Goal: Transaction & Acquisition: Download file/media

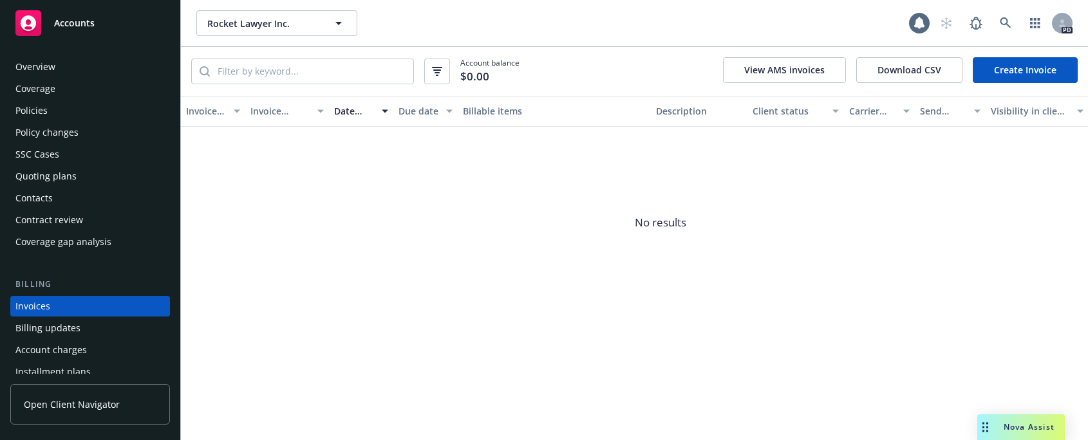
scroll to position [35, 0]
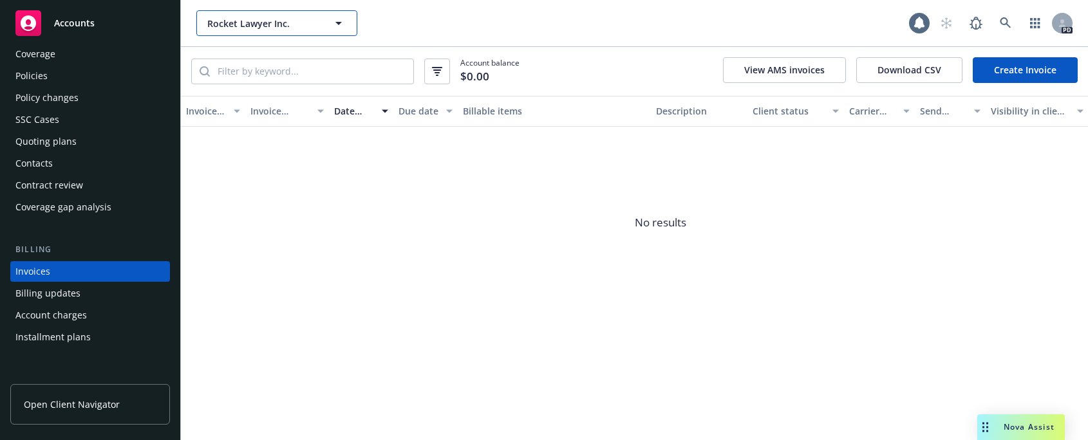
click at [337, 26] on icon "button" at bounding box center [338, 22] width 15 height 15
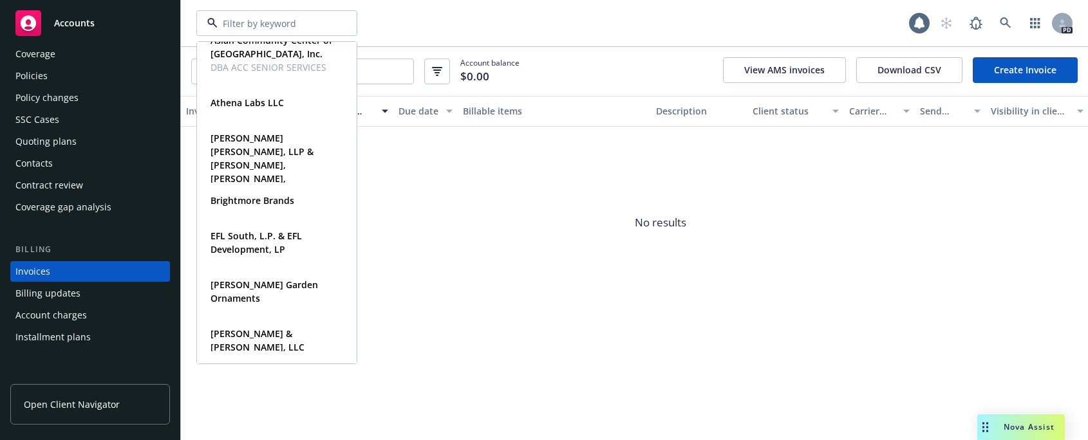
scroll to position [0, 0]
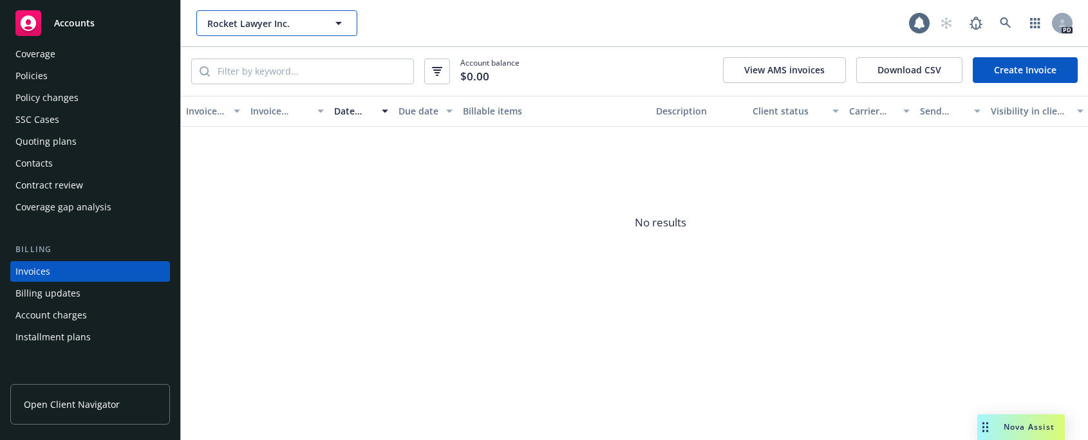
click at [337, 23] on icon "button" at bounding box center [338, 23] width 6 height 3
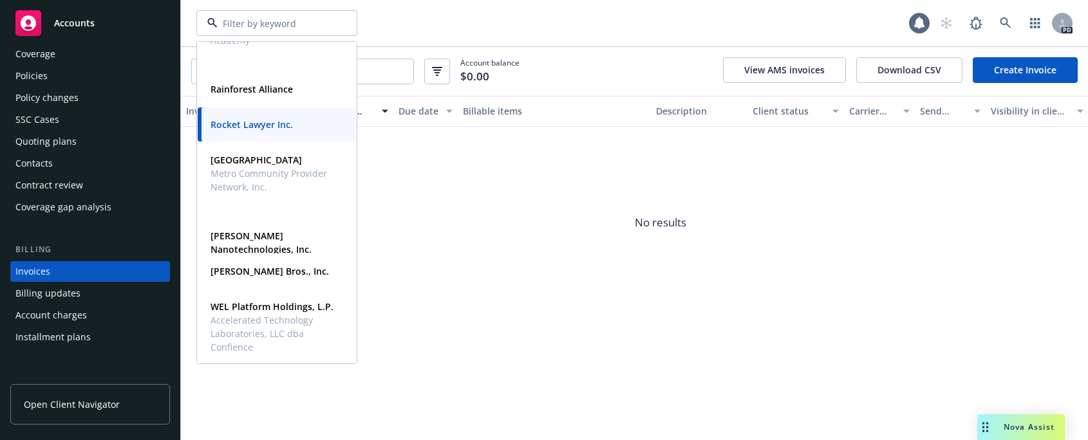
scroll to position [828, 0]
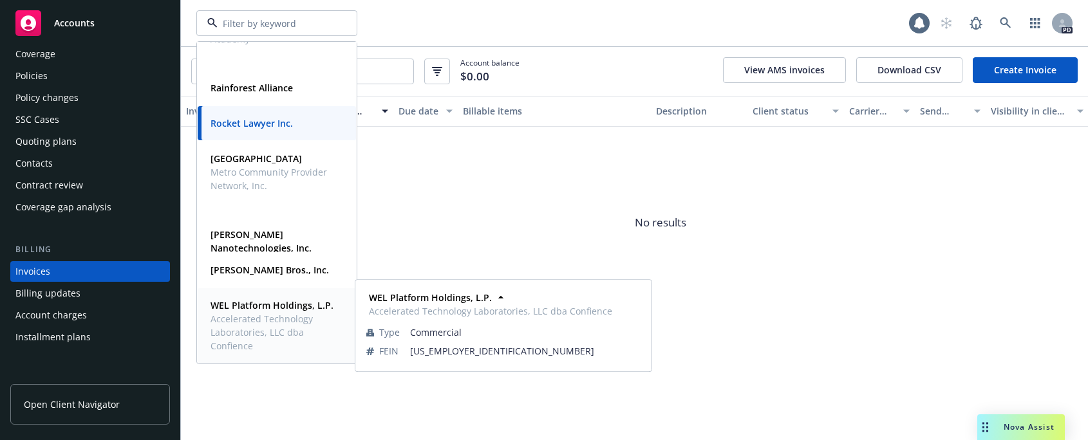
click at [266, 327] on span "Accelerated Technology Laboratories, LLC dba Confience" at bounding box center [275, 332] width 130 height 41
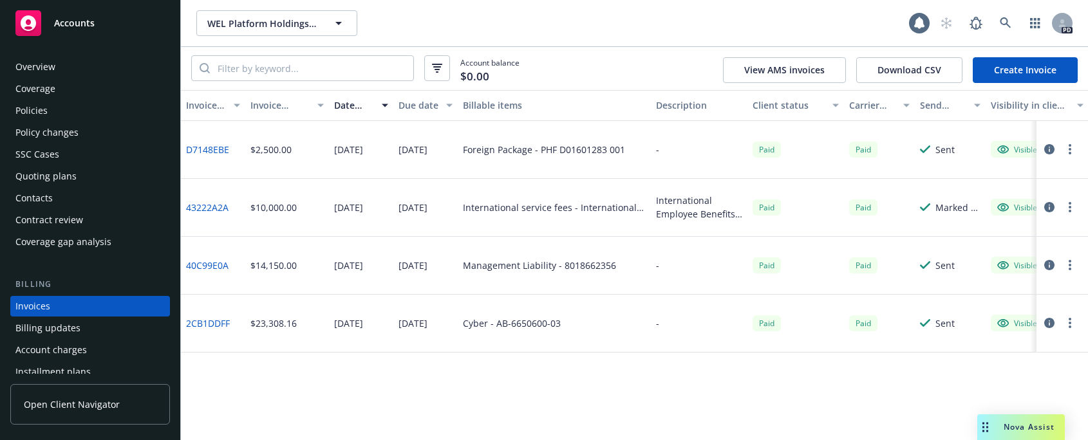
click at [34, 104] on div "Policies" at bounding box center [31, 110] width 32 height 21
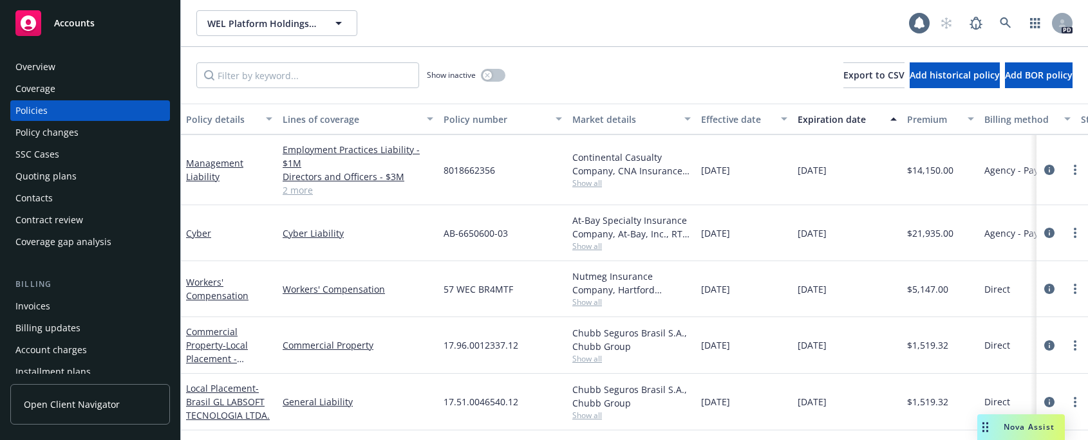
scroll to position [110, 0]
click at [32, 171] on div "Quoting plans" at bounding box center [45, 176] width 61 height 21
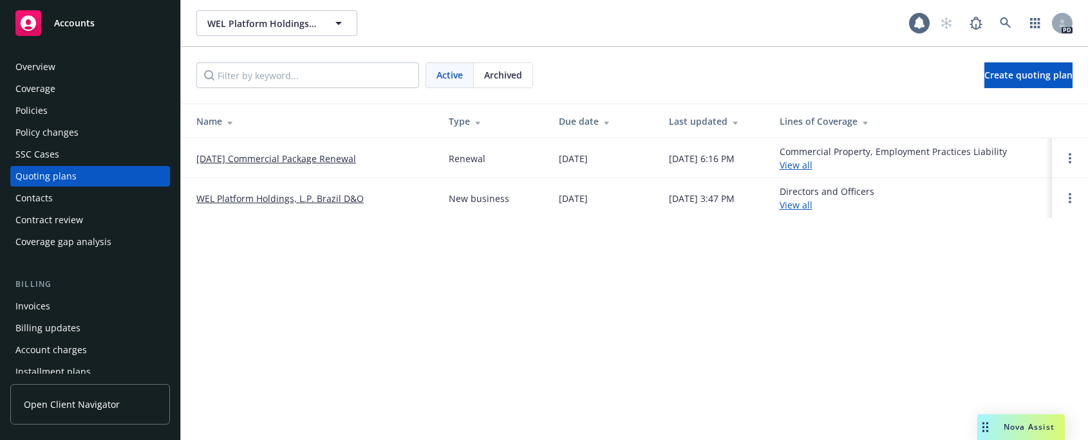
click at [30, 106] on div "Policies" at bounding box center [31, 110] width 32 height 21
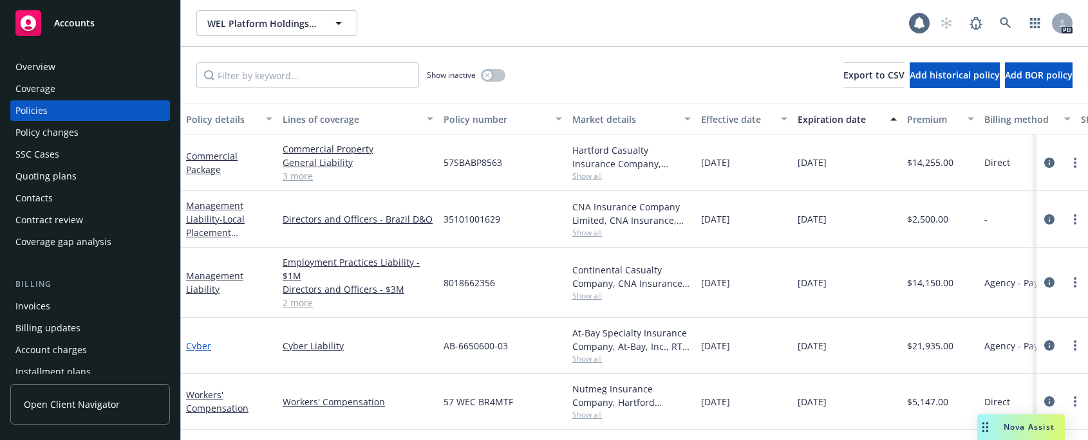
click at [196, 345] on link "Cyber" at bounding box center [198, 346] width 25 height 12
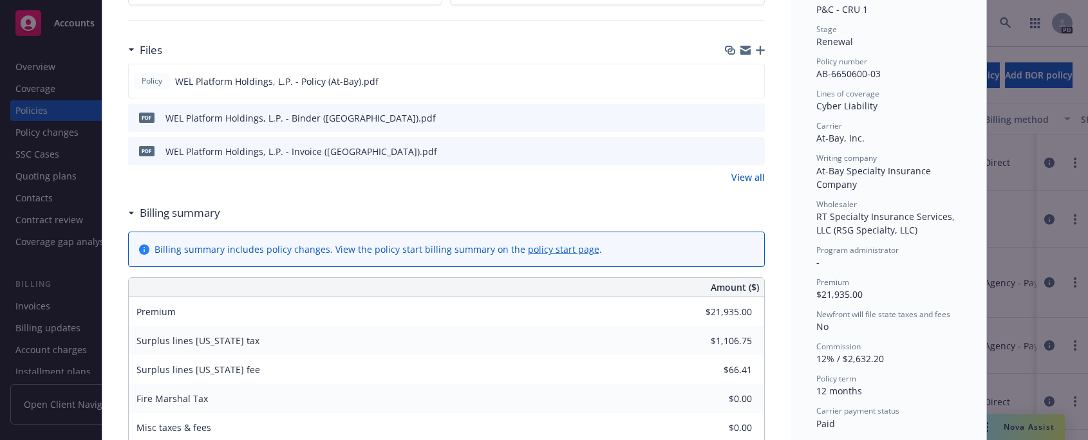
scroll to position [319, 0]
click at [727, 115] on icon "download file" at bounding box center [731, 113] width 8 height 8
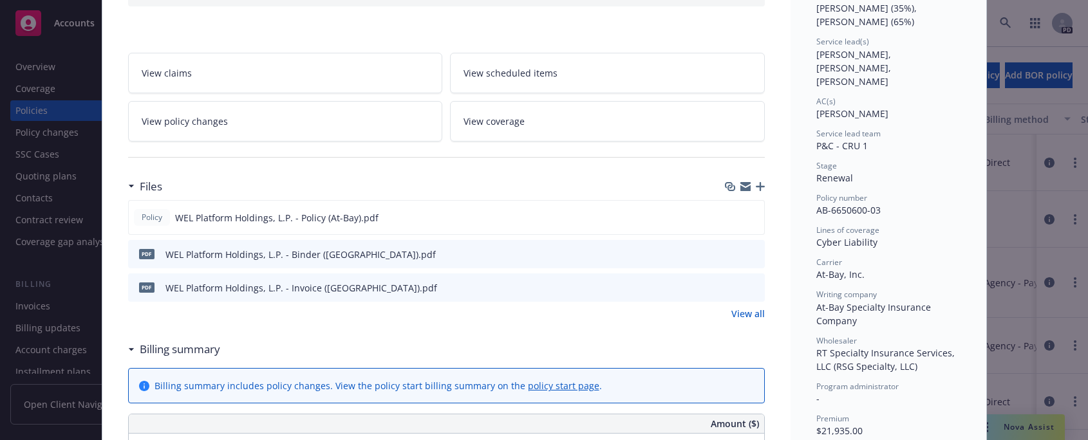
scroll to position [0, 0]
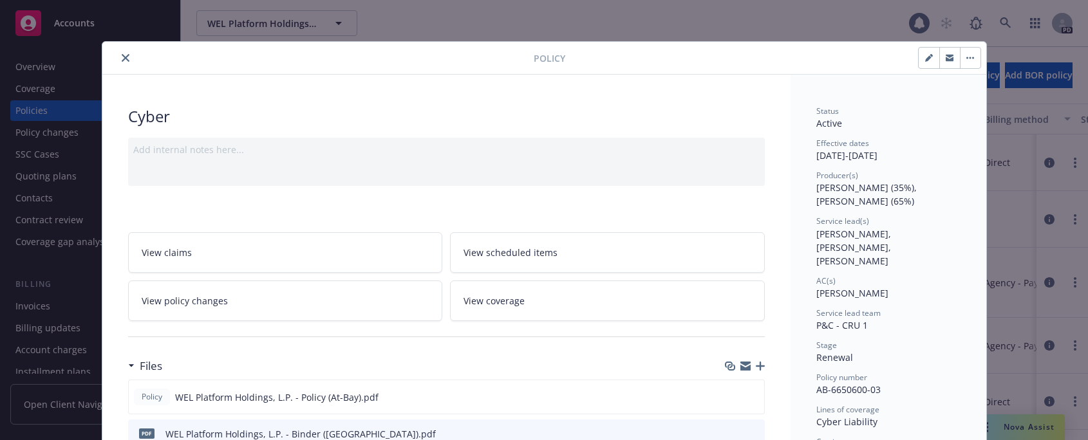
click at [122, 59] on icon "close" at bounding box center [126, 58] width 8 height 8
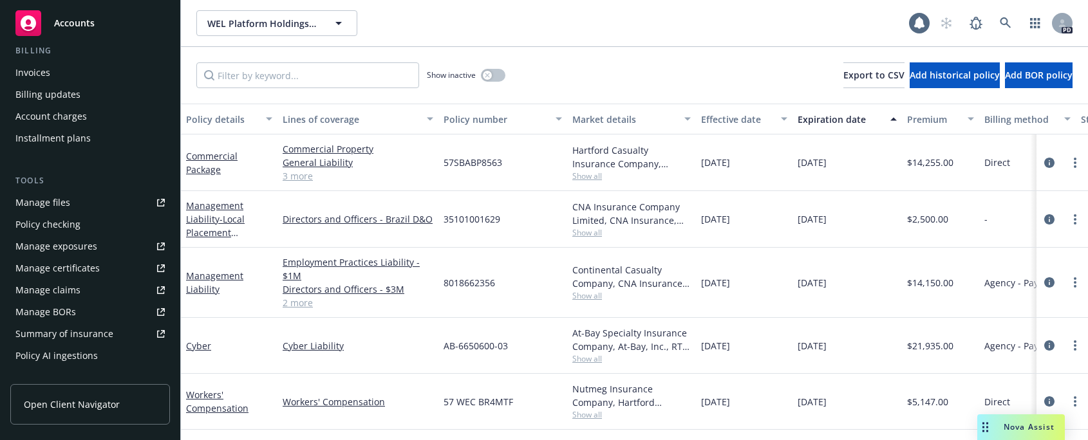
scroll to position [230, 0]
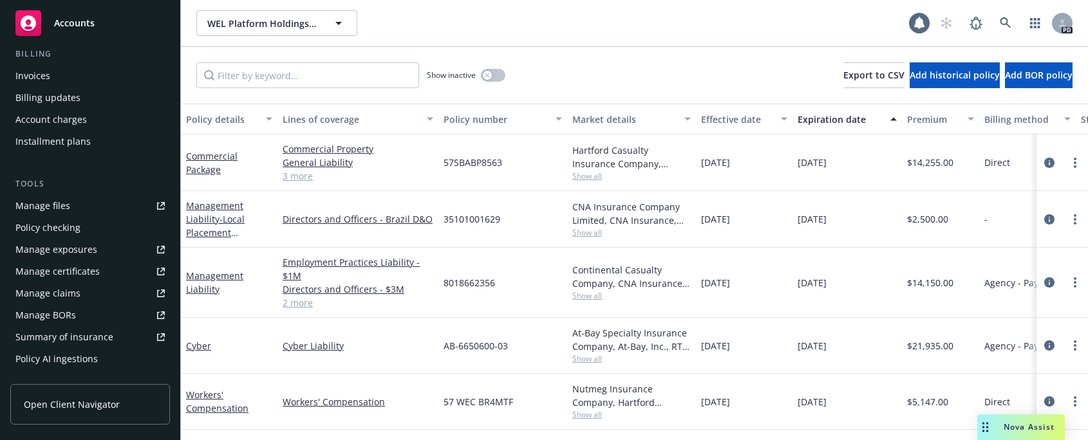
click at [44, 207] on div "Manage files" at bounding box center [42, 206] width 55 height 21
click at [40, 207] on div "Manage files" at bounding box center [42, 206] width 55 height 21
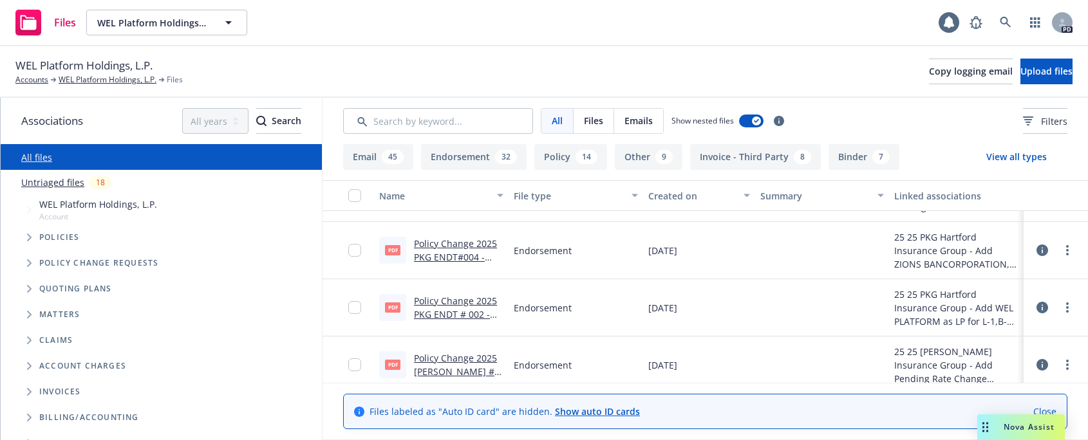
scroll to position [1823, 0]
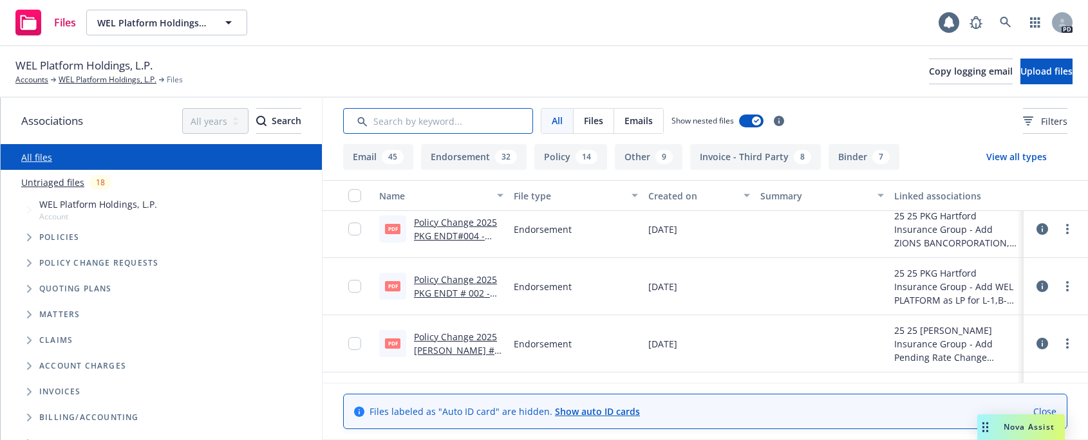
click at [409, 116] on input "Search by keyword..." at bounding box center [438, 121] width 190 height 26
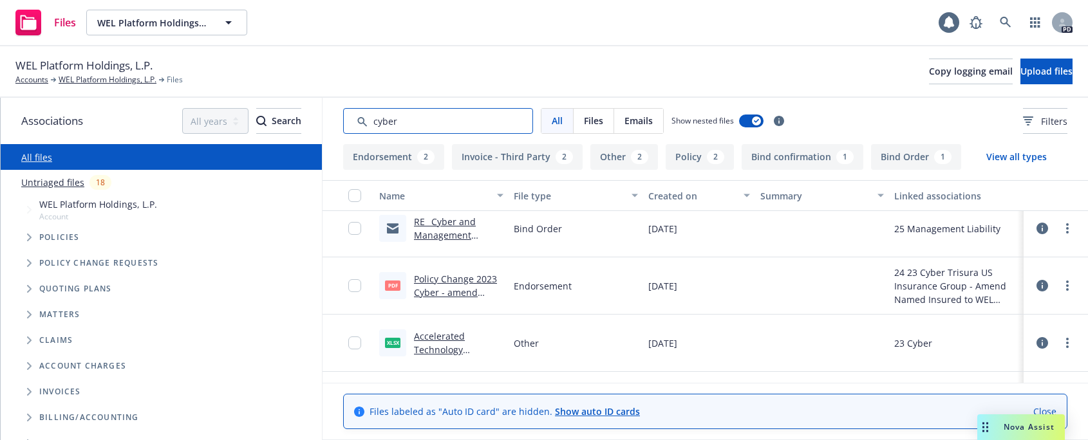
scroll to position [359, 0]
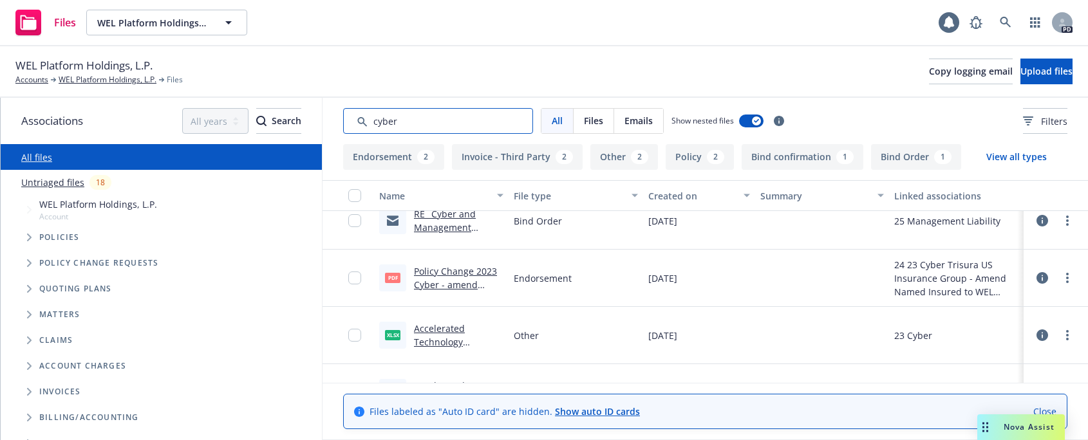
type input "cyber"
click at [427, 329] on link "Accelerated Technology Laboratories, LLC - 02-28-2023 - Cyber -Migration Docume…" at bounding box center [458, 362] width 89 height 80
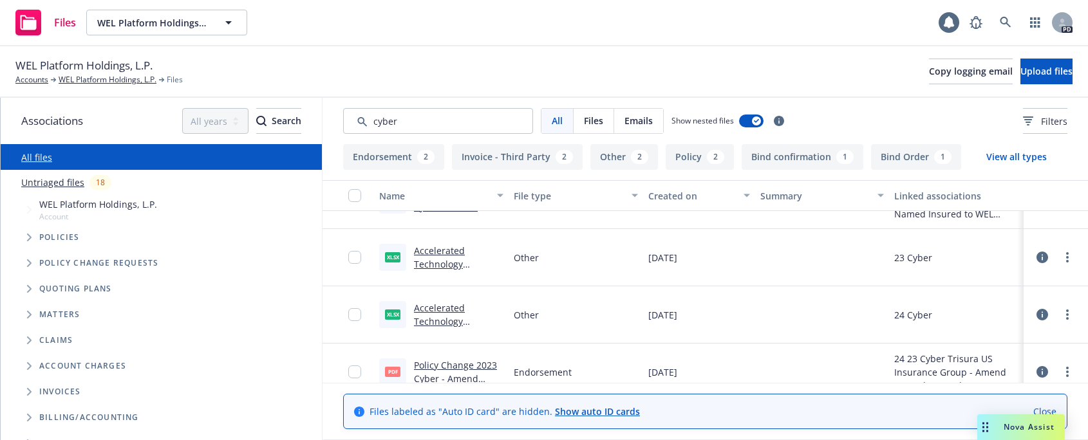
scroll to position [454, 0]
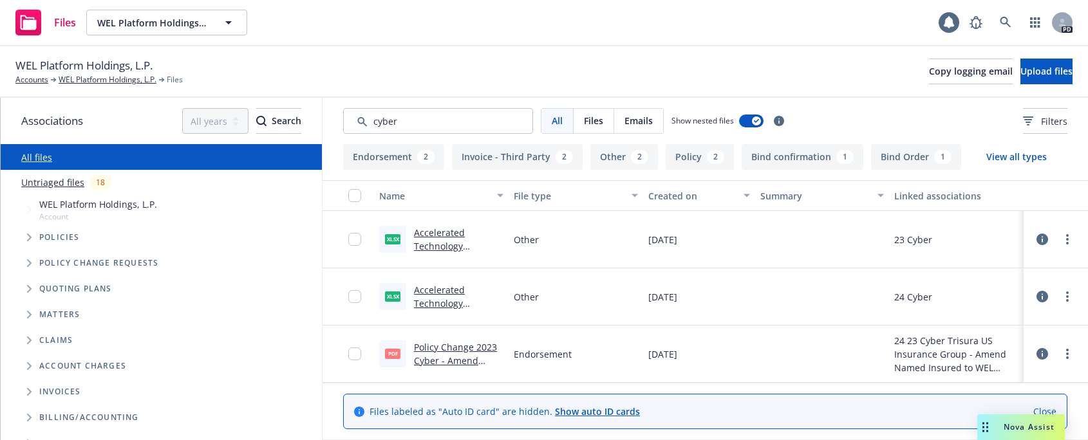
click at [438, 292] on link "Accelerated Technology Laboratories, LLC - 02-28-2024 - Cyber - Migration Docum…" at bounding box center [458, 324] width 89 height 80
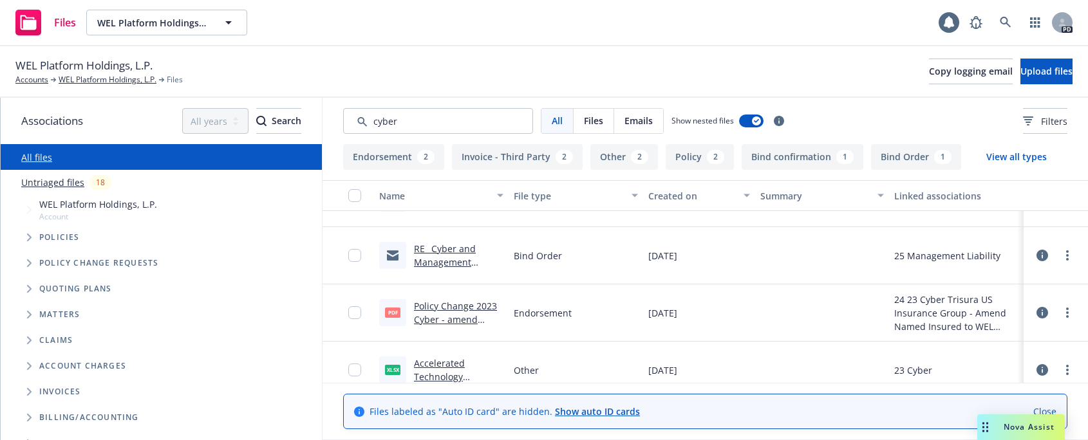
scroll to position [299, 0]
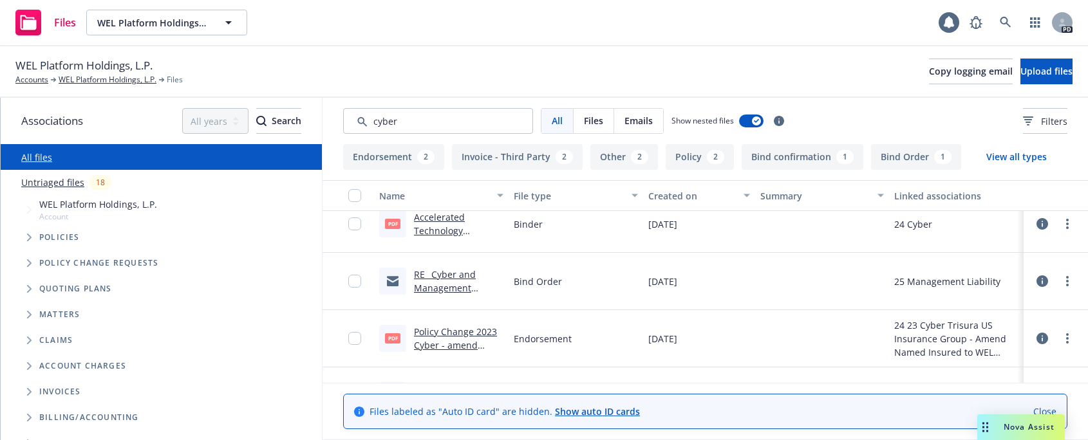
click at [436, 274] on link "RE_ Cyber and Management Liability 2025 Renewals.msg" at bounding box center [445, 294] width 62 height 53
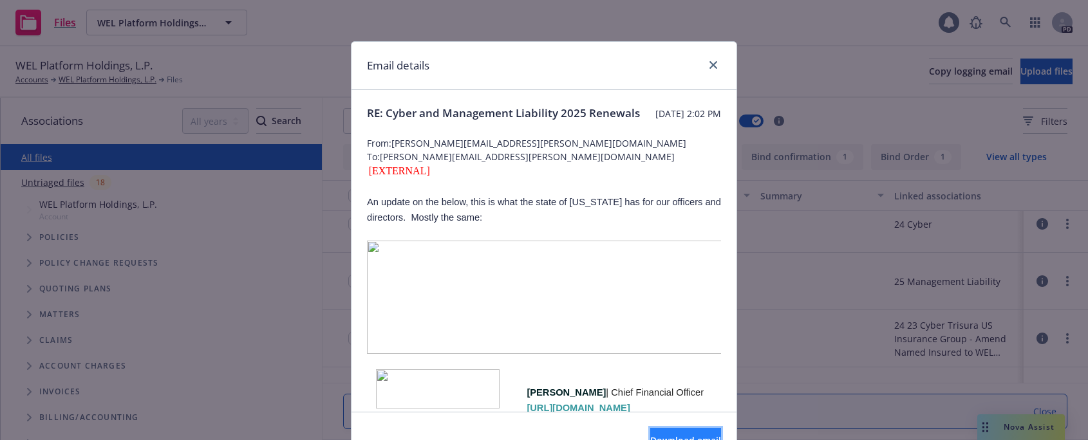
click at [650, 434] on button "Download email" at bounding box center [685, 441] width 71 height 26
click at [709, 64] on icon "close" at bounding box center [713, 65] width 8 height 8
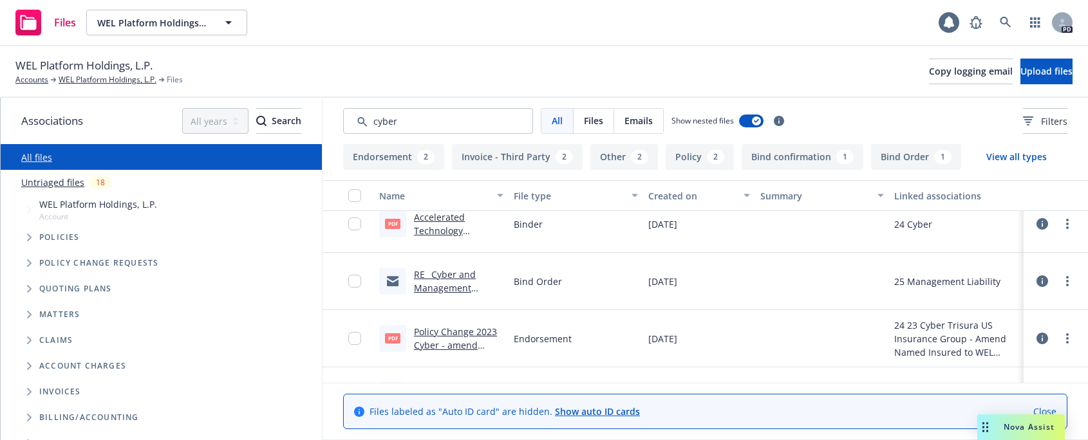
click at [438, 219] on link "Accelerated Technology Laboratories, LLC - 24 Cyber Binder.pdf" at bounding box center [457, 237] width 87 height 53
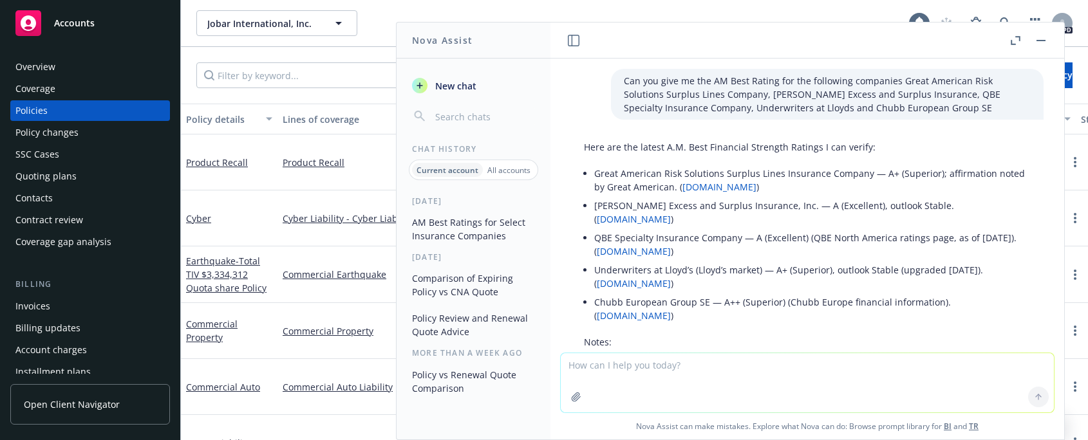
scroll to position [84, 0]
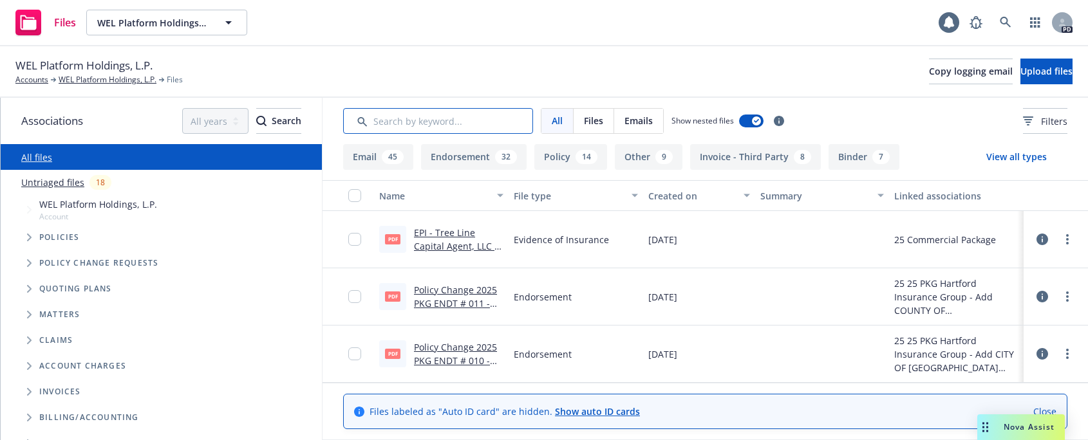
click at [415, 120] on input "Search by keyword..." at bounding box center [438, 121] width 190 height 26
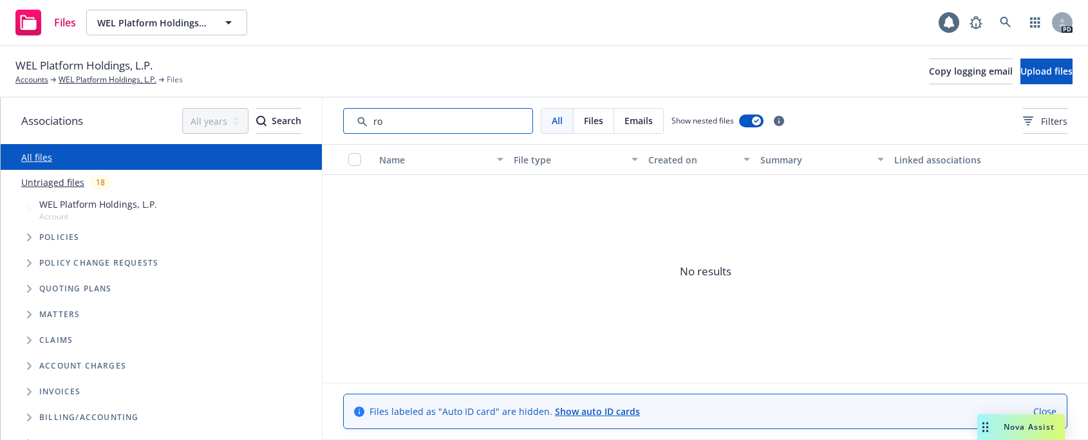
type input "r"
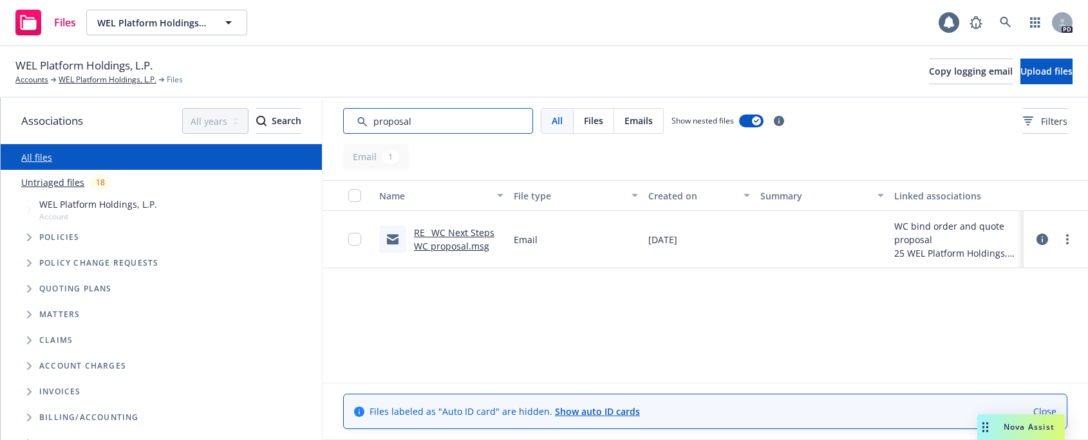
click at [422, 122] on input "Search by keyword..." at bounding box center [438, 121] width 190 height 26
type input "prop"
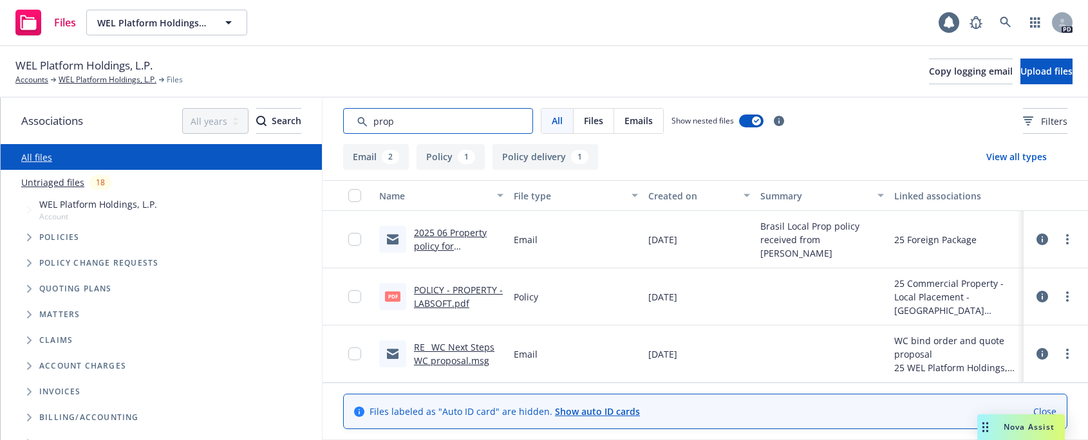
drag, startPoint x: 405, startPoint y: 120, endPoint x: 361, endPoint y: 120, distance: 44.4
click at [361, 120] on input "Search by keyword..." at bounding box center [438, 121] width 190 height 26
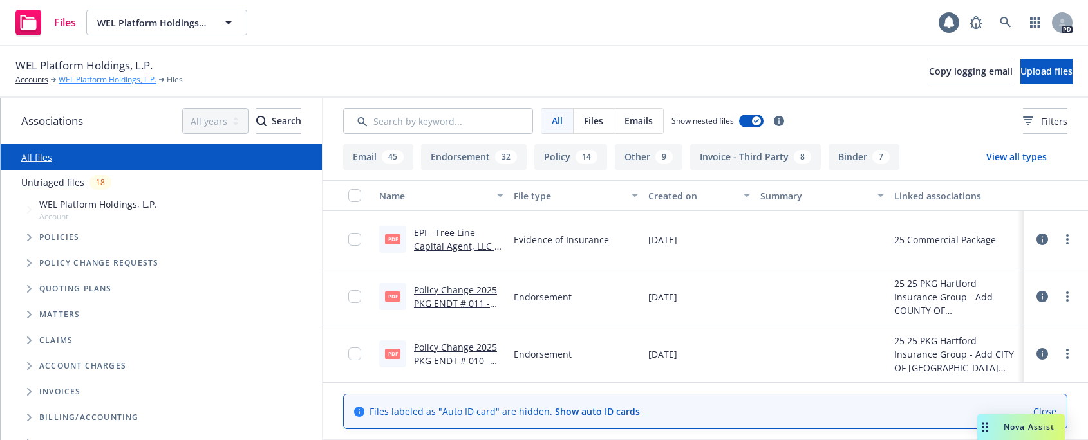
click at [100, 79] on link "WEL Platform Holdings, L.P." at bounding box center [108, 80] width 98 height 12
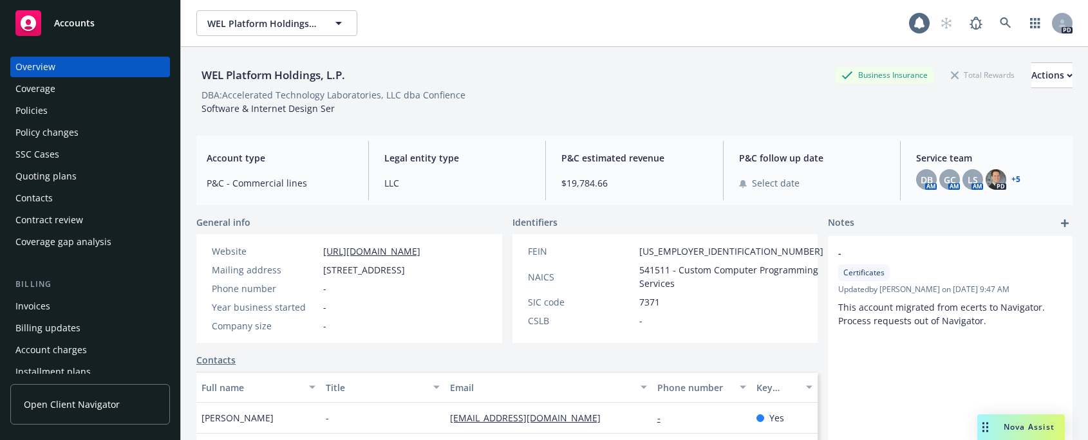
click at [39, 171] on div "Quoting plans" at bounding box center [45, 176] width 61 height 21
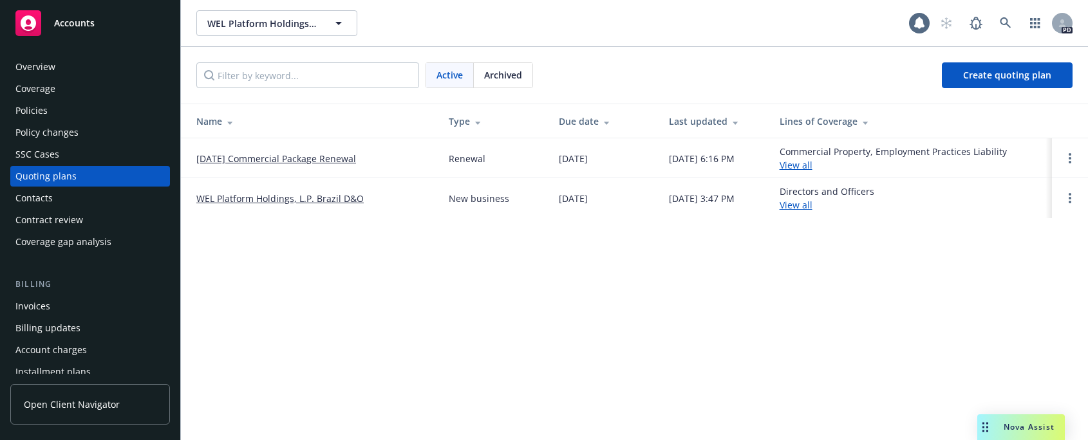
click at [512, 75] on span "Archived" at bounding box center [503, 75] width 38 height 14
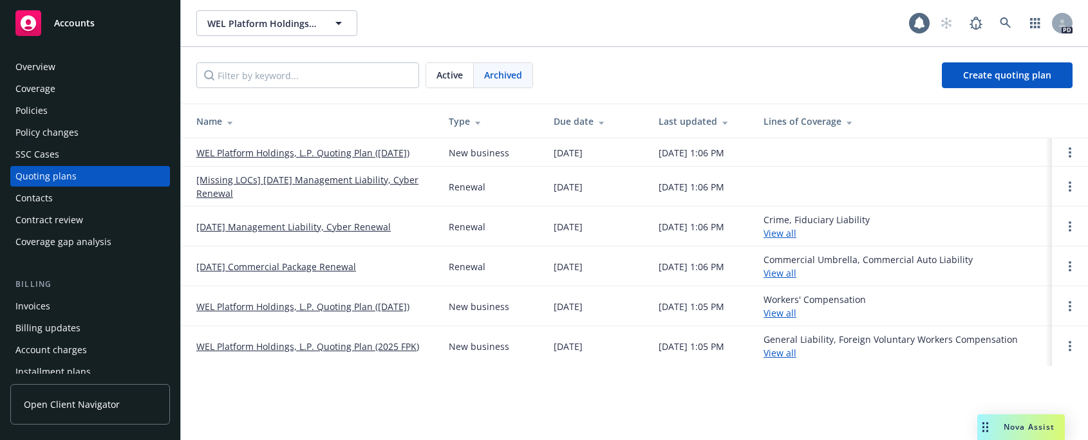
click at [259, 225] on link "02/28/25 Management Liability, Cyber Renewal" at bounding box center [293, 227] width 194 height 14
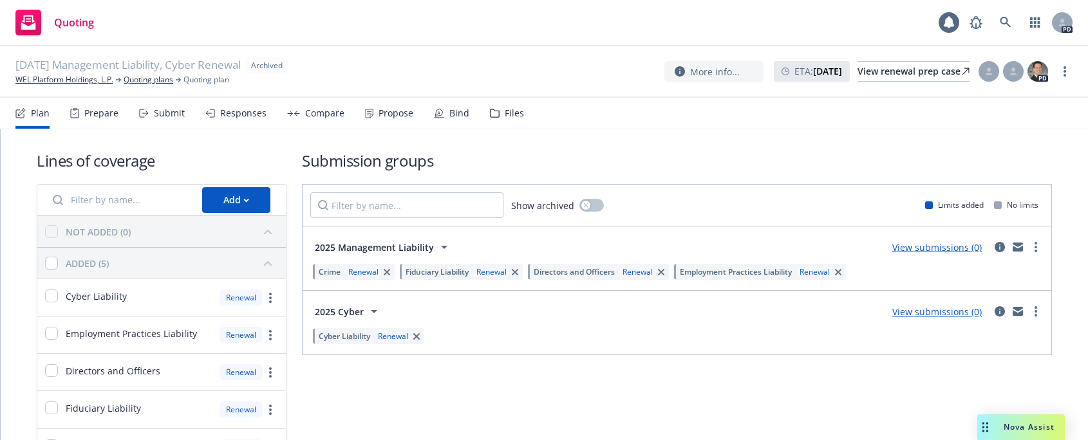
click at [505, 108] on div "Files" at bounding box center [514, 113] width 19 height 10
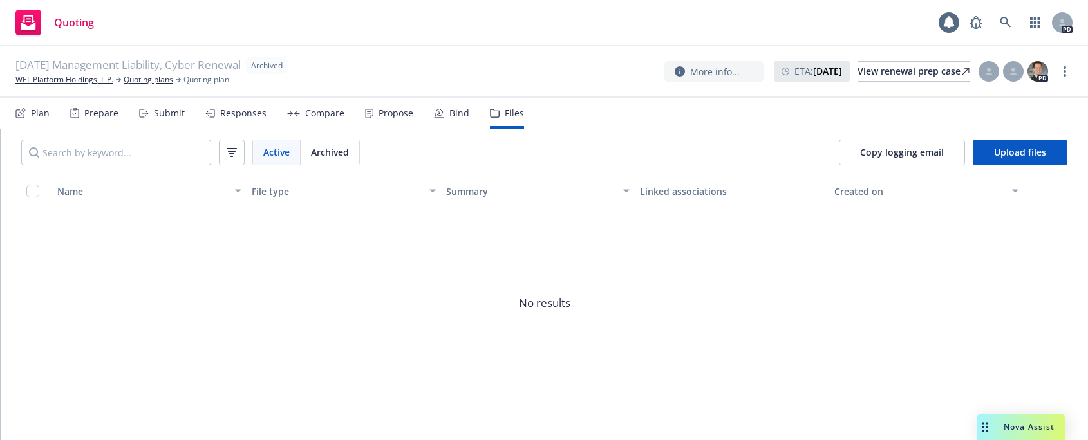
click at [330, 156] on span "Archived" at bounding box center [330, 152] width 38 height 14
click at [508, 108] on div "Files" at bounding box center [514, 113] width 19 height 10
click at [274, 149] on span "Active" at bounding box center [276, 152] width 26 height 14
click at [68, 78] on link "WEL Platform Holdings, L.P." at bounding box center [64, 80] width 98 height 12
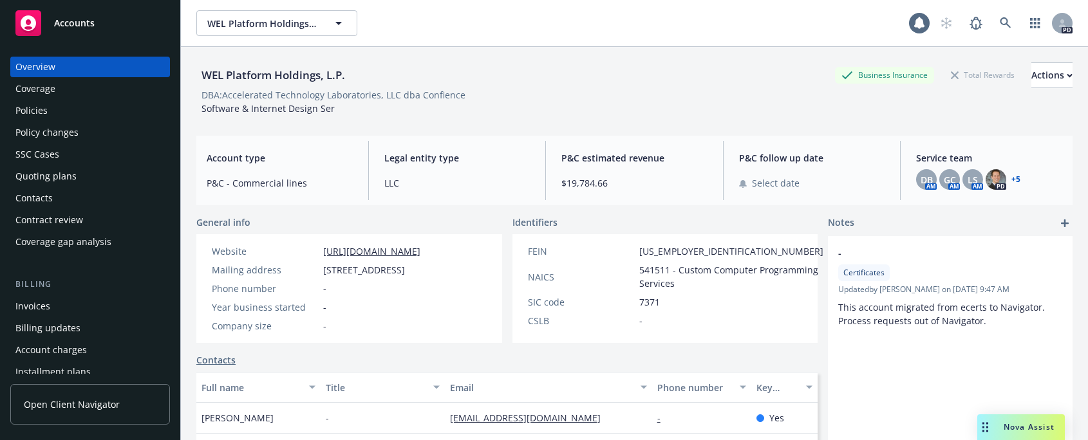
scroll to position [8, 0]
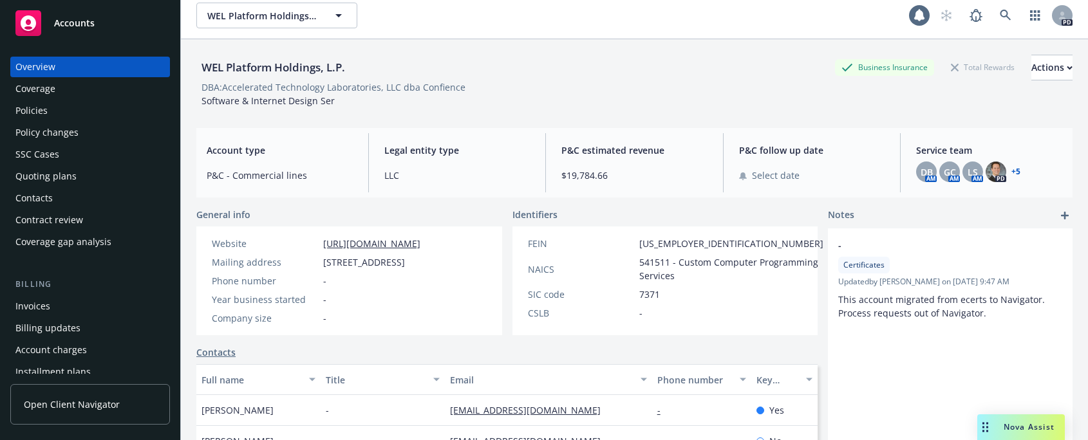
click at [65, 19] on span "Accounts" at bounding box center [74, 23] width 41 height 10
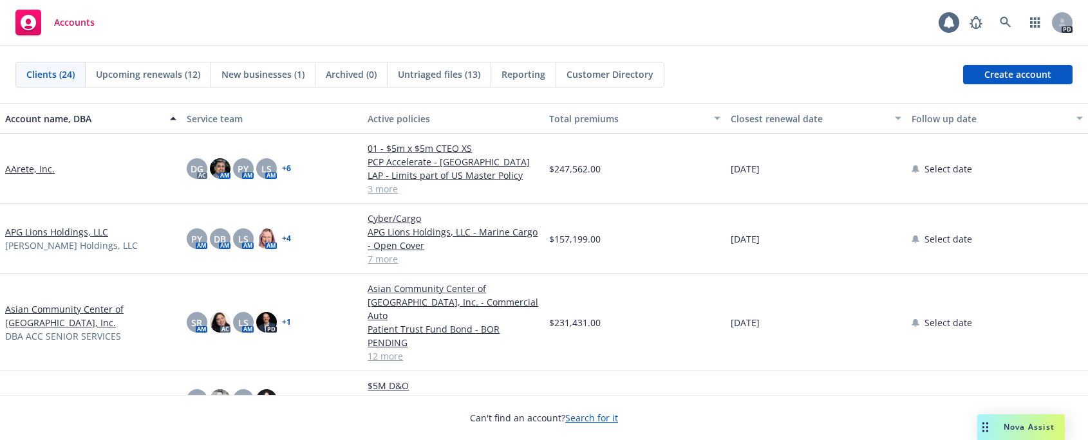
click at [122, 70] on span "Upcoming renewals (12)" at bounding box center [148, 75] width 104 height 14
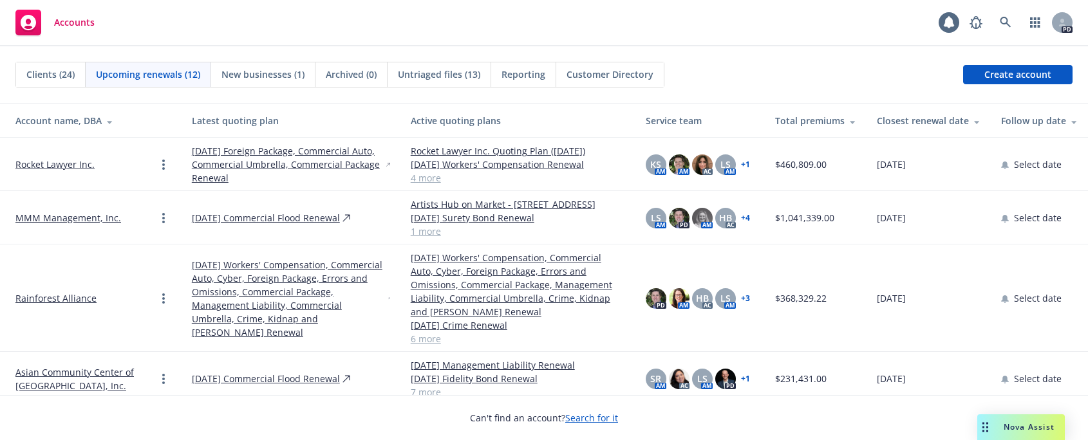
scroll to position [505, 0]
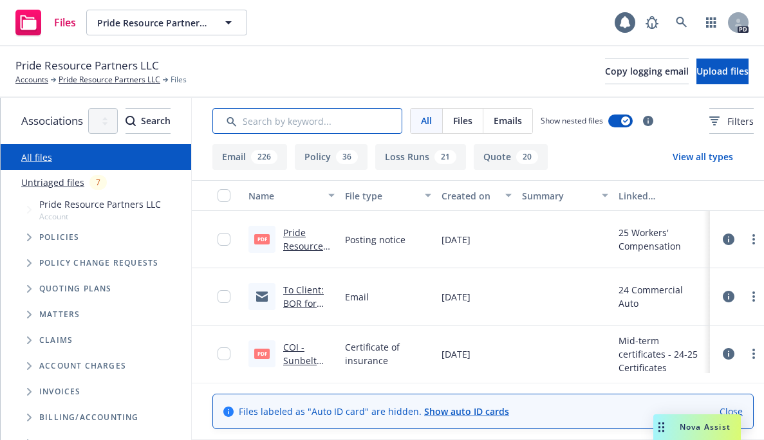
click at [331, 116] on input "Search by keyword..." at bounding box center [307, 121] width 190 height 26
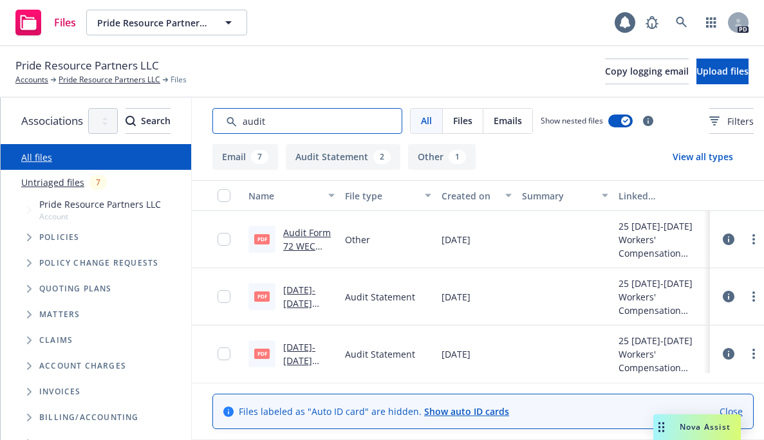
type input "audit"
click at [333, 235] on link "Audit Form 72 WEC AP3K0P.pdf" at bounding box center [308, 246] width 50 height 39
click at [335, 291] on link "[DATE]-[DATE] Workers' Compensation Audit Statement.pdf" at bounding box center [308, 330] width 51 height 93
click at [230, 298] on input "checkbox" at bounding box center [224, 296] width 13 height 13
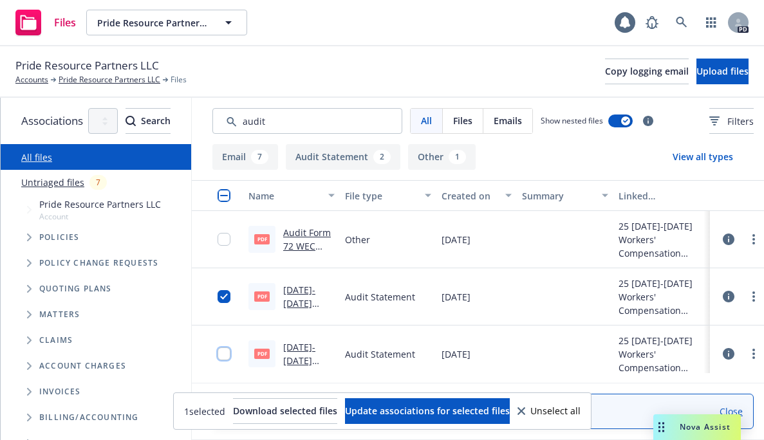
click at [230, 354] on input "checkbox" at bounding box center [224, 354] width 13 height 13
click at [267, 413] on span "Download selected files" at bounding box center [285, 411] width 104 height 12
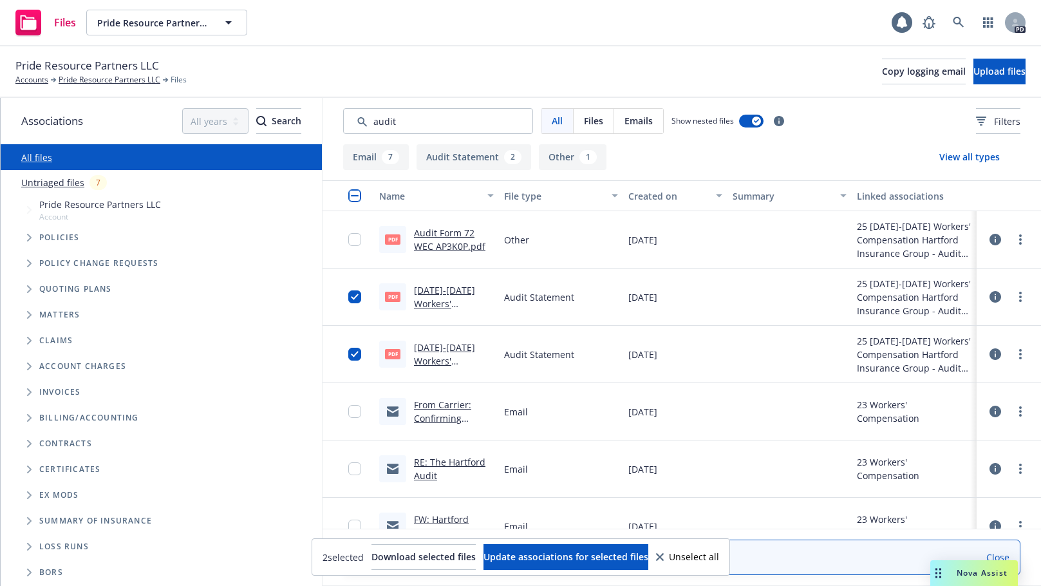
click at [28, 238] on icon "Tree Example" at bounding box center [29, 238] width 5 height 8
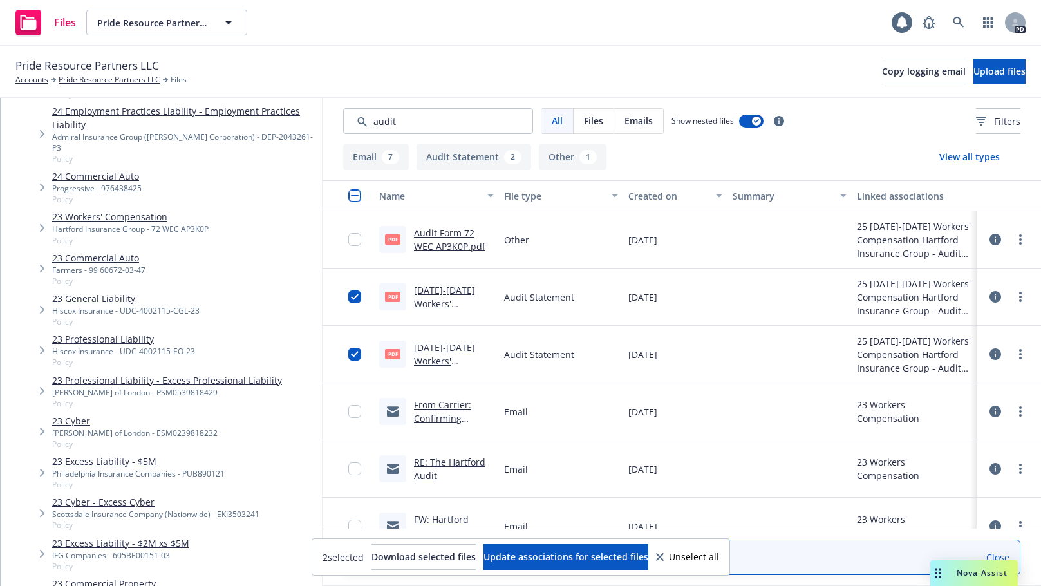
scroll to position [527, 0]
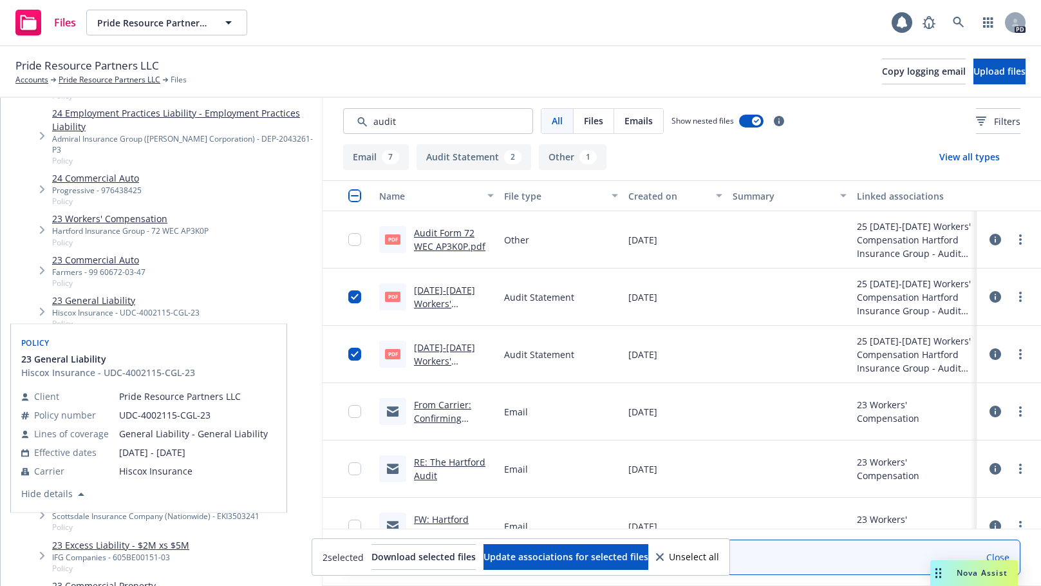
click at [68, 294] on link "23 General Liability" at bounding box center [125, 301] width 147 height 14
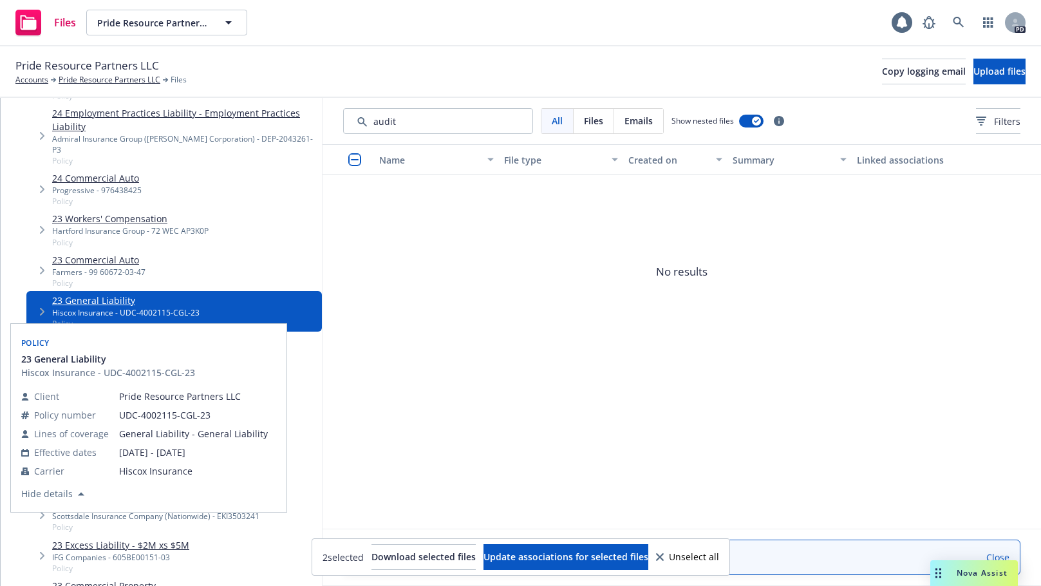
click at [65, 294] on link "23 General Liability" at bounding box center [125, 301] width 147 height 14
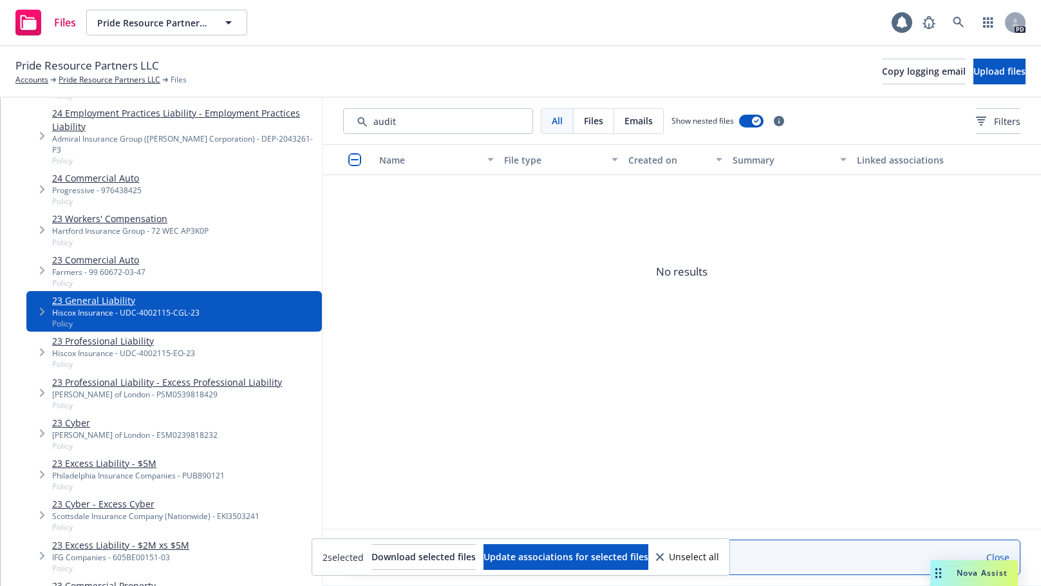
click at [39, 301] on span "Tree Example" at bounding box center [42, 311] width 21 height 21
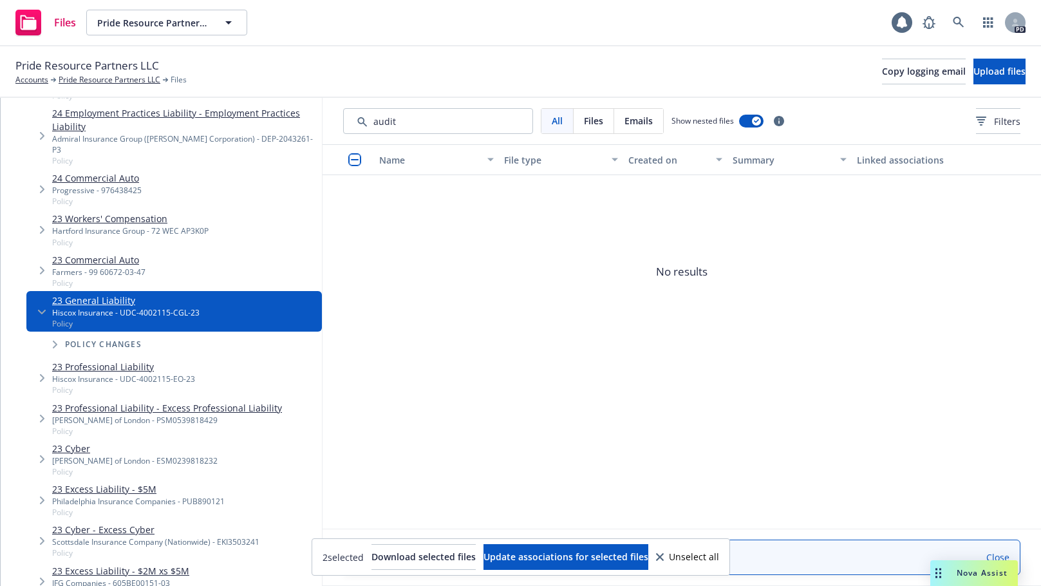
click at [56, 340] on icon "Tree Example" at bounding box center [55, 344] width 5 height 8
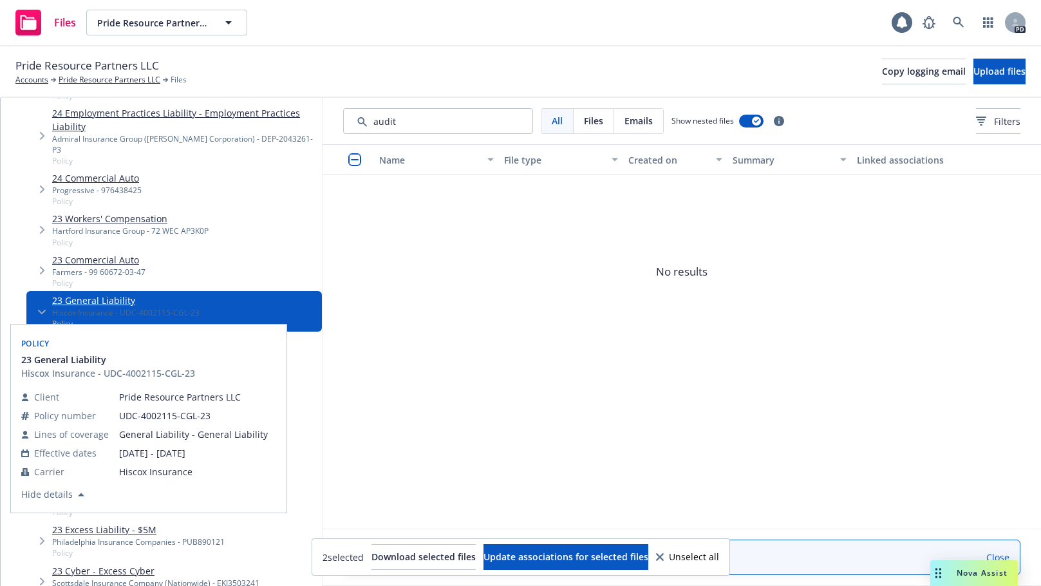
click at [90, 294] on link "23 General Liability" at bounding box center [125, 301] width 147 height 14
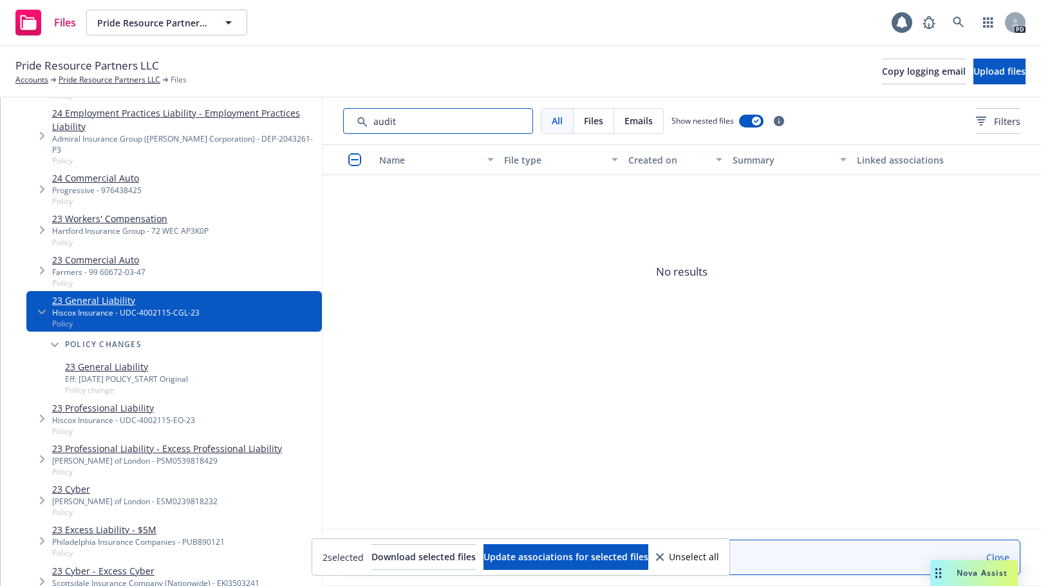
click at [445, 128] on input "Search by keyword..." at bounding box center [438, 121] width 190 height 26
drag, startPoint x: 425, startPoint y: 126, endPoint x: 368, endPoint y: 125, distance: 57.9
click at [368, 125] on input "Search by keyword..." at bounding box center [438, 121] width 190 height 26
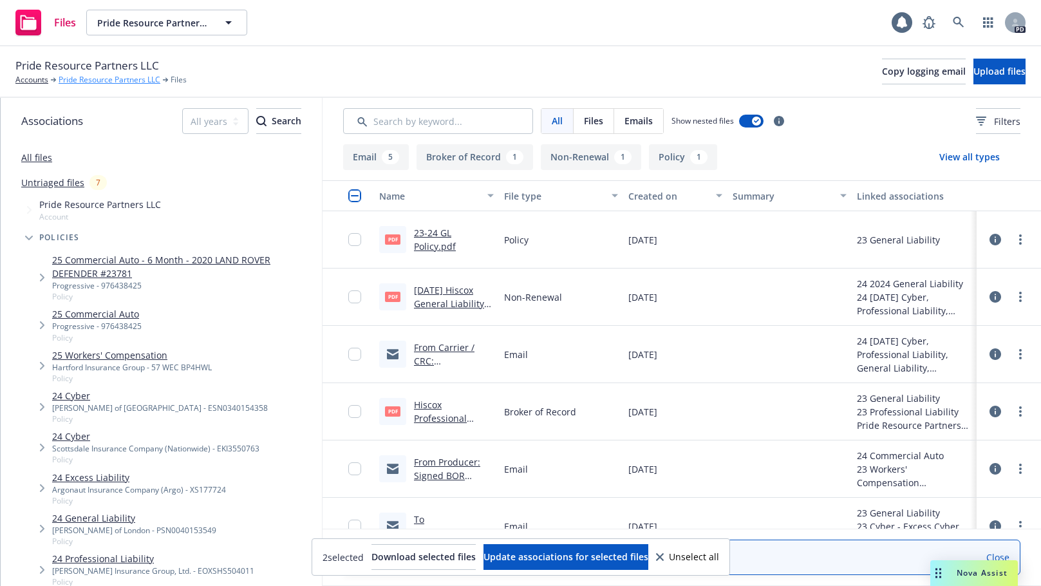
click at [94, 79] on link "Pride Resource Partners LLC" at bounding box center [110, 80] width 102 height 12
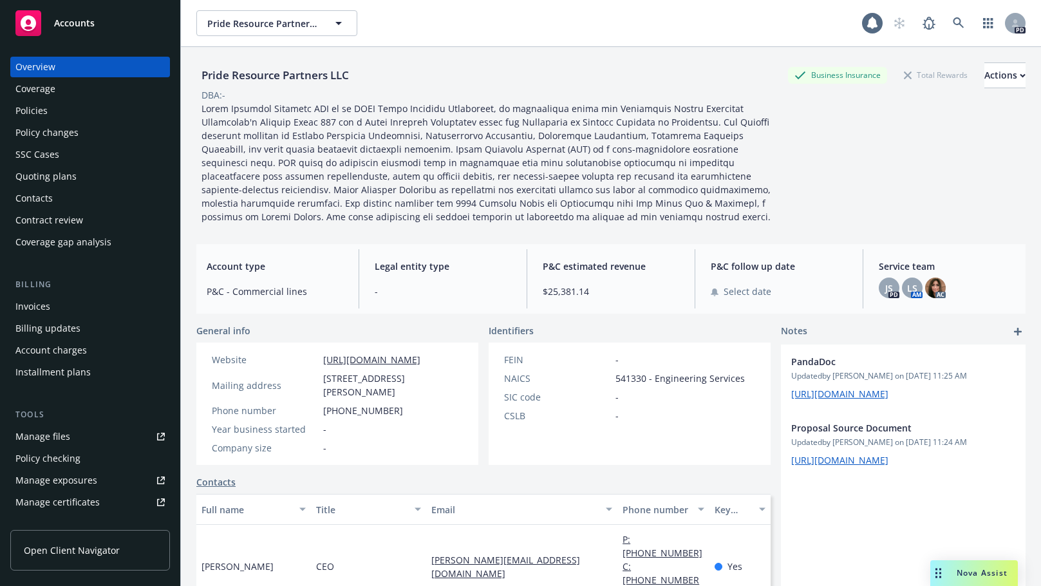
click at [35, 111] on div "Policies" at bounding box center [31, 110] width 32 height 21
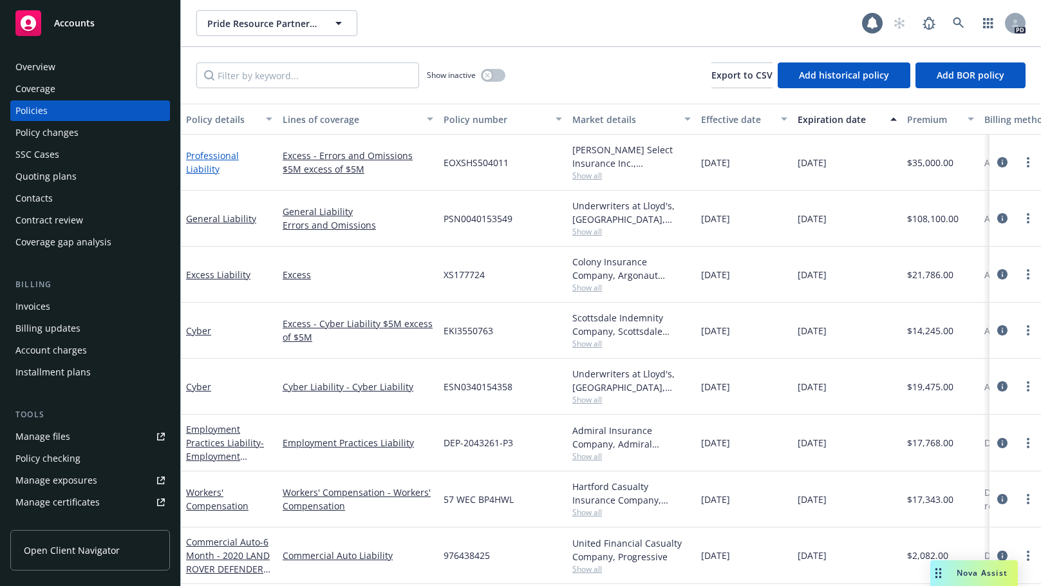
click at [223, 163] on link "Professional Liability" at bounding box center [212, 162] width 53 height 26
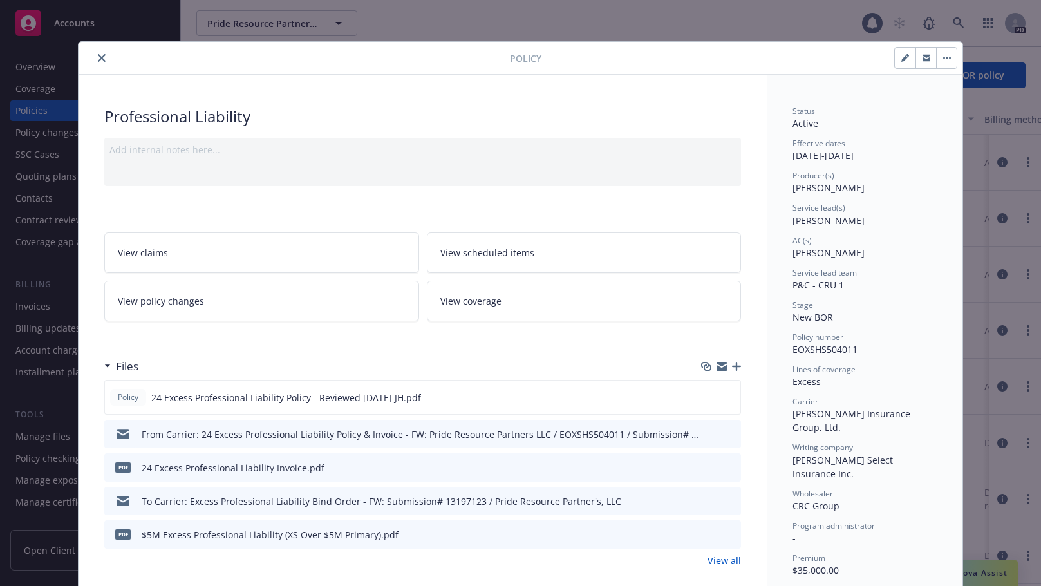
click at [100, 59] on icon "close" at bounding box center [102, 58] width 8 height 8
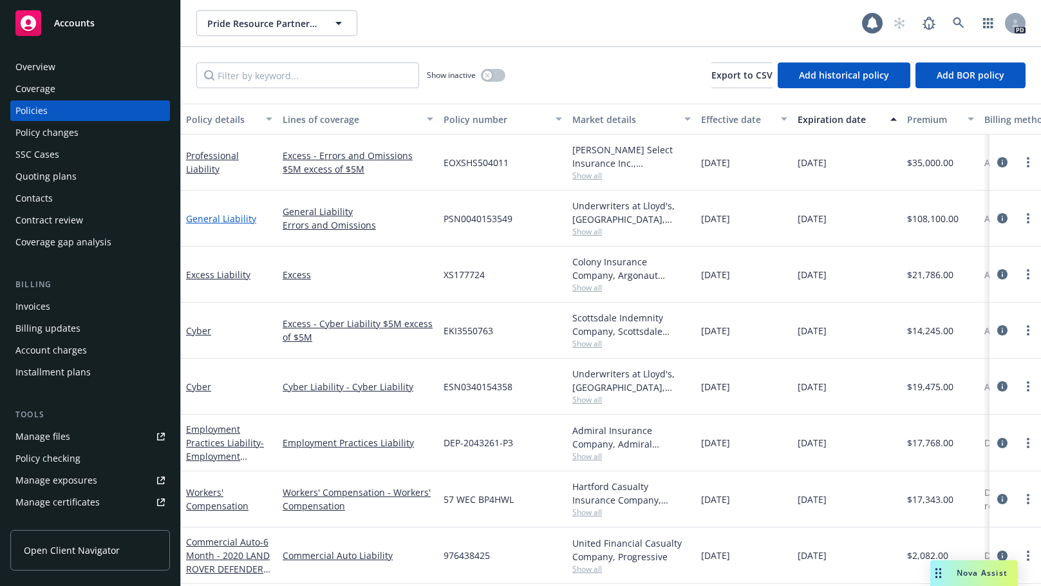
click at [210, 218] on link "General Liability" at bounding box center [221, 218] width 70 height 12
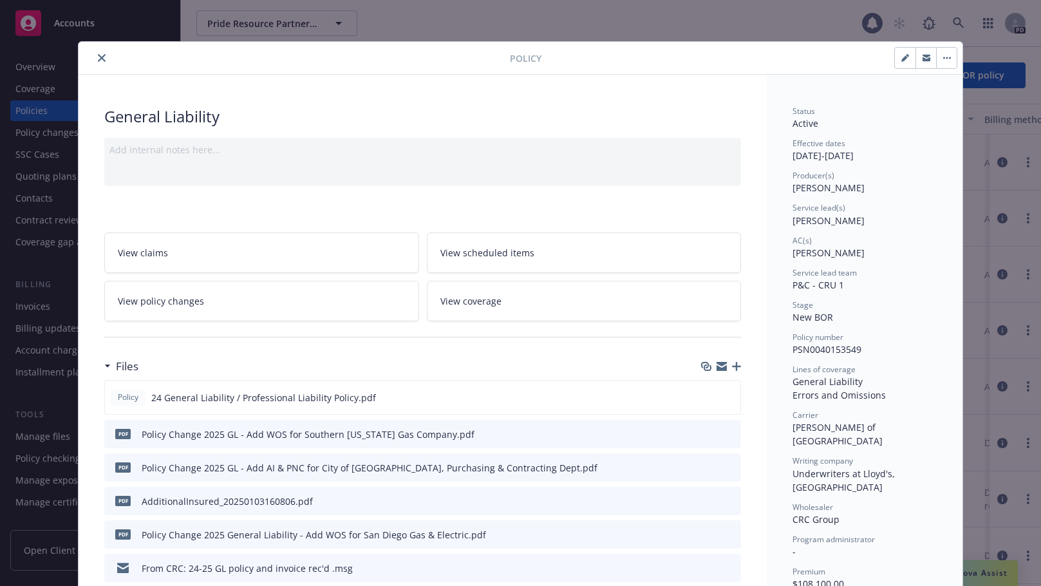
click at [100, 54] on icon "close" at bounding box center [102, 58] width 8 height 8
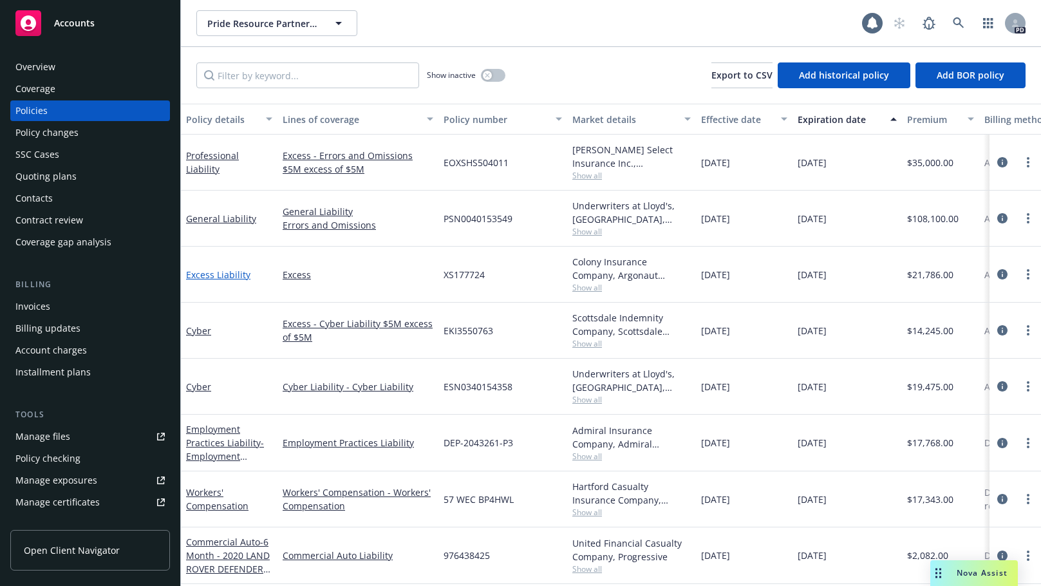
click at [217, 275] on link "Excess Liability" at bounding box center [218, 274] width 64 height 12
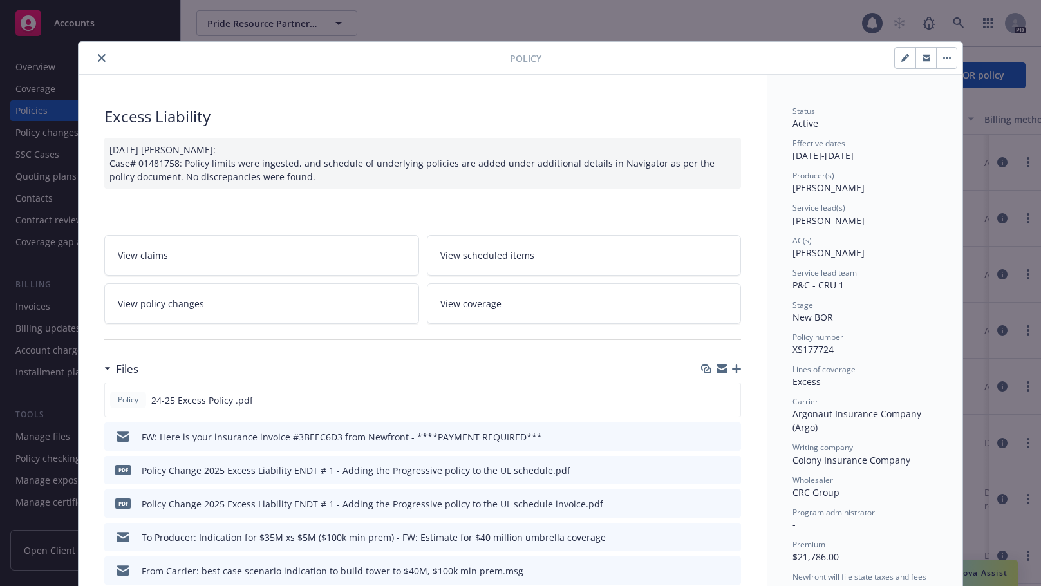
click at [100, 58] on icon "close" at bounding box center [102, 58] width 8 height 8
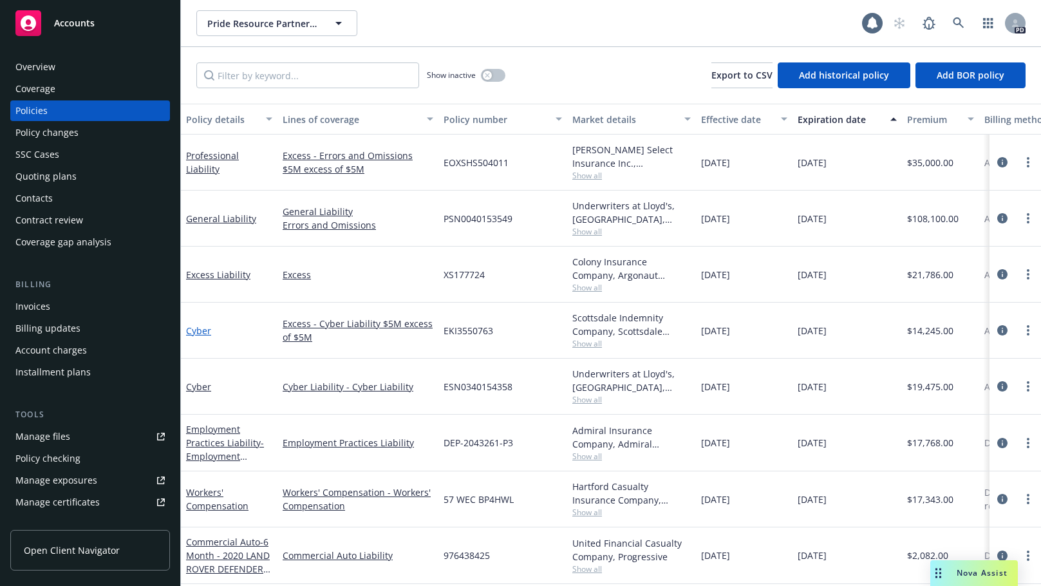
click at [191, 328] on link "Cyber" at bounding box center [198, 330] width 25 height 12
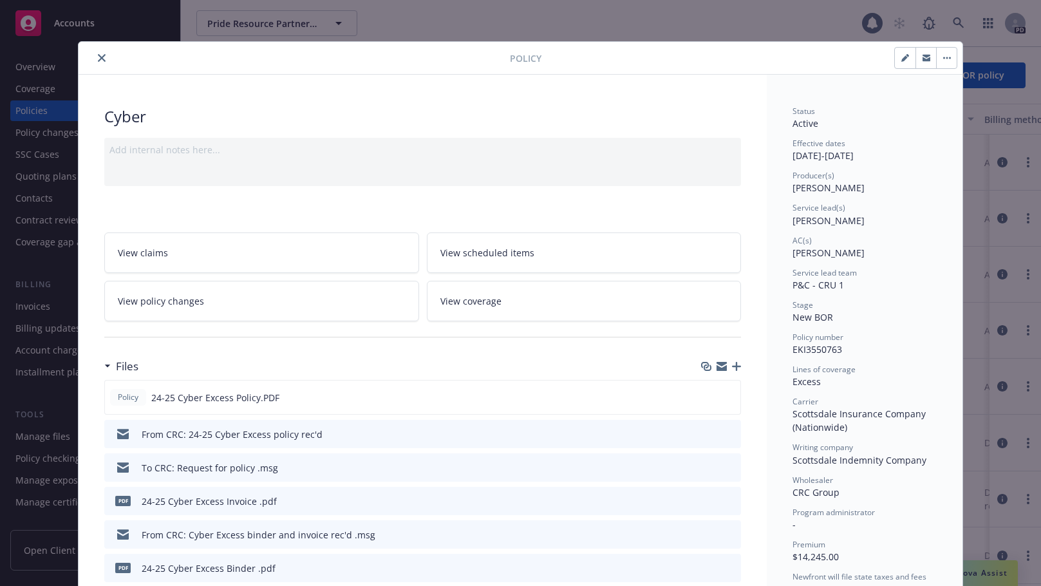
click at [98, 55] on icon "close" at bounding box center [102, 58] width 8 height 8
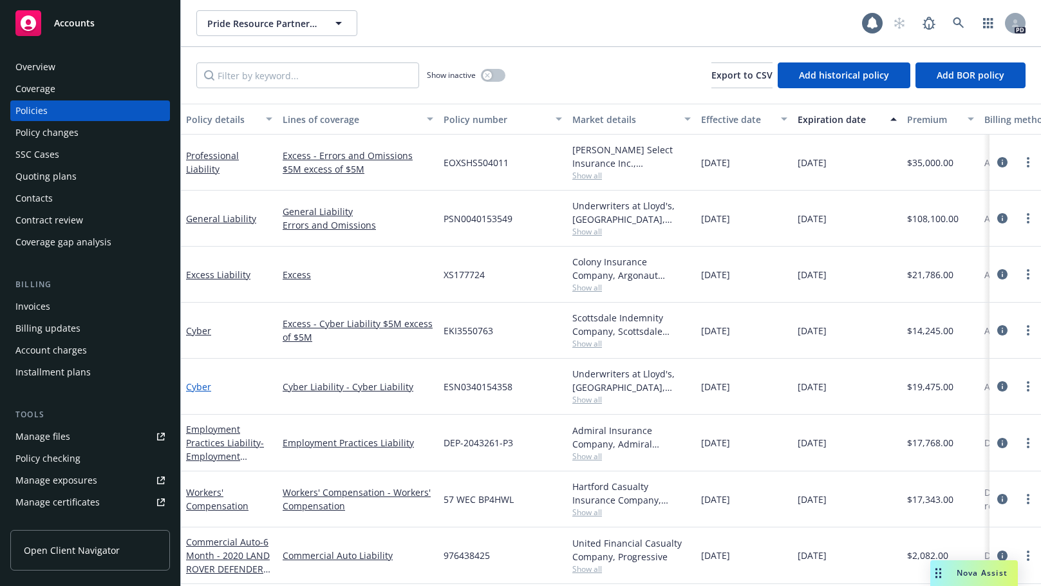
click at [195, 385] on link "Cyber" at bounding box center [198, 386] width 25 height 12
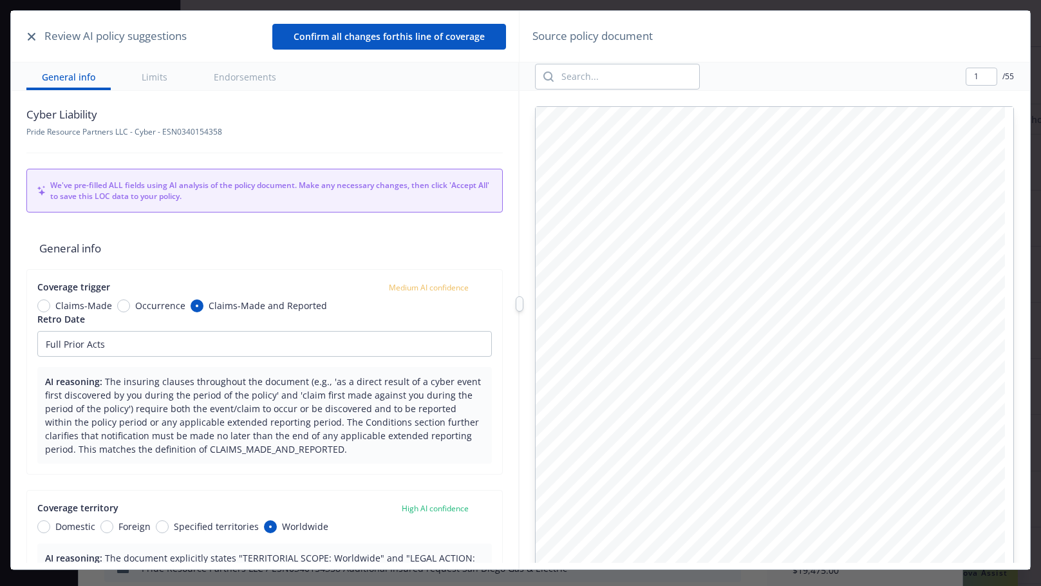
click at [33, 39] on icon "button" at bounding box center [32, 37] width 8 height 8
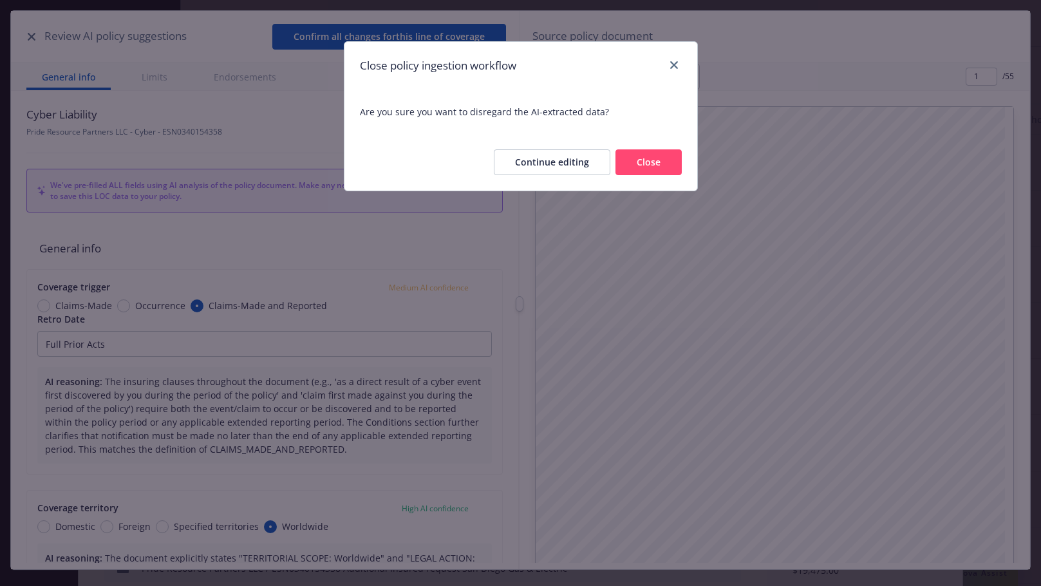
click at [663, 162] on button "Close" at bounding box center [648, 162] width 66 height 26
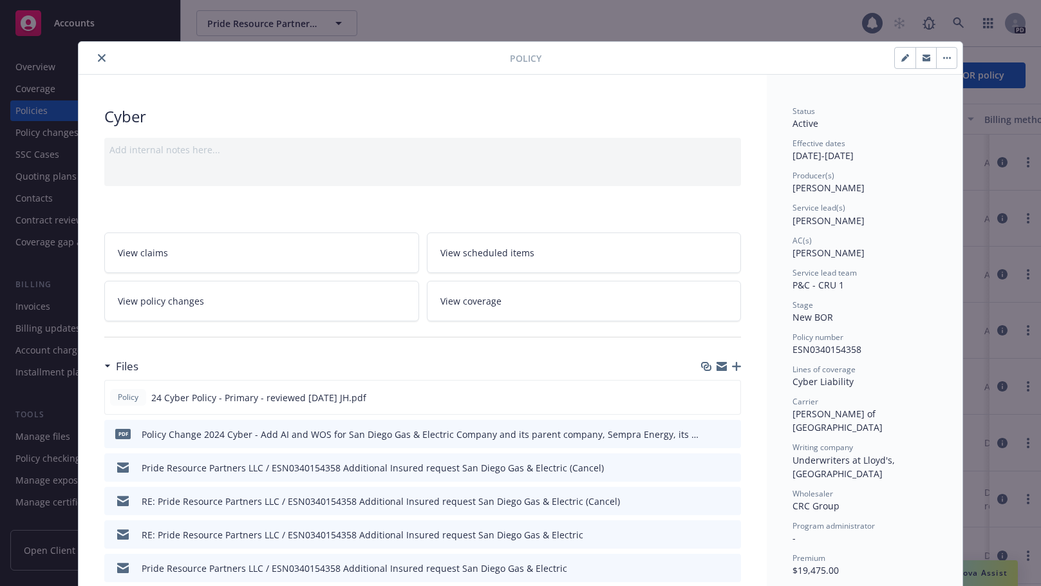
click at [98, 57] on icon "close" at bounding box center [102, 58] width 8 height 8
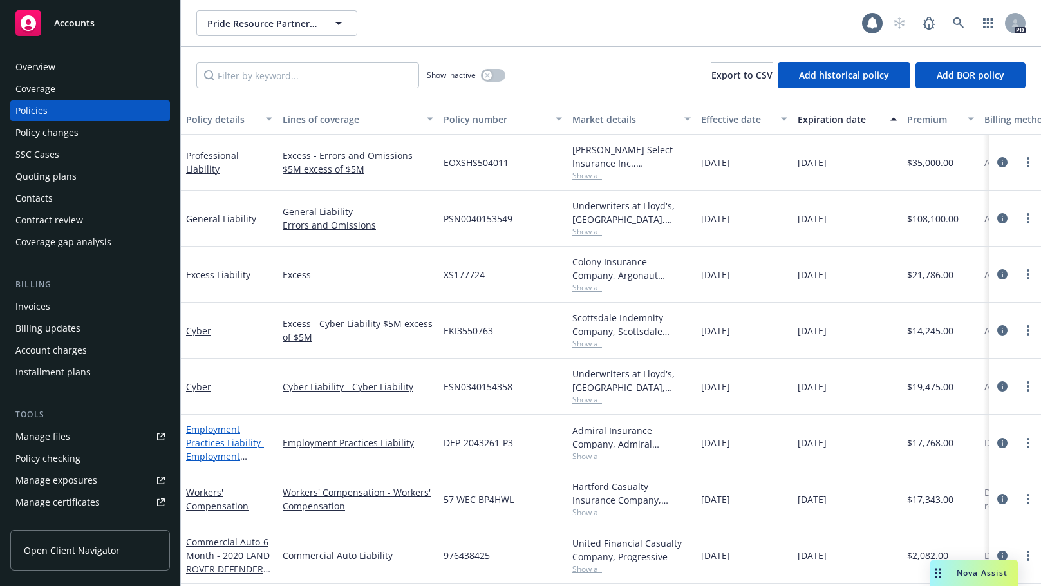
click at [207, 441] on link "Employment Practices Liability - Employment Practices Liability" at bounding box center [225, 449] width 78 height 53
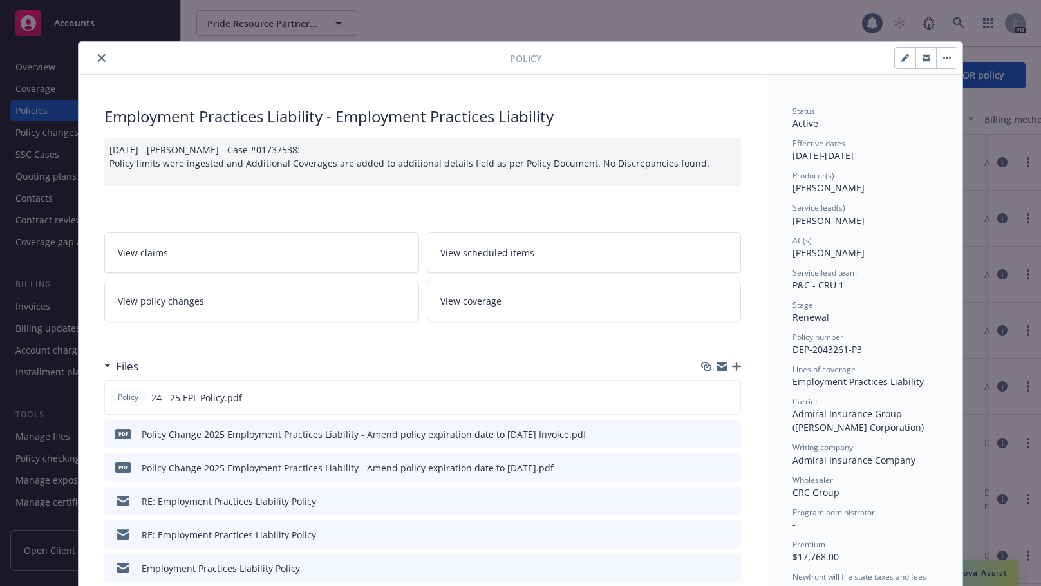
click at [99, 57] on icon "close" at bounding box center [102, 58] width 8 height 8
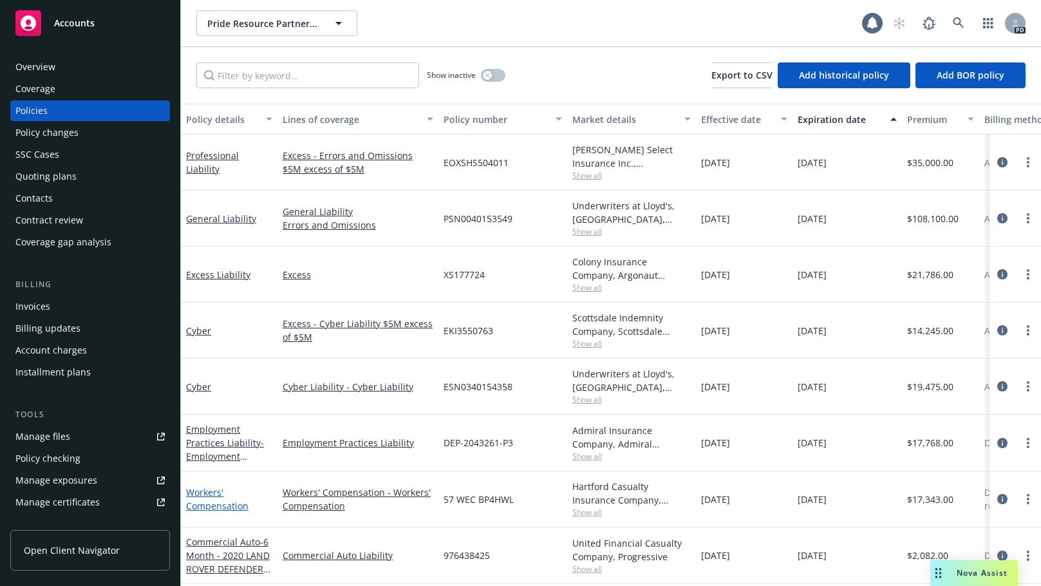
click at [214, 488] on link "Workers' Compensation" at bounding box center [217, 499] width 62 height 26
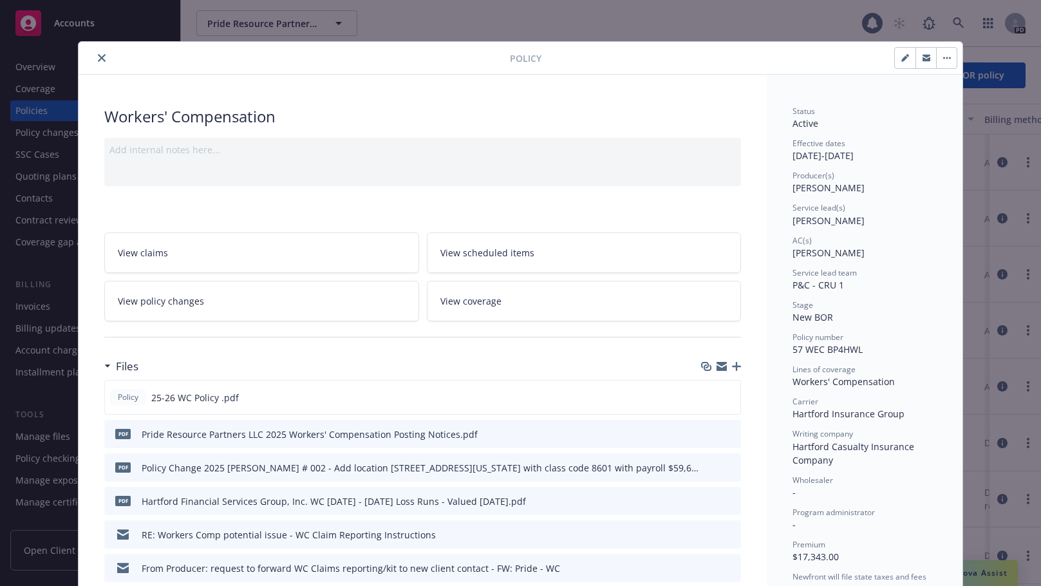
click at [98, 57] on icon "close" at bounding box center [102, 58] width 8 height 8
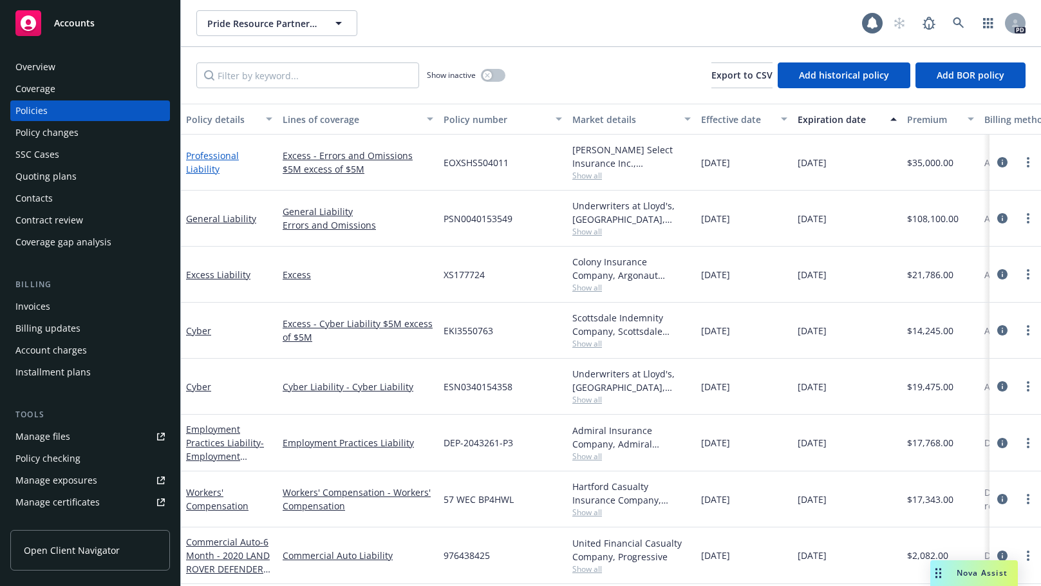
click at [227, 162] on link "Professional Liability" at bounding box center [212, 162] width 53 height 26
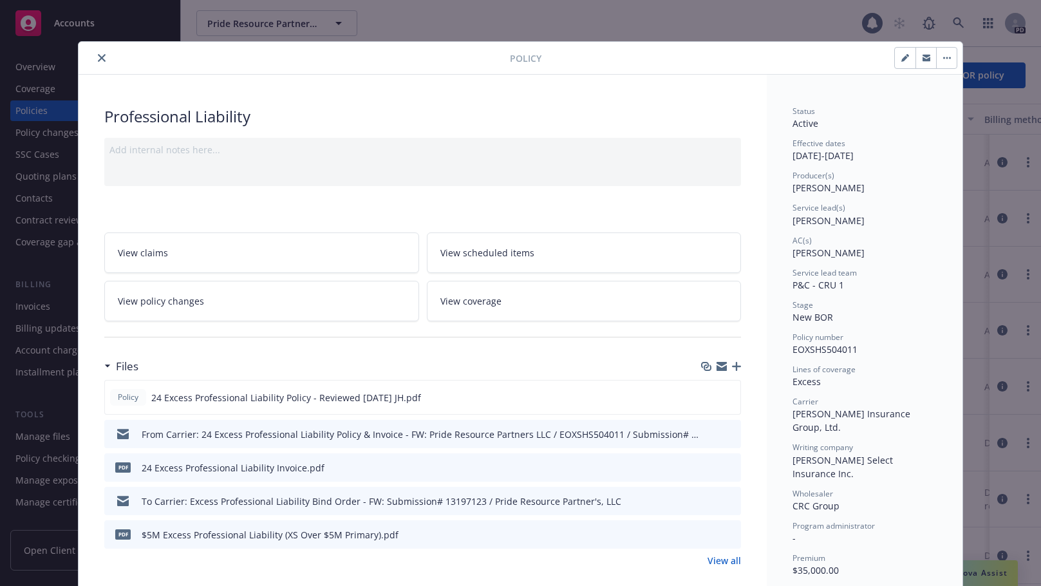
scroll to position [39, 0]
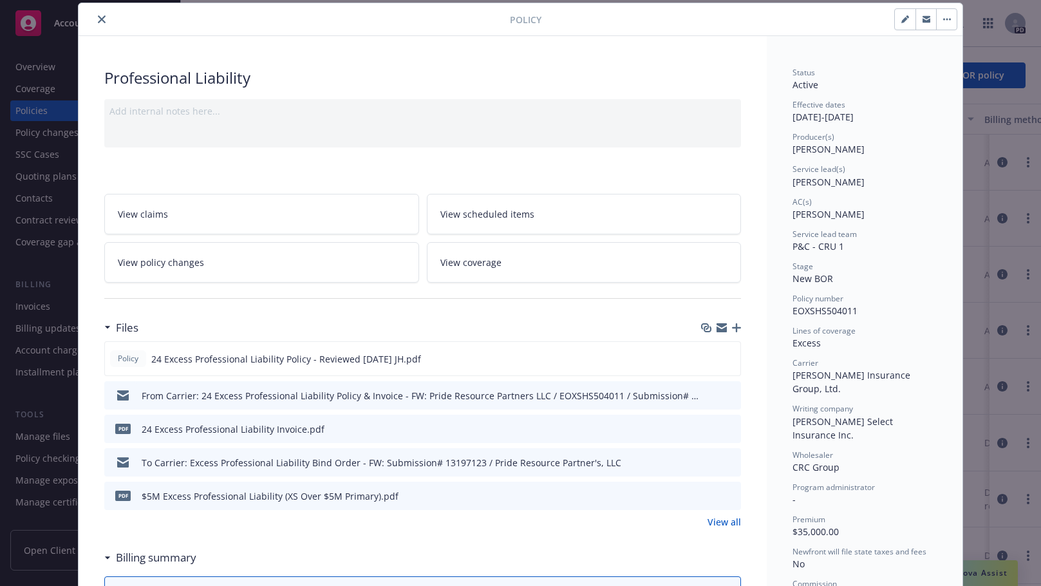
click at [704, 460] on icon "download file" at bounding box center [707, 461] width 10 height 10
drag, startPoint x: 91, startPoint y: 19, endPoint x: 132, endPoint y: 40, distance: 45.5
click at [94, 19] on button "close" at bounding box center [101, 19] width 15 height 15
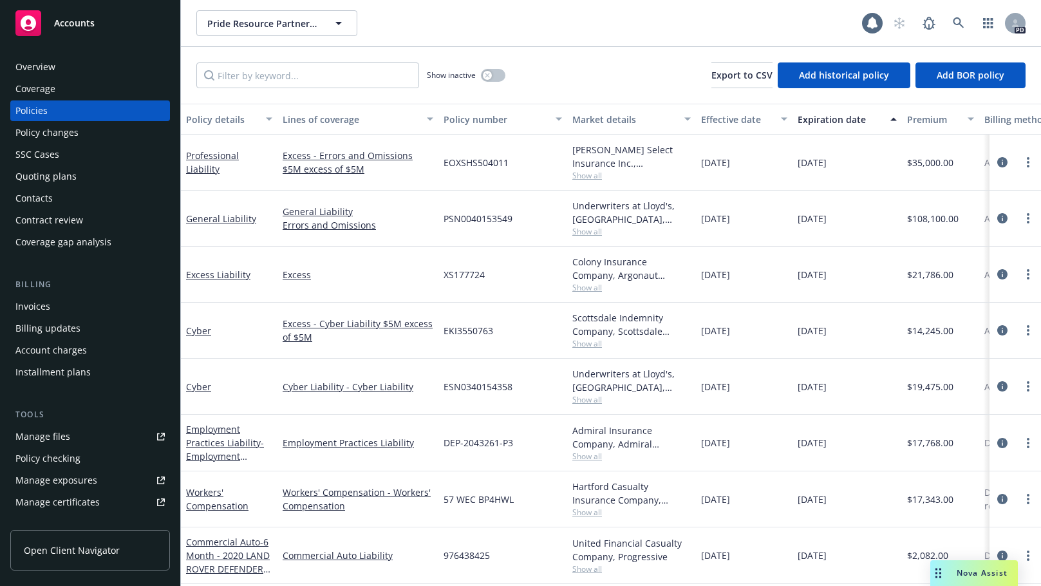
click at [47, 434] on div "Manage files" at bounding box center [42, 436] width 55 height 21
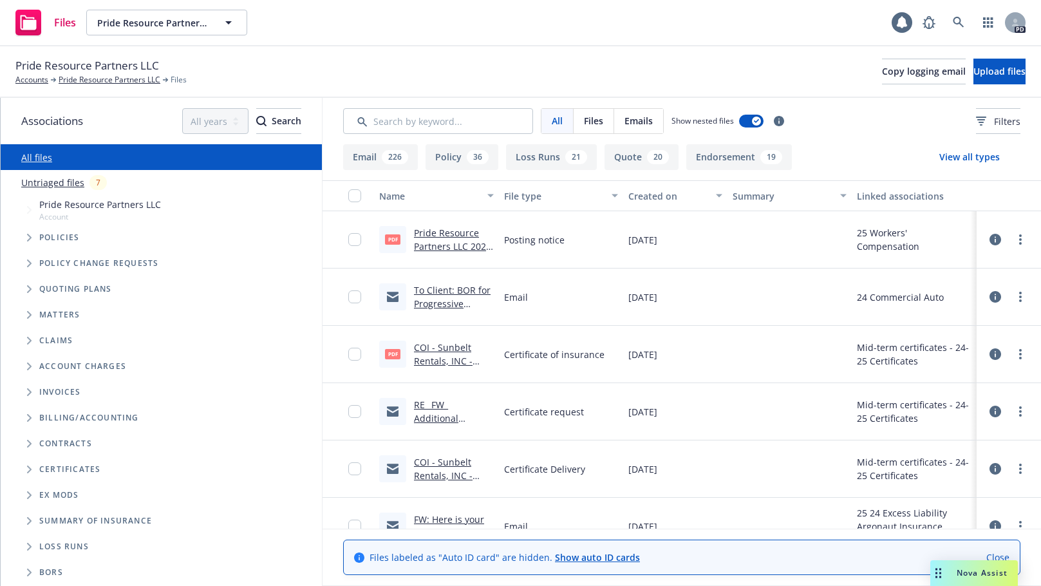
click at [30, 238] on icon "Tree Example" at bounding box center [29, 238] width 5 height 8
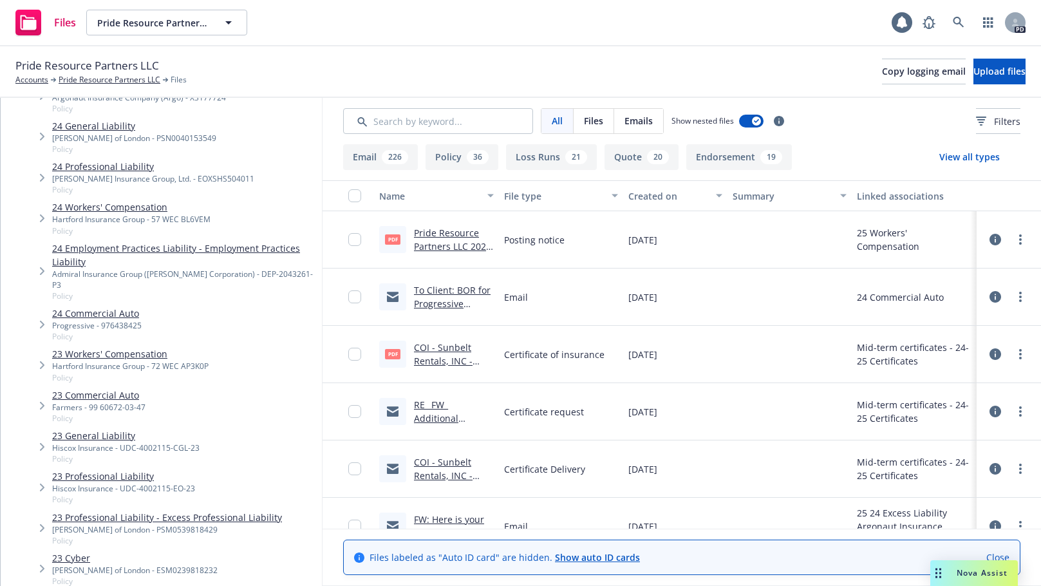
scroll to position [395, 0]
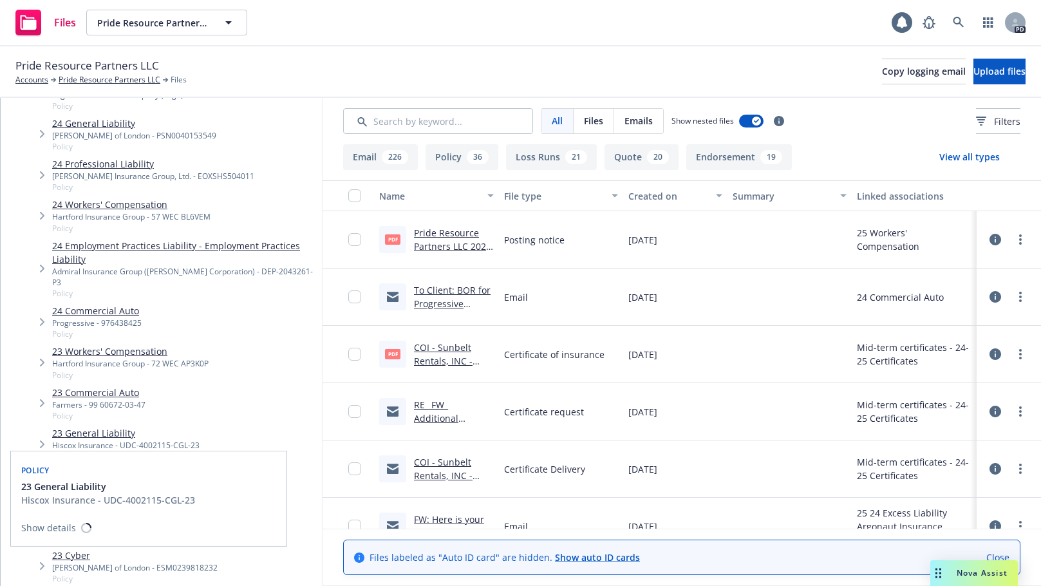
click at [86, 426] on link "23 General Liability" at bounding box center [125, 433] width 147 height 14
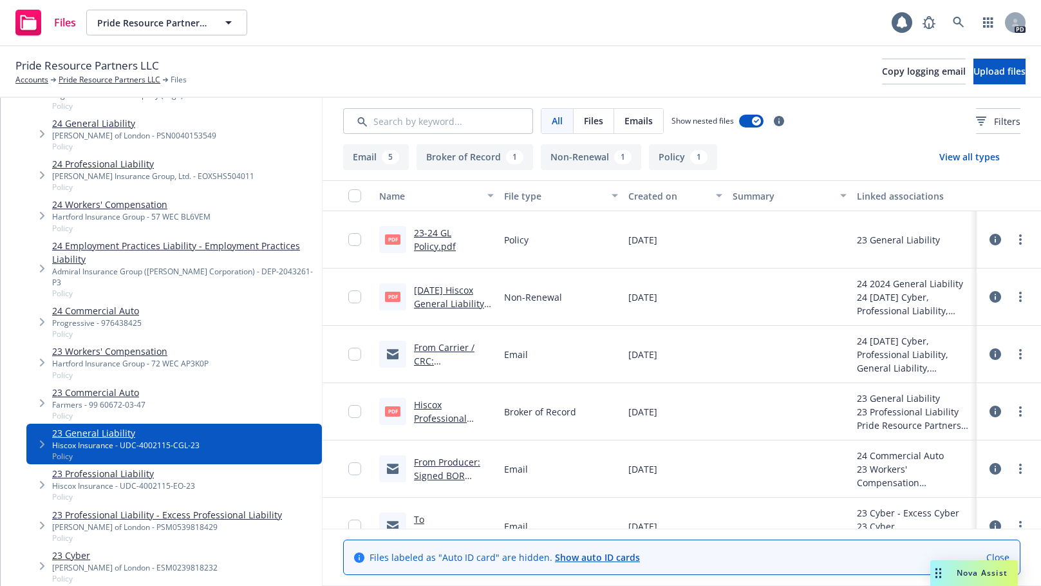
click at [425, 234] on link "23-24 GL Policy.pdf" at bounding box center [435, 240] width 42 height 26
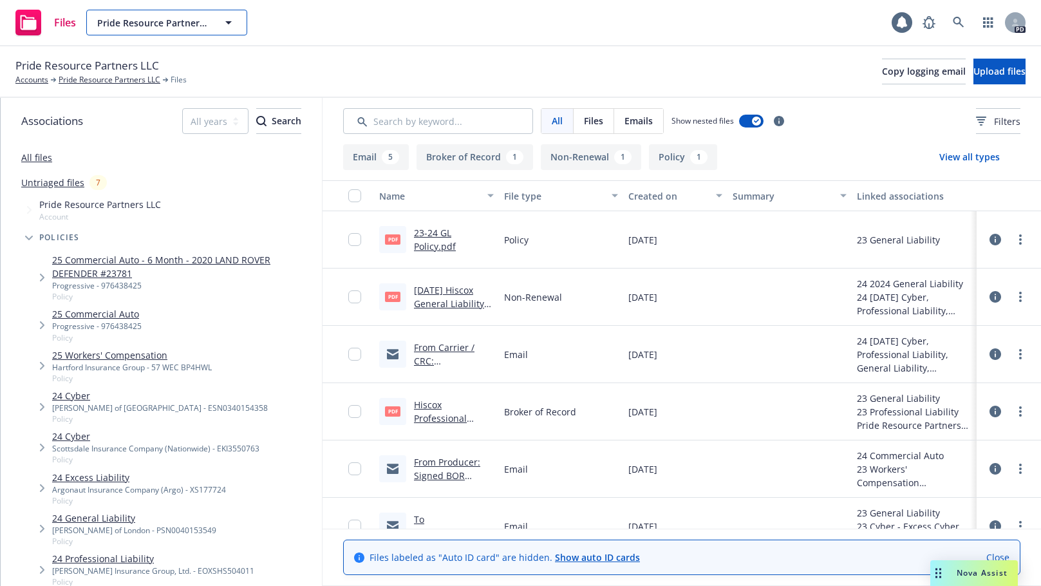
click at [225, 21] on icon "button" at bounding box center [228, 22] width 15 height 15
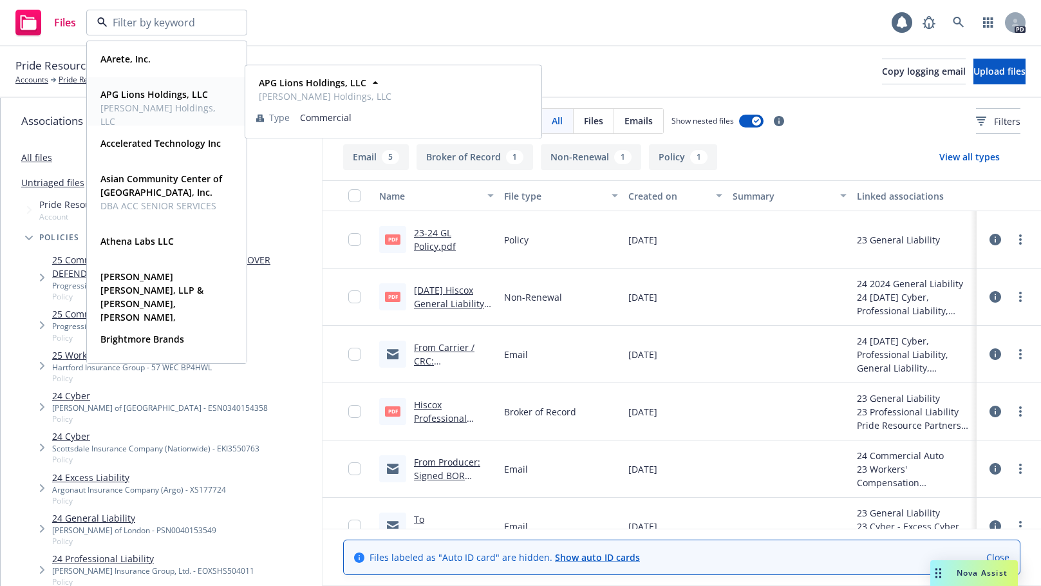
click at [151, 102] on span "[PERSON_NAME] Holdings, LLC" at bounding box center [165, 114] width 130 height 27
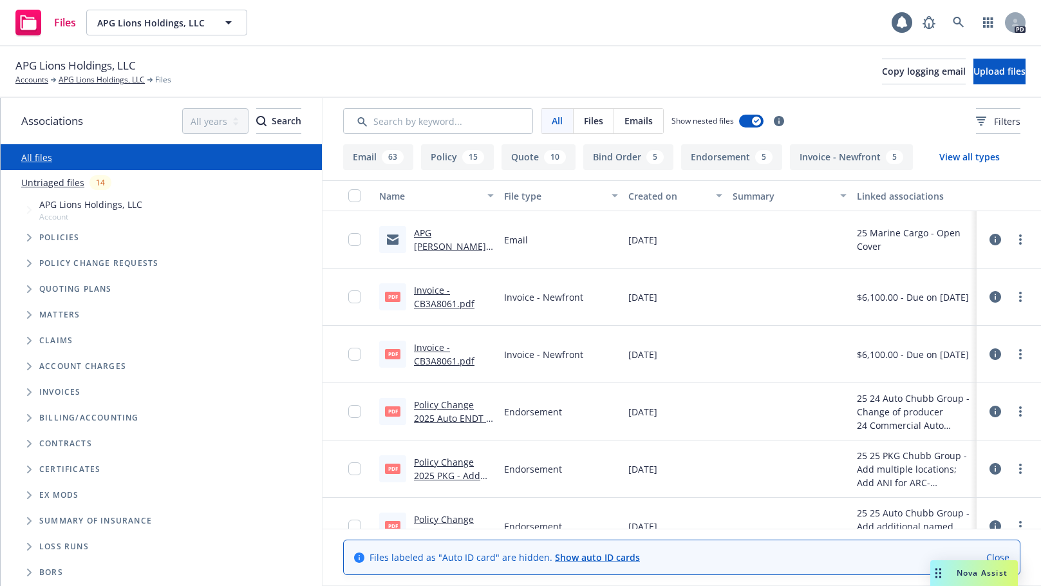
click at [443, 463] on link "Policy Change 2025 PKG - Add multiple locations; Add ANI for ARC-CORNLLC; Amend…" at bounding box center [453, 523] width 79 height 134
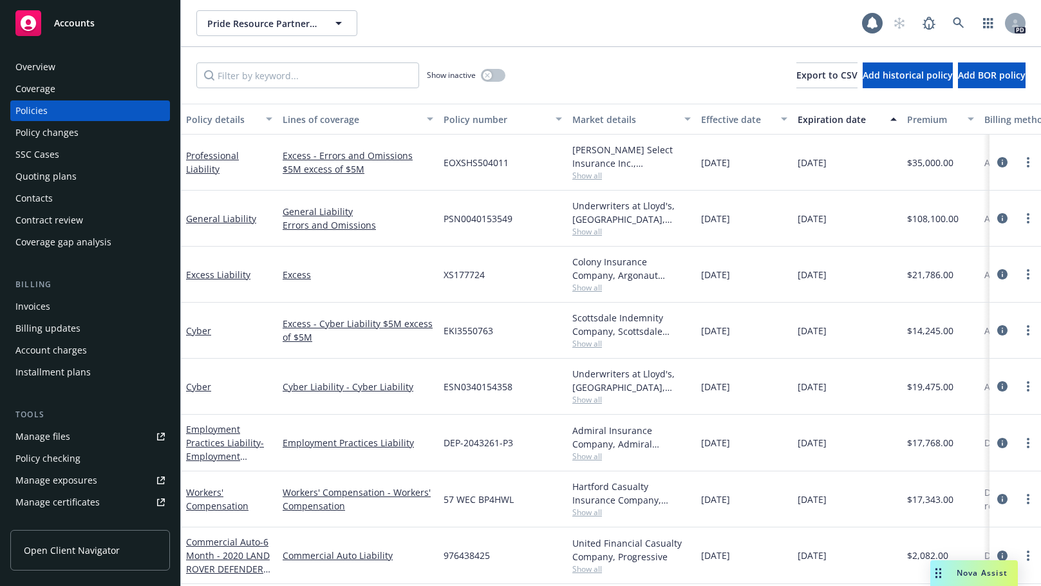
click at [46, 436] on div "Manage files" at bounding box center [42, 436] width 55 height 21
click at [37, 436] on div "Manage files" at bounding box center [42, 436] width 55 height 21
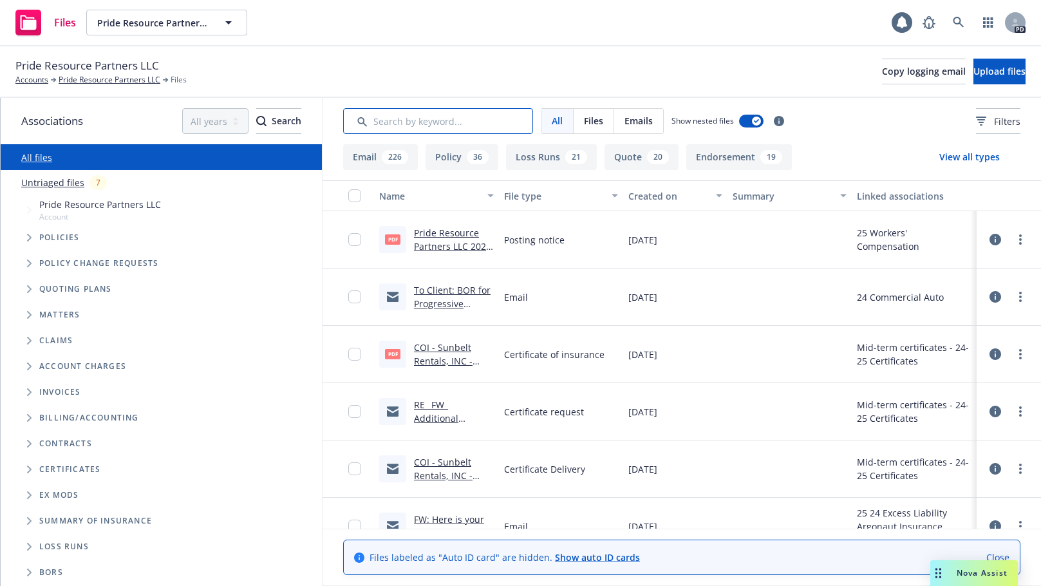
click at [422, 122] on input "Search by keyword..." at bounding box center [438, 121] width 190 height 26
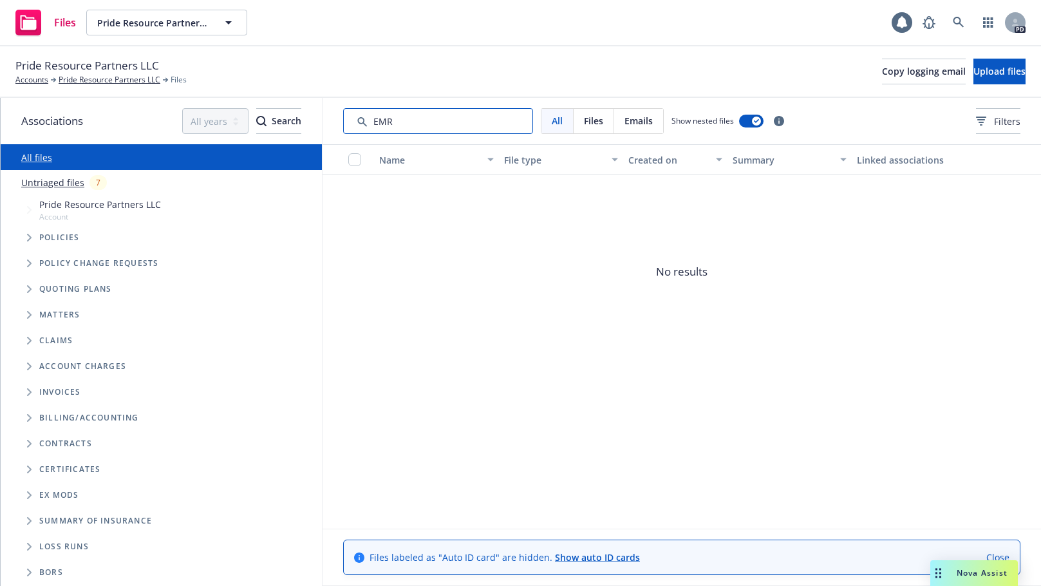
click at [422, 122] on input "Search by keyword..." at bounding box center [438, 121] width 190 height 26
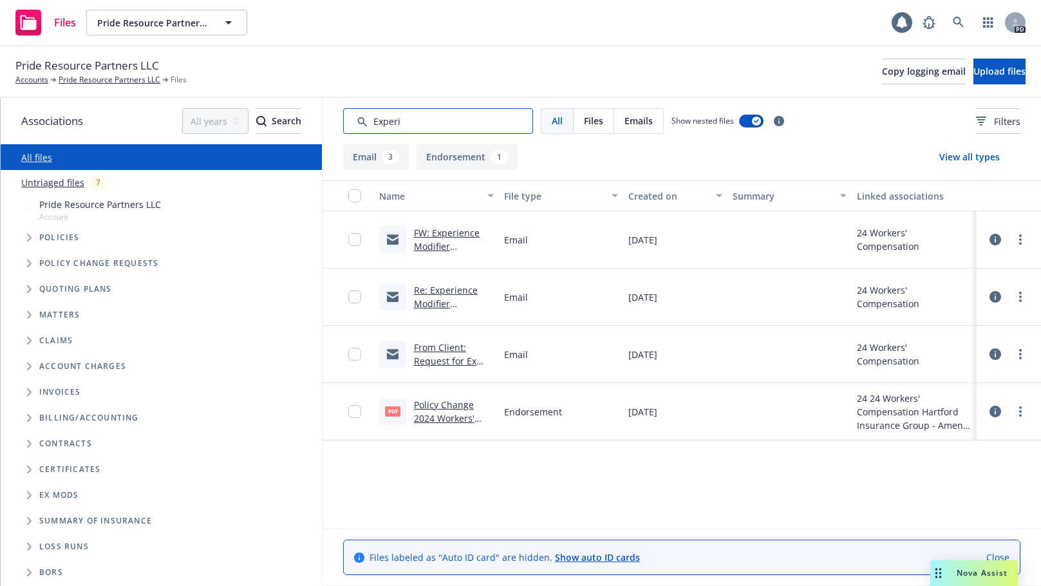
type input "Experi"
click at [443, 348] on link "From Client: Request for Ex Mod Letter - FW: Experience Modifier Expiration Not…" at bounding box center [451, 381] width 74 height 80
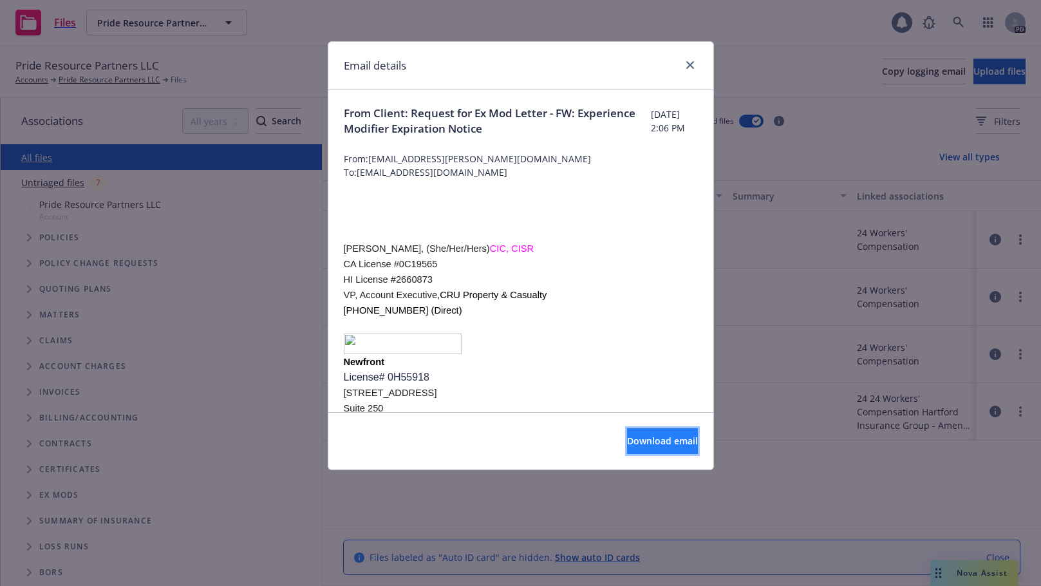
click at [627, 438] on span "Download email" at bounding box center [662, 440] width 71 height 12
click at [693, 60] on link "close" at bounding box center [689, 64] width 15 height 15
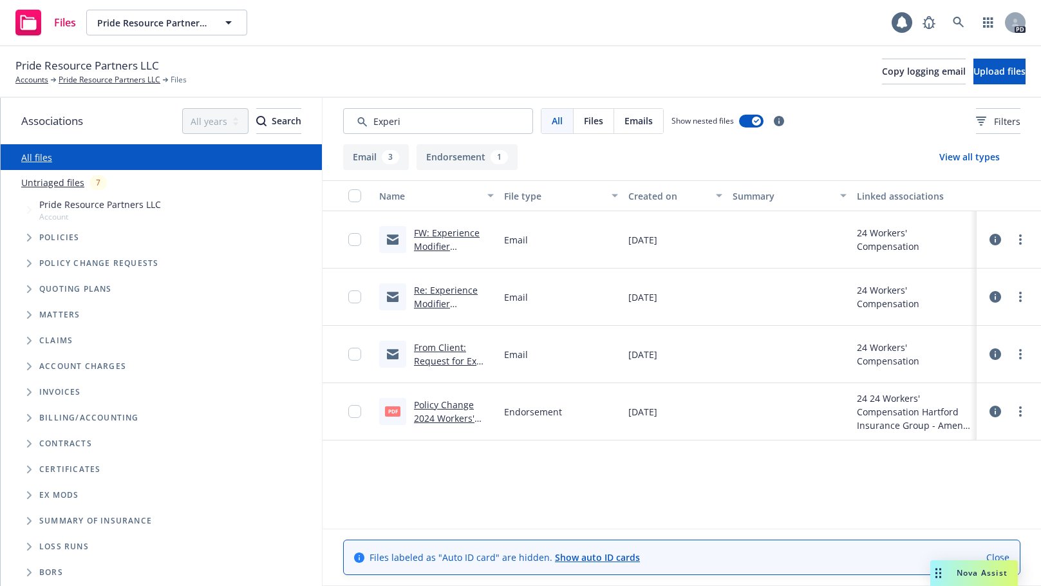
click at [429, 294] on link "Re: Experience Modifier Expiration Notice" at bounding box center [451, 303] width 74 height 39
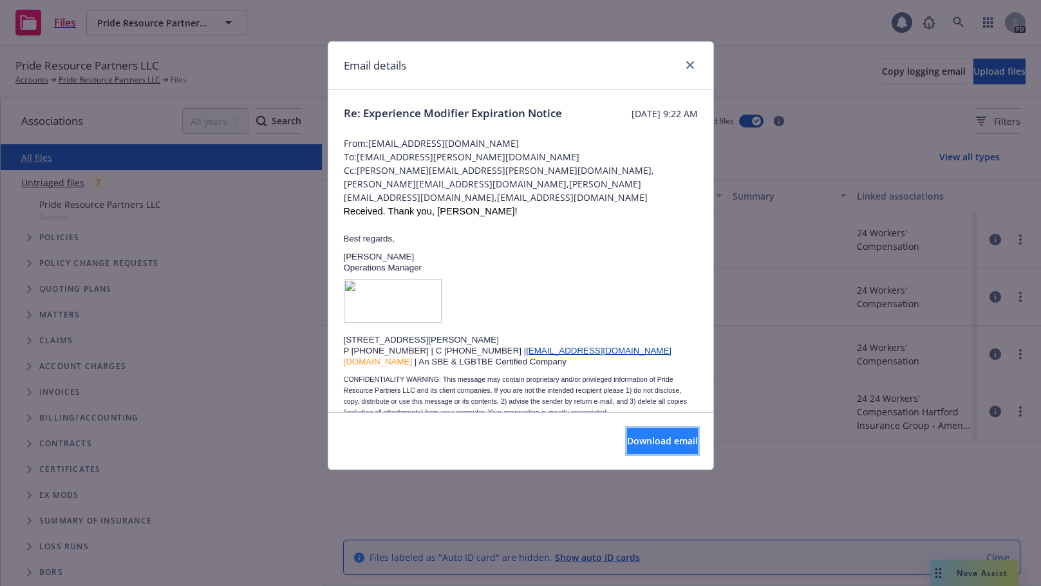
click at [644, 445] on span "Download email" at bounding box center [662, 440] width 71 height 12
click at [691, 61] on icon "close" at bounding box center [690, 65] width 8 height 8
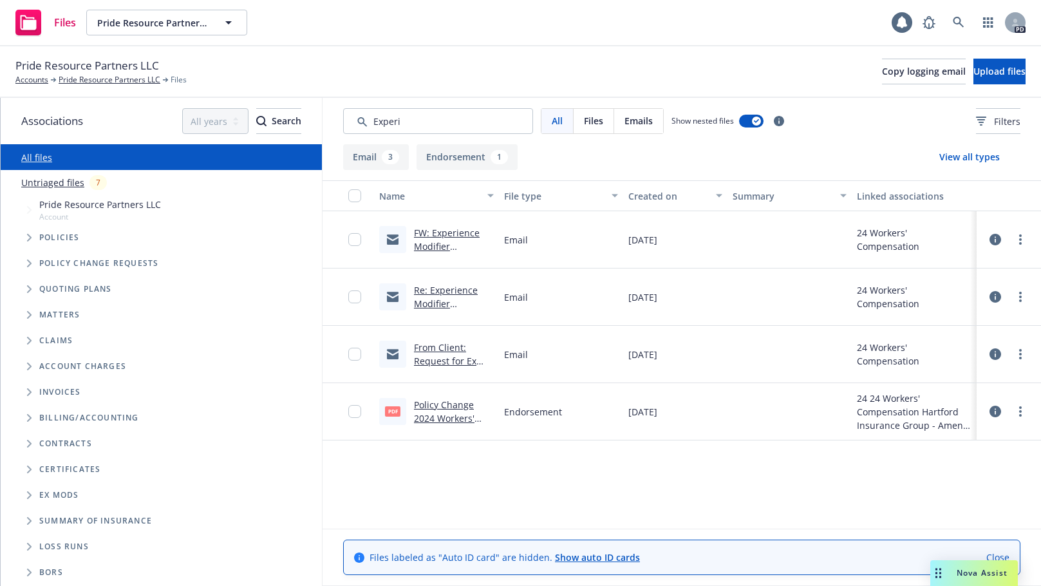
click at [433, 290] on link "Re: Experience Modifier Expiration Notice" at bounding box center [451, 303] width 74 height 39
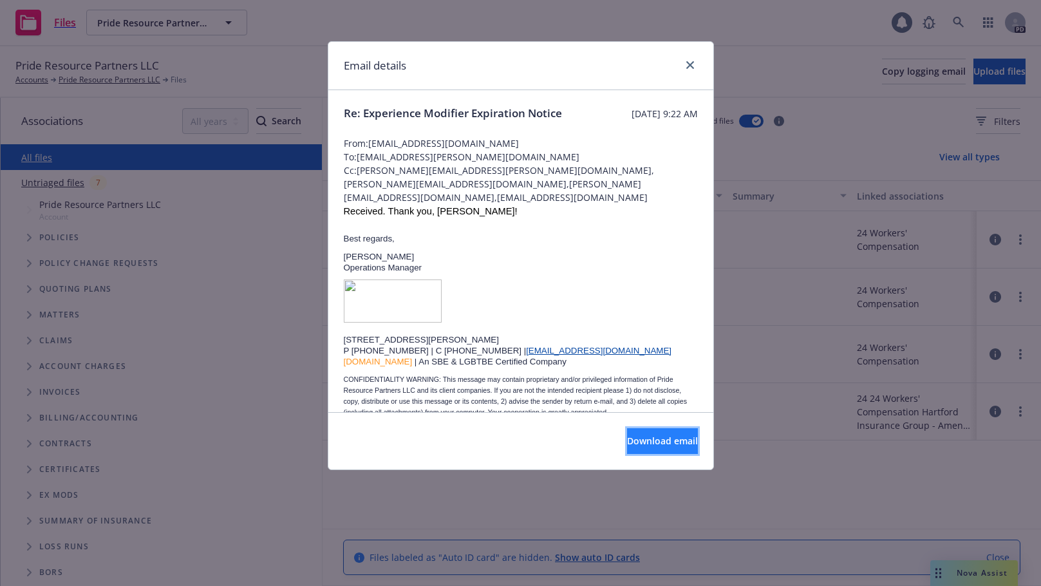
click at [635, 434] on span "Download email" at bounding box center [662, 440] width 71 height 12
click at [692, 66] on icon "close" at bounding box center [690, 65] width 8 height 8
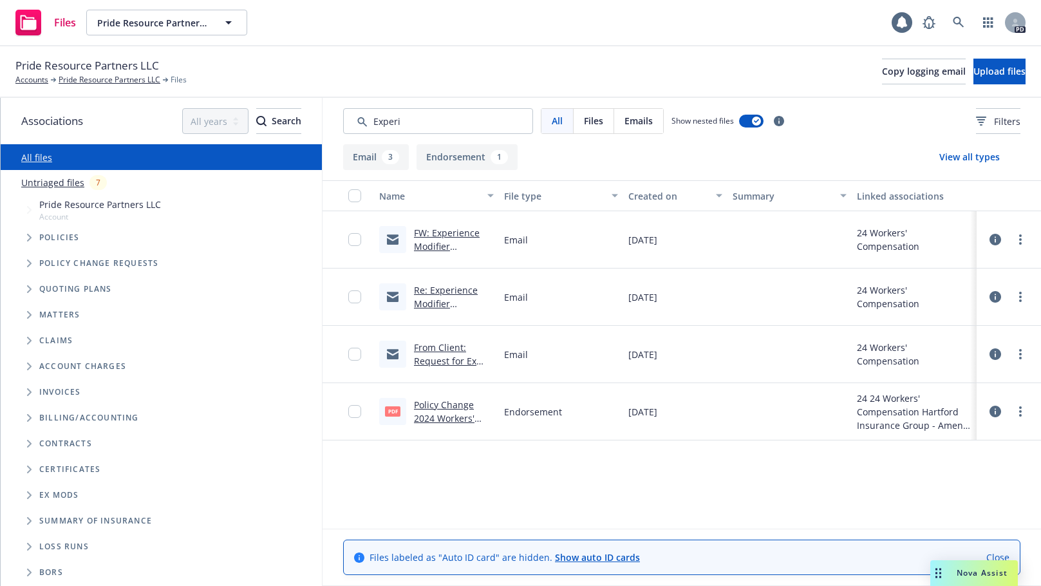
click at [428, 231] on link "FW: Experience Modifier Expiration Notice" at bounding box center [451, 246] width 74 height 39
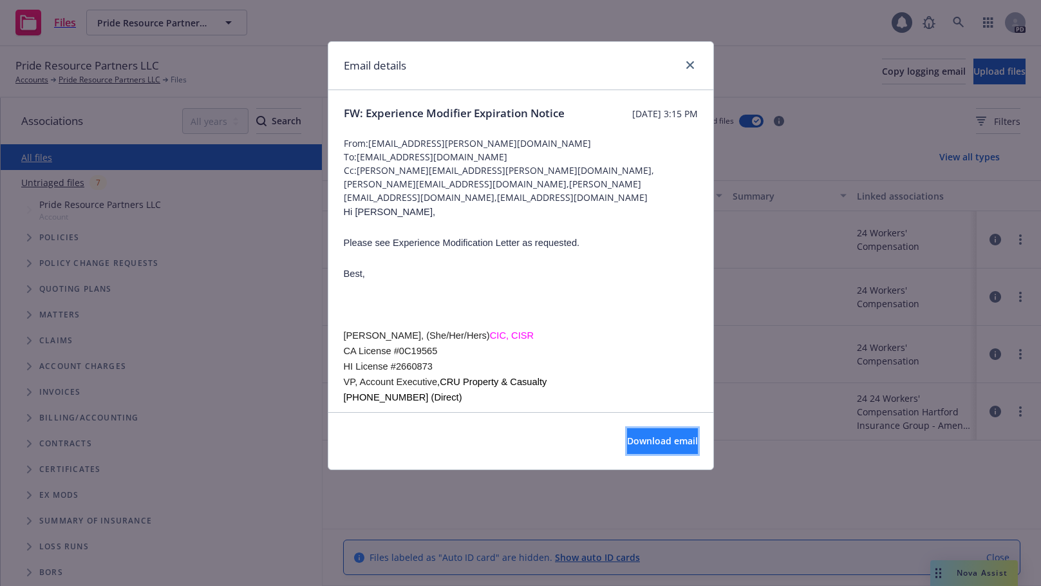
click at [627, 435] on span "Download email" at bounding box center [662, 440] width 71 height 12
click at [687, 65] on icon "close" at bounding box center [690, 65] width 8 height 8
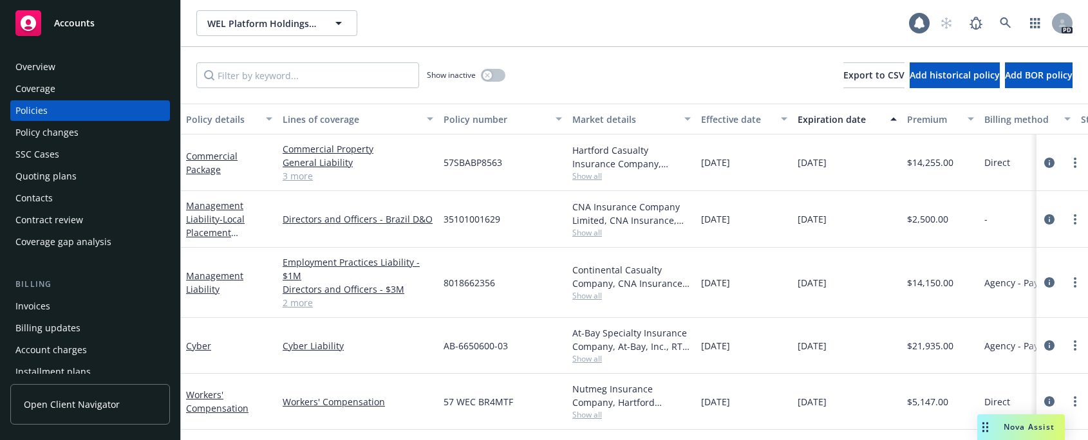
scroll to position [230, 0]
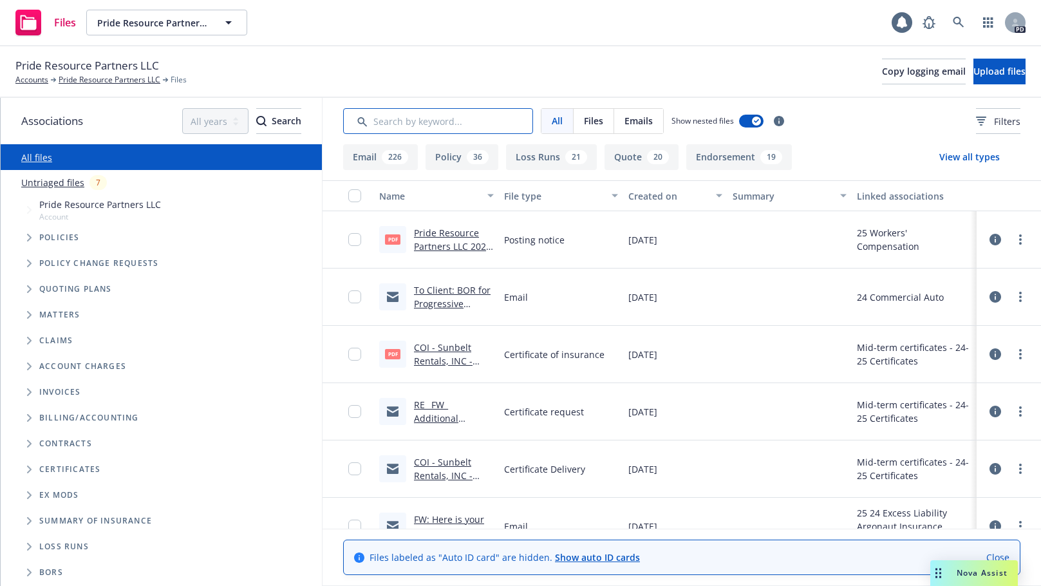
click at [410, 122] on input "Search by keyword..." at bounding box center [438, 121] width 190 height 26
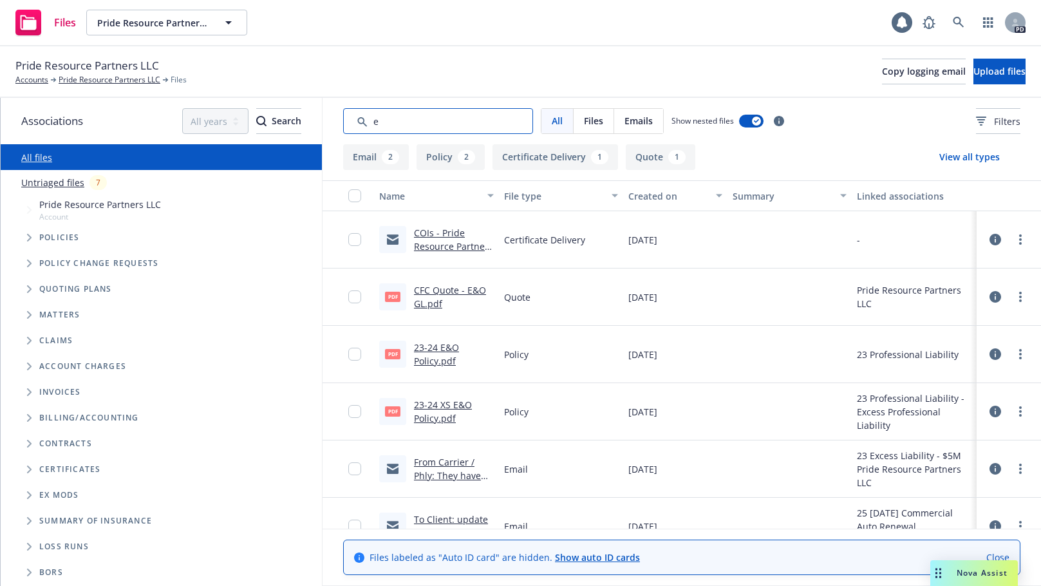
type input "ex"
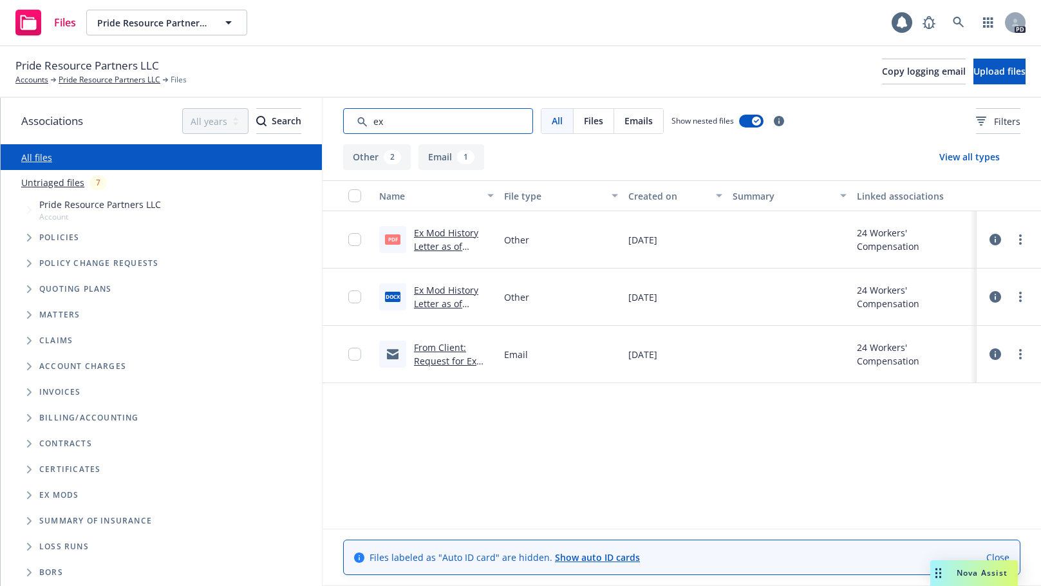
drag, startPoint x: 384, startPoint y: 122, endPoint x: 372, endPoint y: 119, distance: 12.6
click at [372, 119] on input "Search by keyword..." at bounding box center [438, 121] width 190 height 26
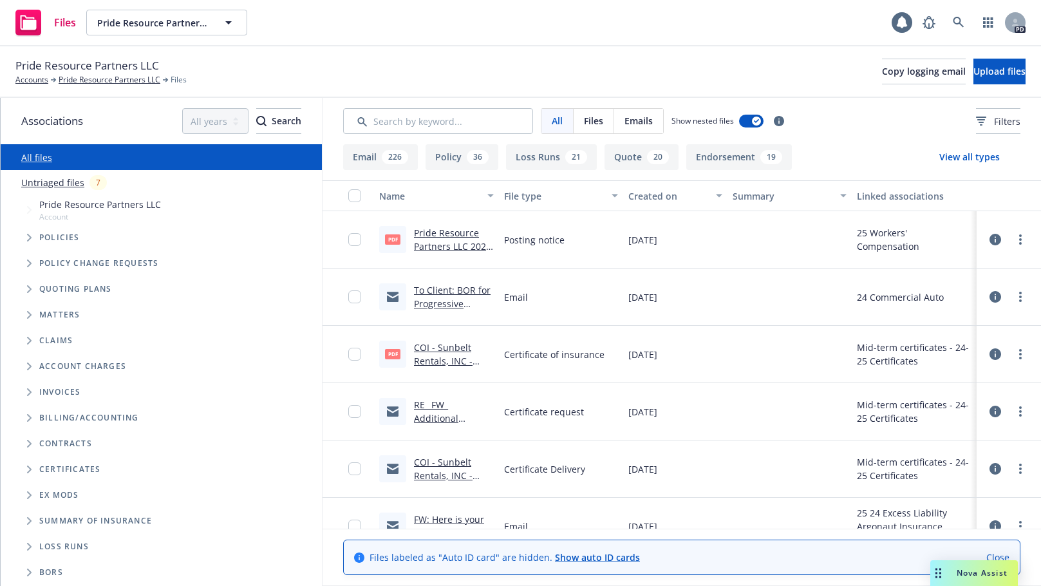
click at [328, 75] on div "Pride Resource Partners LLC Accounts Pride Resource Partners LLC Files Copy log…" at bounding box center [520, 71] width 1010 height 28
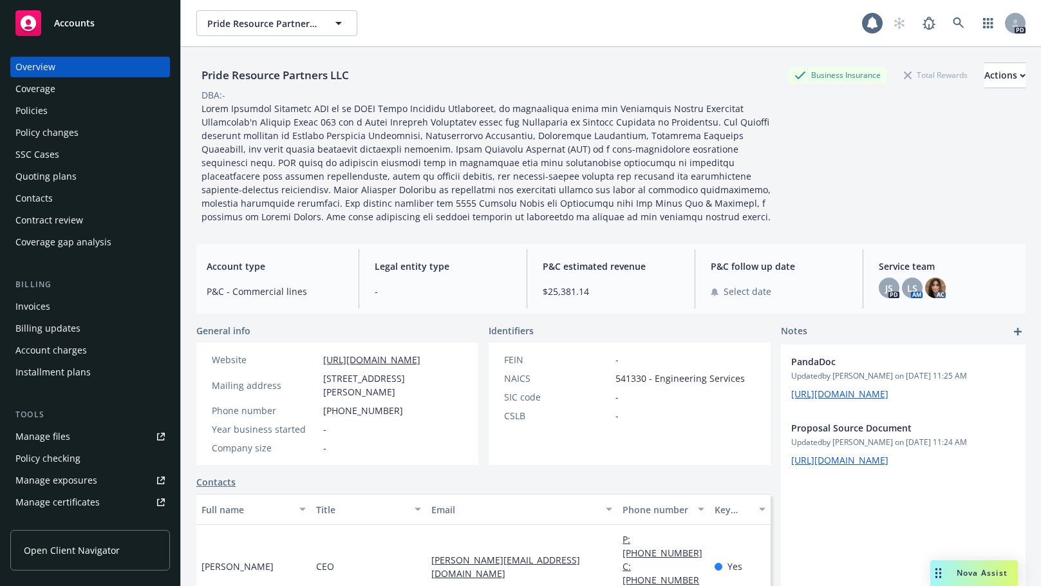
click at [23, 113] on div "Policies" at bounding box center [31, 110] width 32 height 21
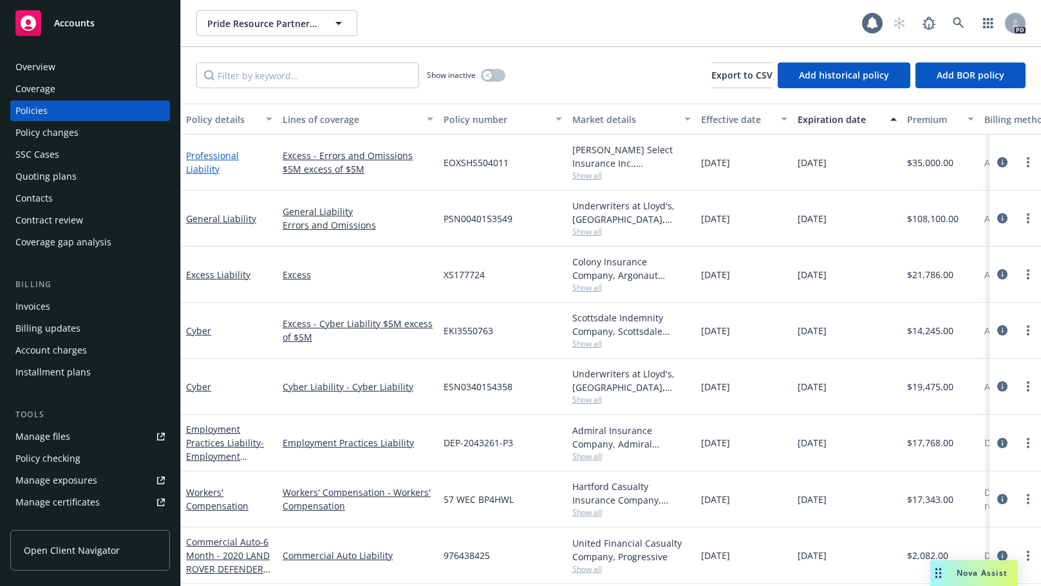
click at [221, 158] on link "Professional Liability" at bounding box center [212, 162] width 53 height 26
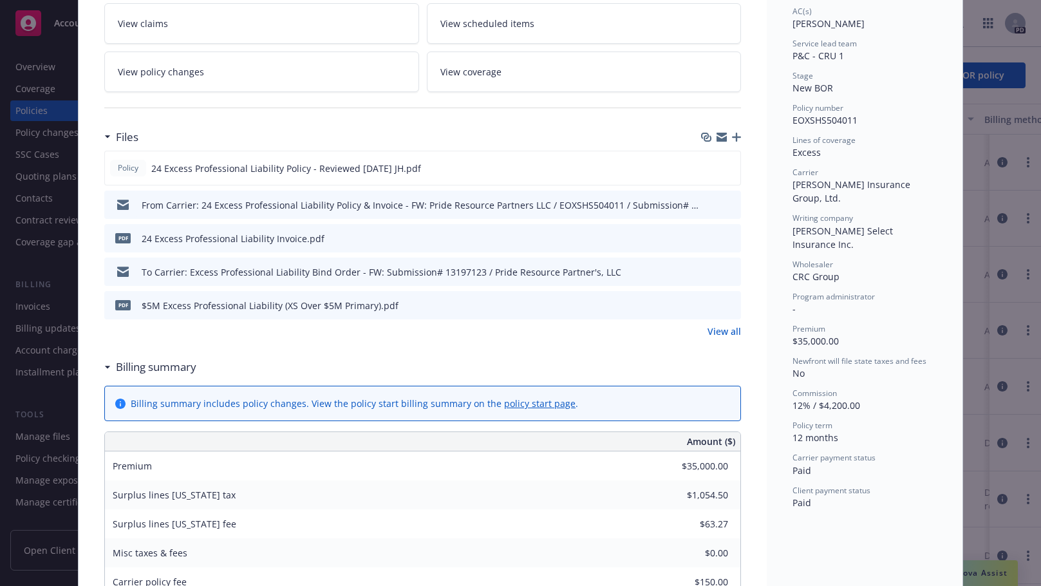
scroll to position [252, 0]
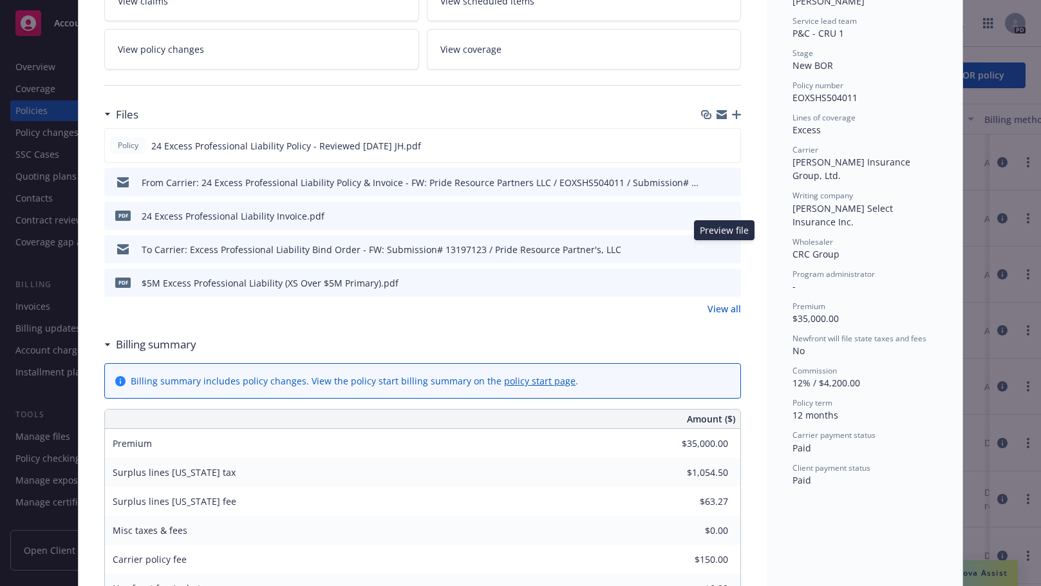
click at [726, 248] on icon "preview file" at bounding box center [729, 248] width 12 height 9
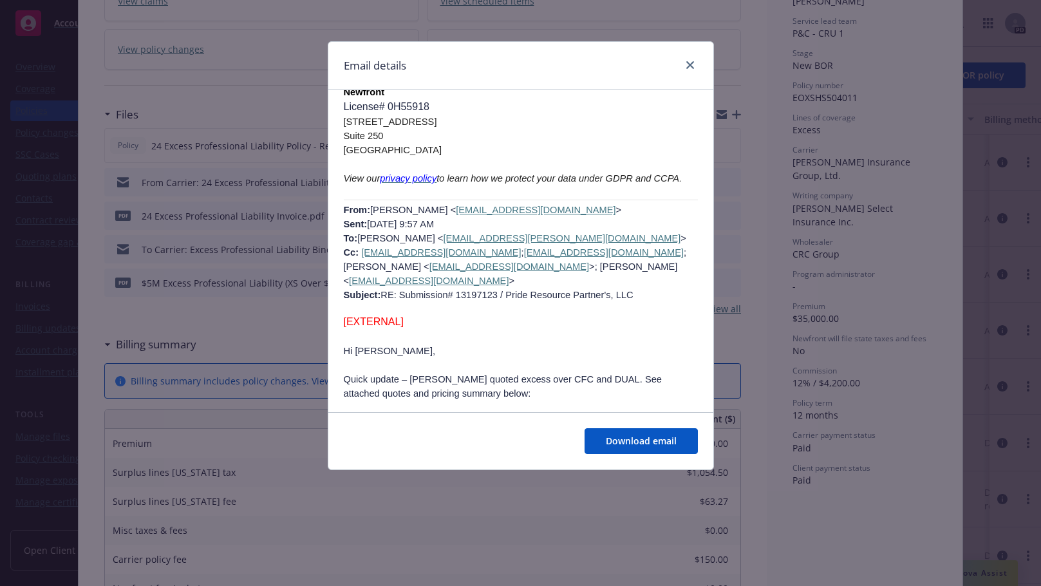
scroll to position [899, 0]
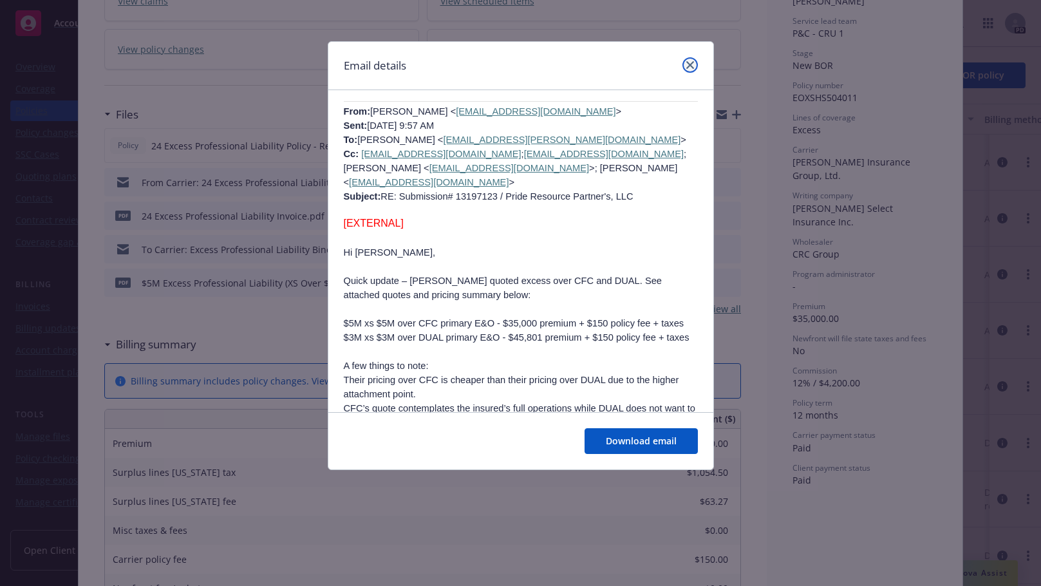
click at [689, 62] on icon "close" at bounding box center [690, 65] width 8 height 8
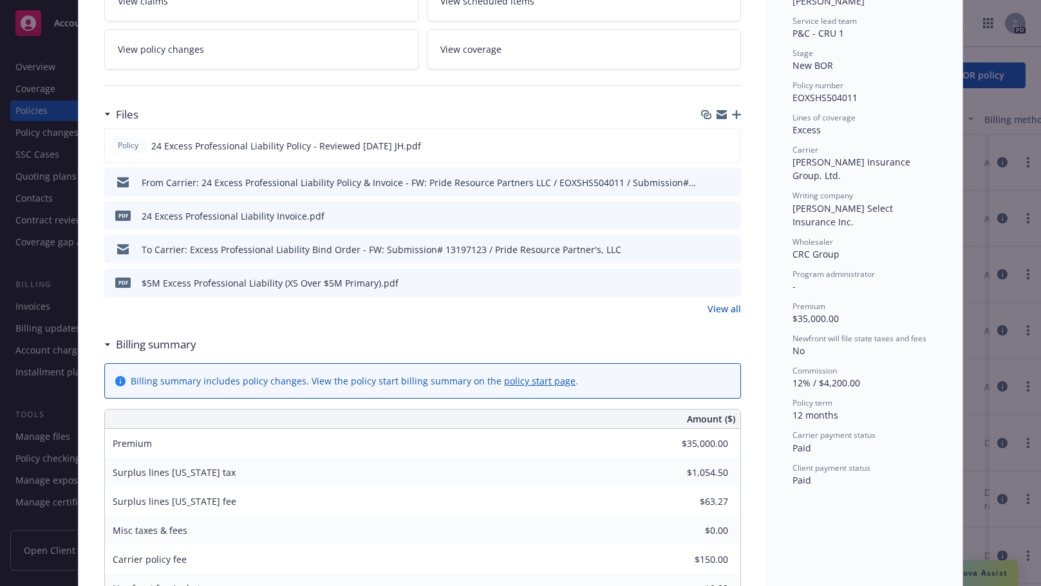
click at [727, 180] on icon "preview file" at bounding box center [729, 181] width 12 height 9
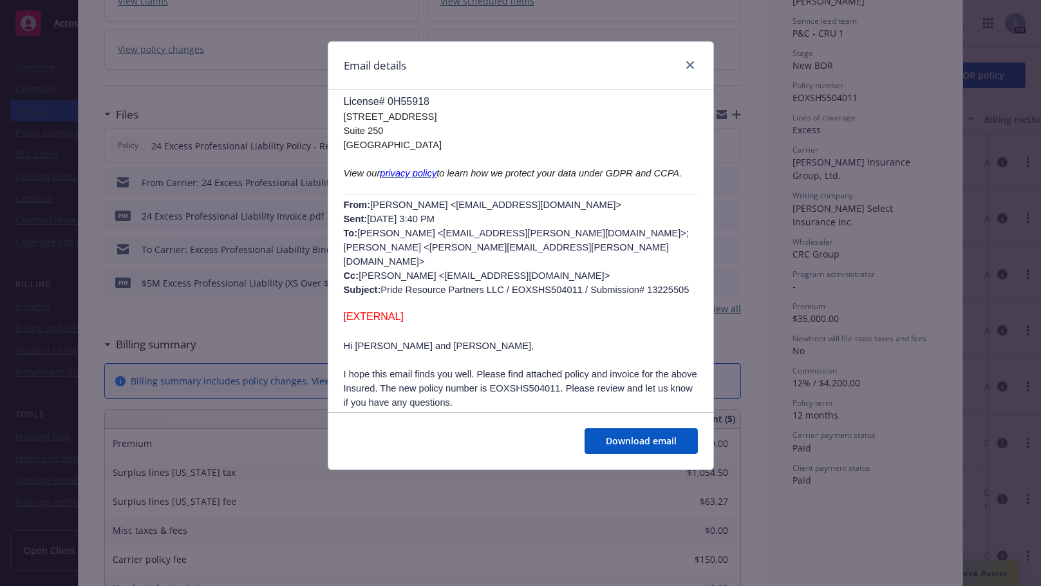
scroll to position [42, 0]
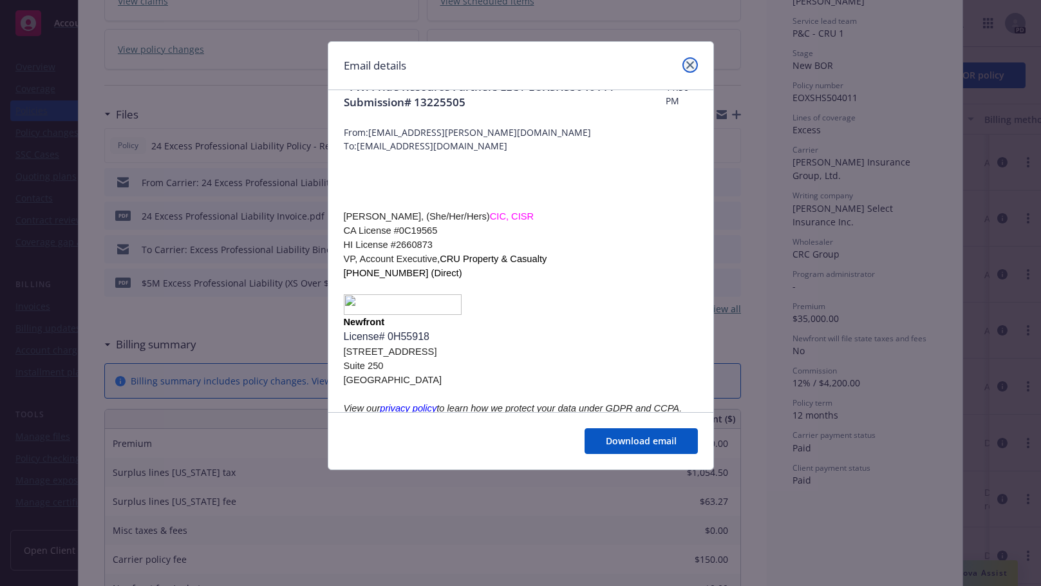
click at [690, 66] on icon "close" at bounding box center [690, 65] width 8 height 8
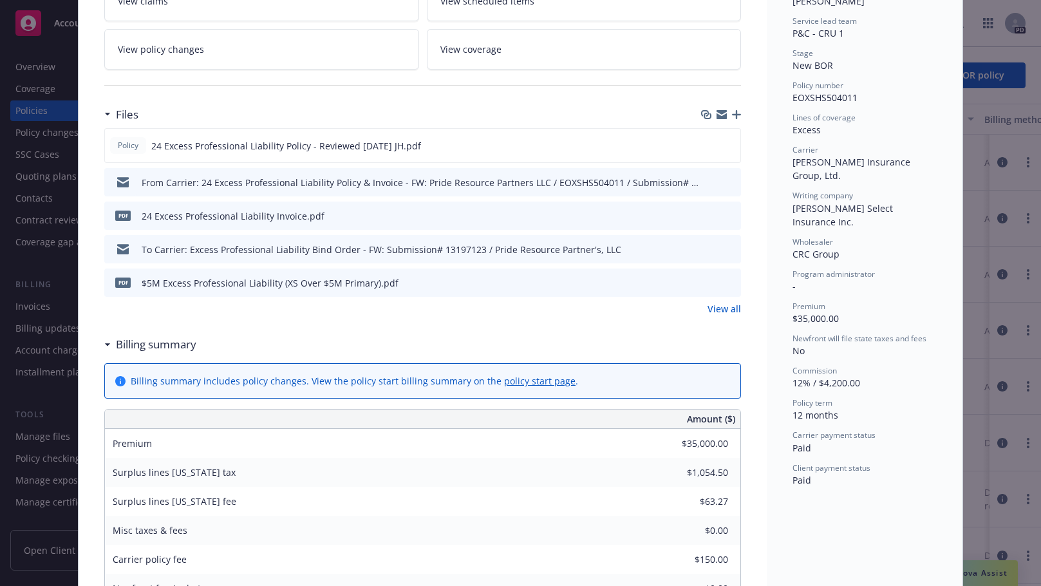
scroll to position [0, 0]
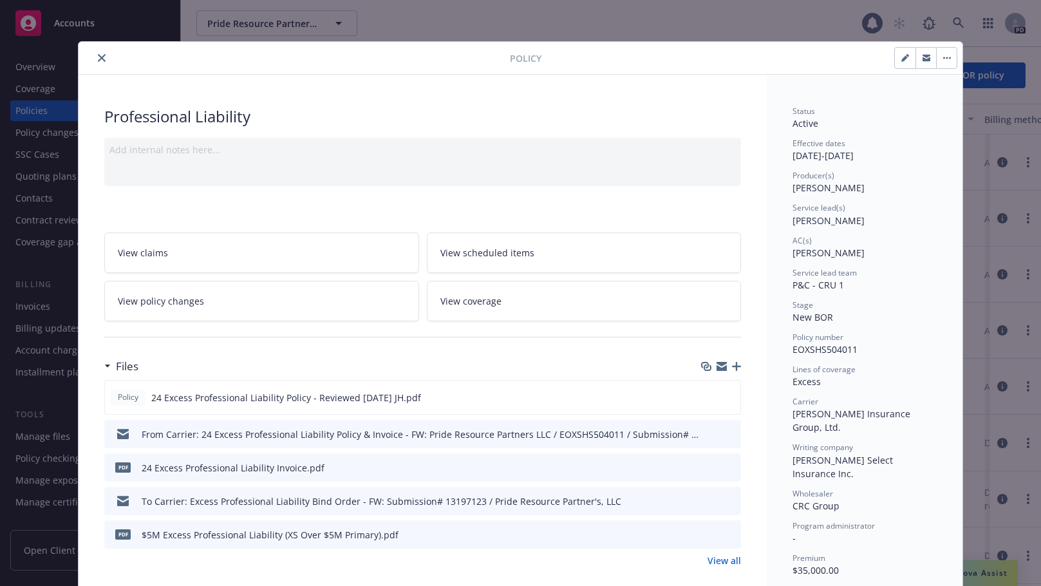
click at [98, 57] on icon "close" at bounding box center [102, 58] width 8 height 8
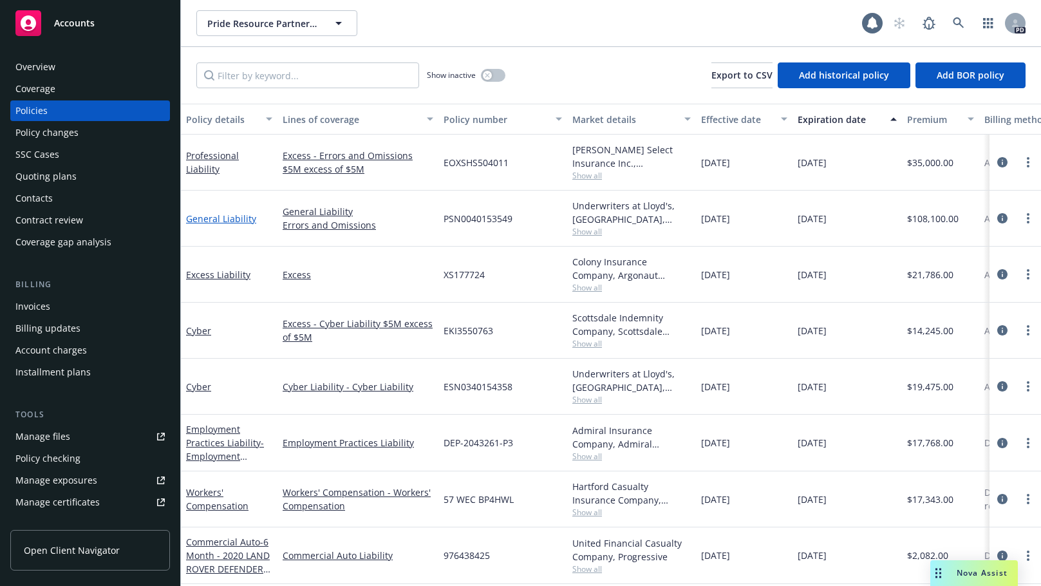
click at [211, 218] on link "General Liability" at bounding box center [221, 218] width 70 height 12
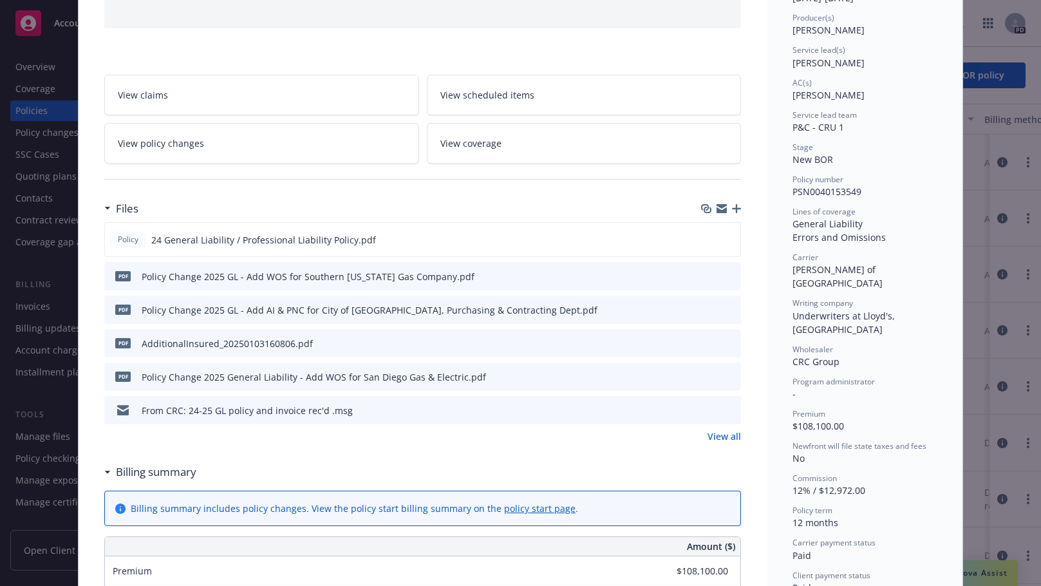
scroll to position [160, 0]
click at [704, 405] on icon "download file" at bounding box center [707, 407] width 10 height 10
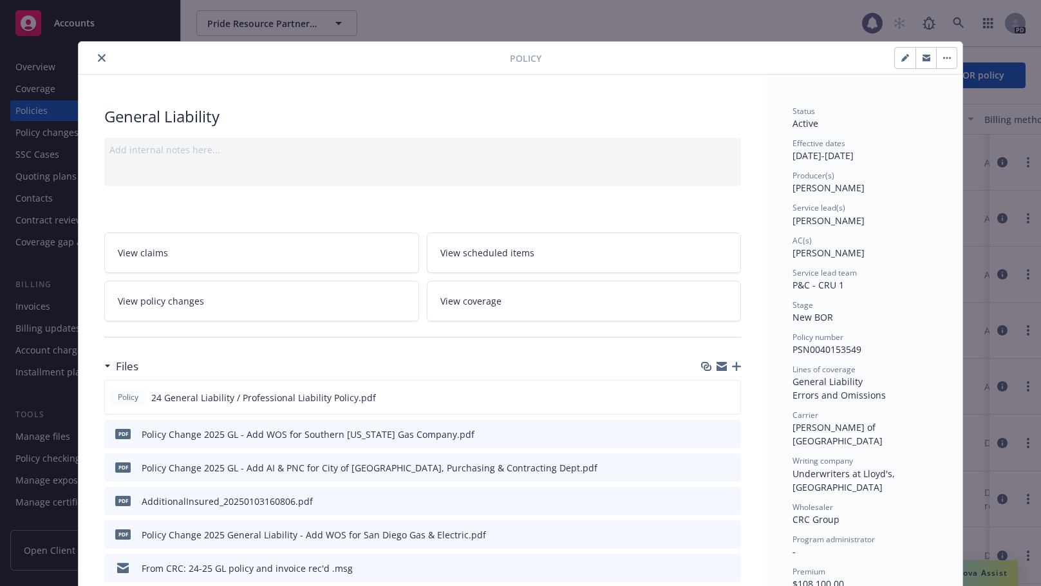
click at [98, 57] on icon "close" at bounding box center [102, 58] width 8 height 8
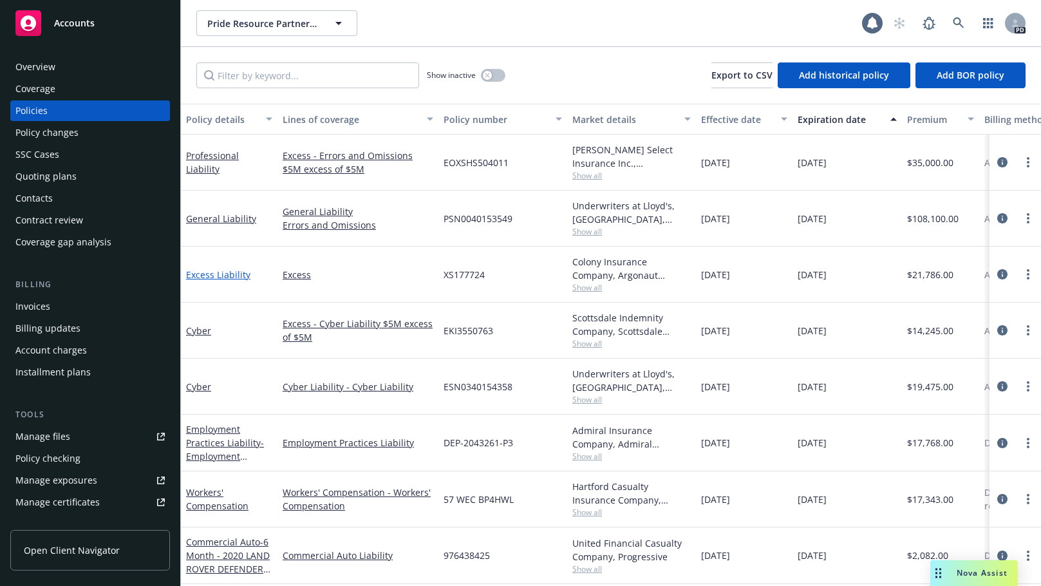
click at [194, 271] on link "Excess Liability" at bounding box center [218, 274] width 64 height 12
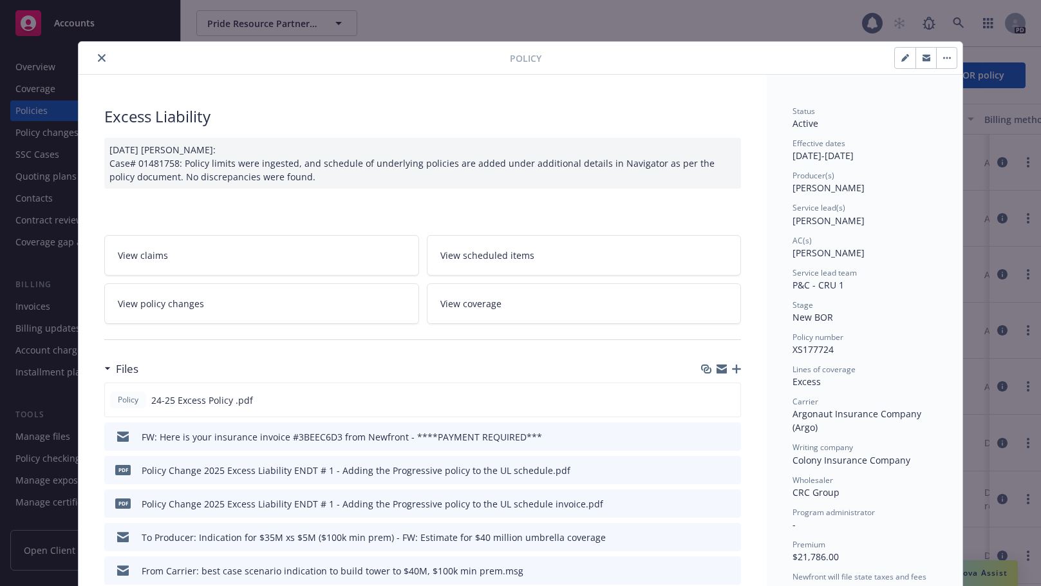
click at [727, 568] on icon "preview file" at bounding box center [729, 569] width 12 height 9
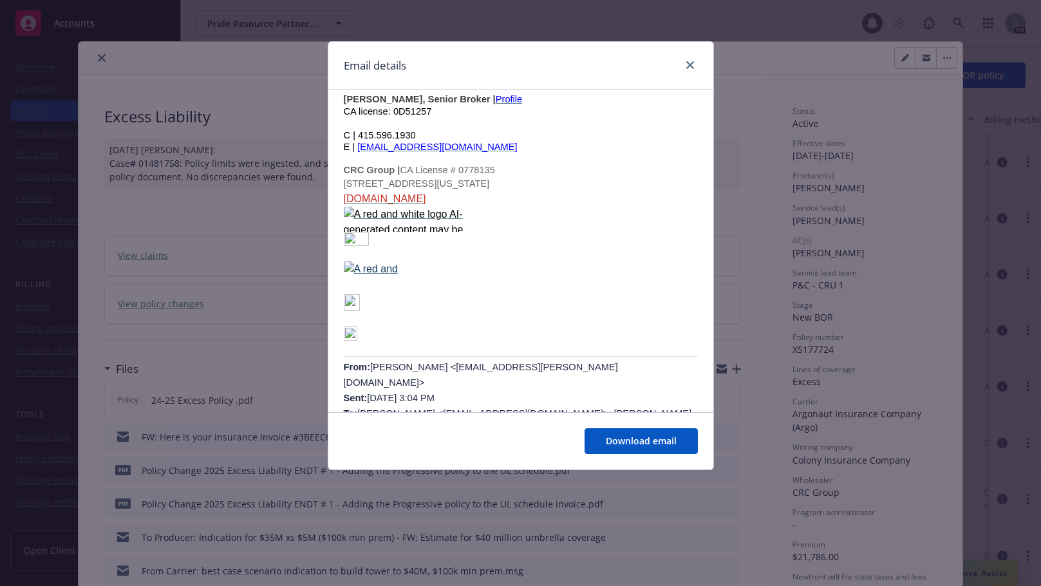
scroll to position [211, 0]
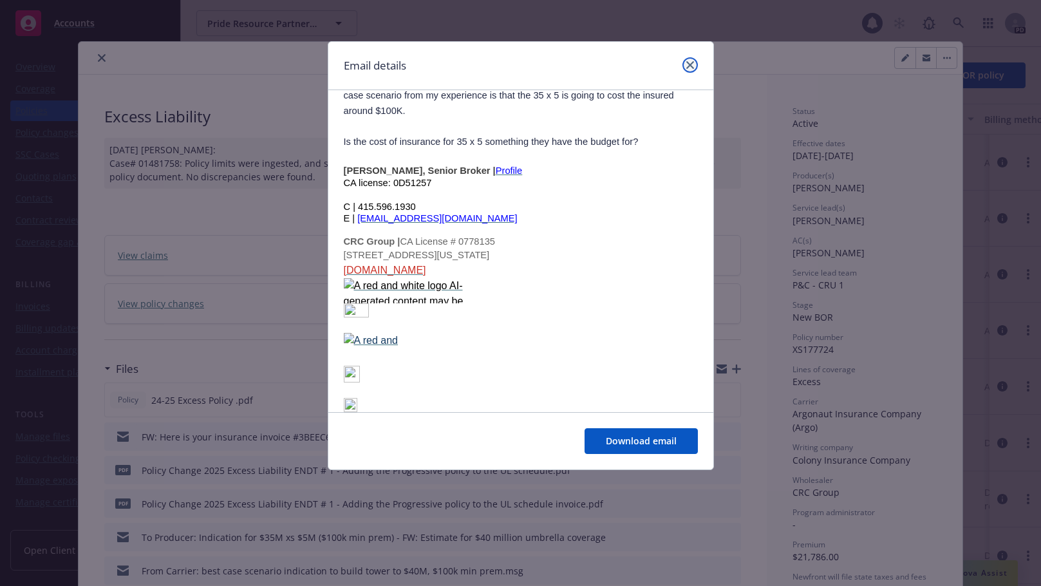
click at [690, 64] on icon "close" at bounding box center [690, 65] width 8 height 8
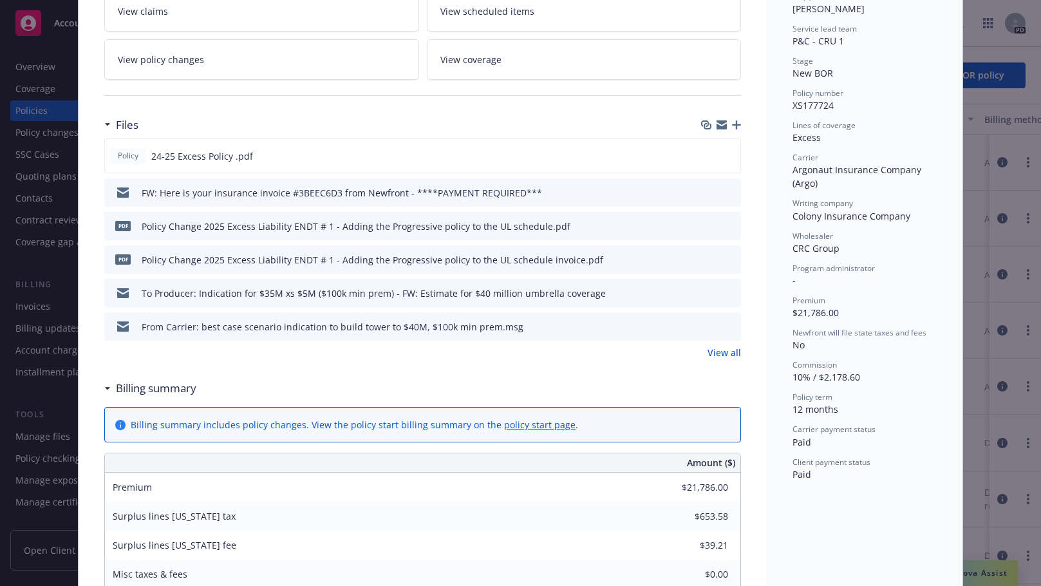
scroll to position [273, 0]
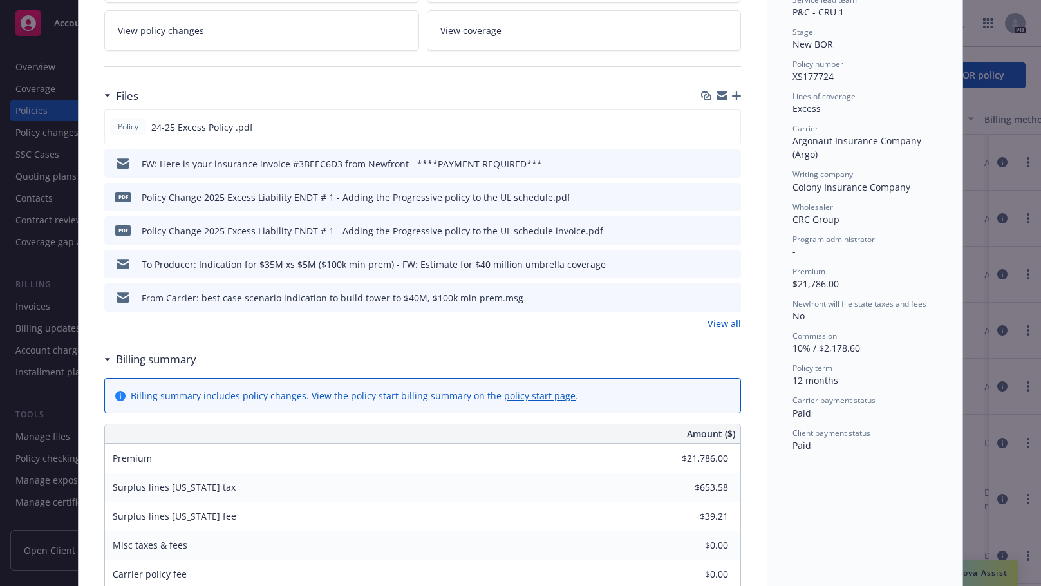
click at [725, 322] on link "View all" at bounding box center [723, 324] width 33 height 14
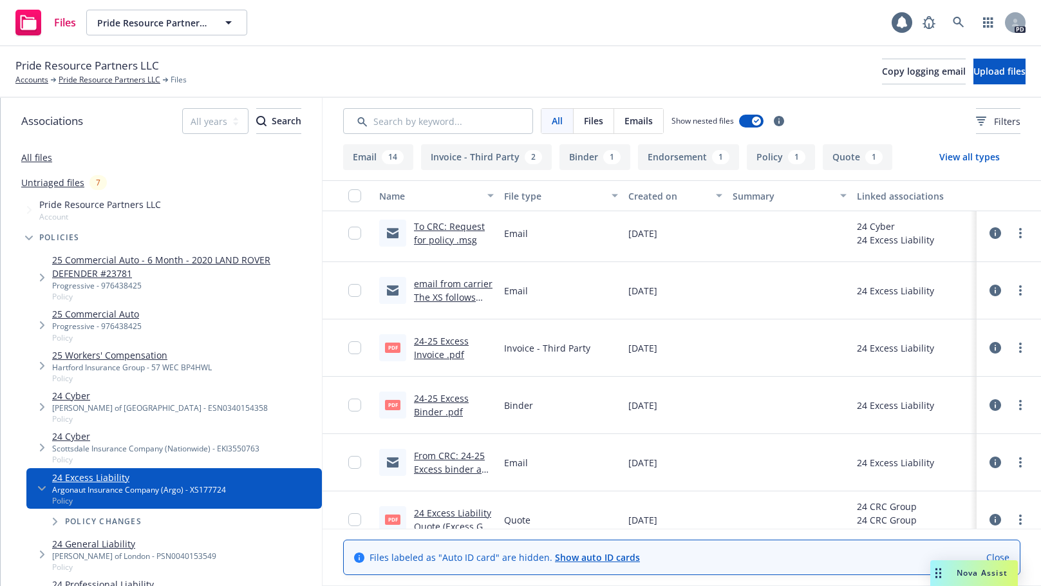
scroll to position [820, 0]
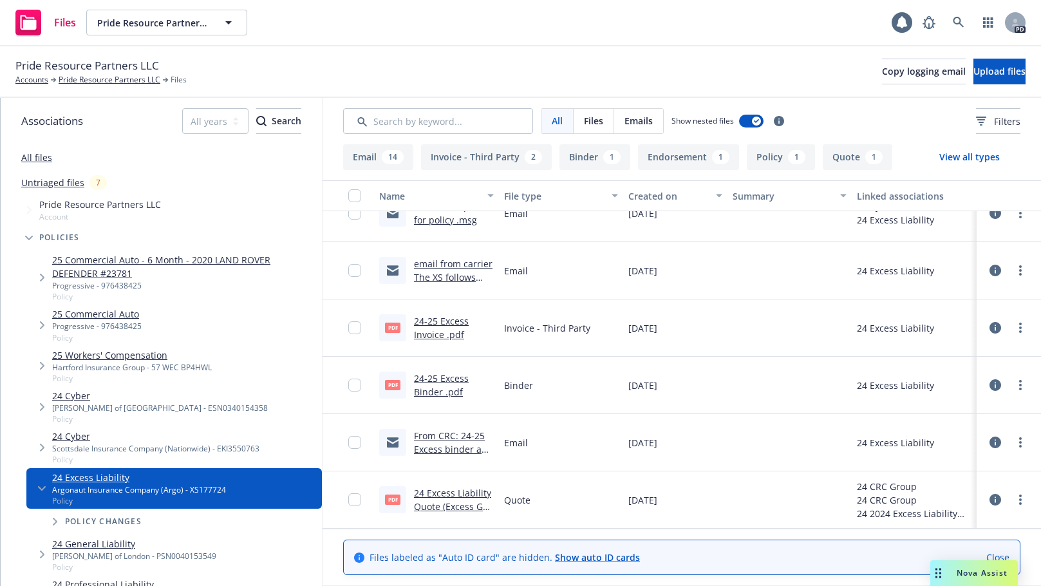
click at [429, 442] on div "From CRC: 24-25 Excess binder and invoice rec'd .msg" at bounding box center [454, 442] width 80 height 27
click at [439, 449] on link "From CRC: 24-25 Excess binder and invoice rec'd .msg" at bounding box center [453, 448] width 79 height 39
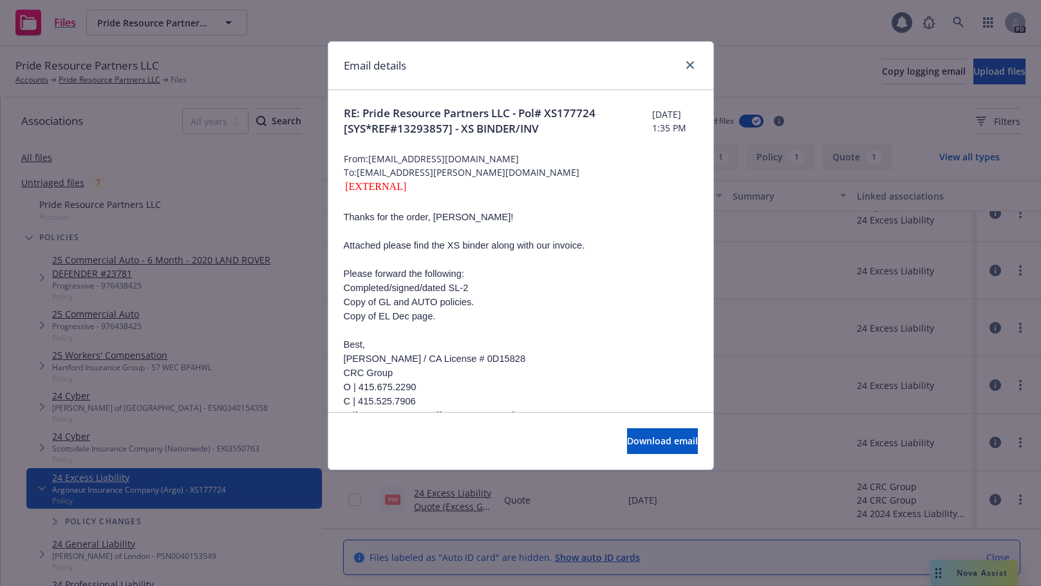
scroll to position [3, 0]
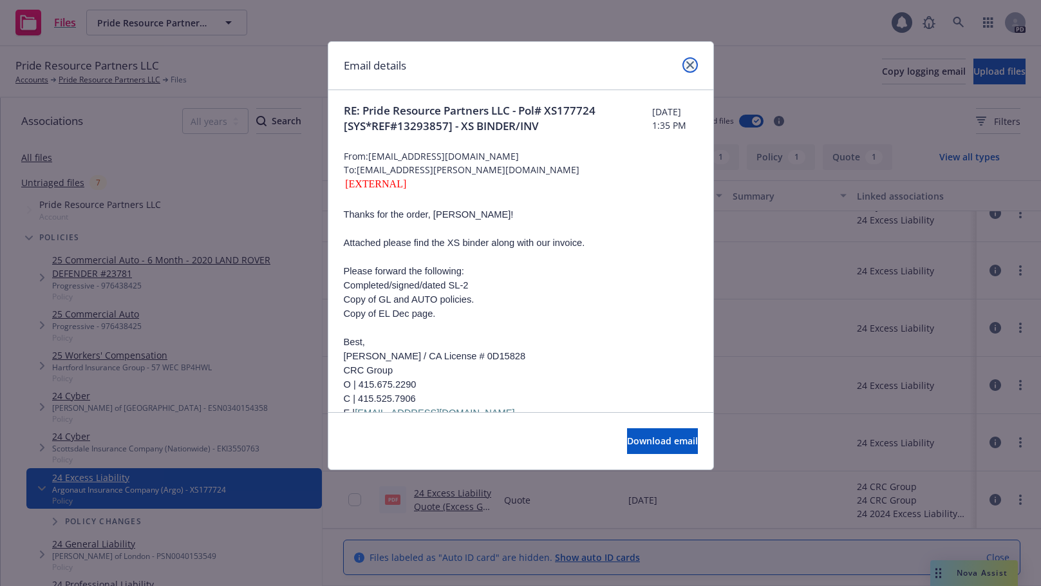
click at [696, 68] on link "close" at bounding box center [689, 64] width 15 height 15
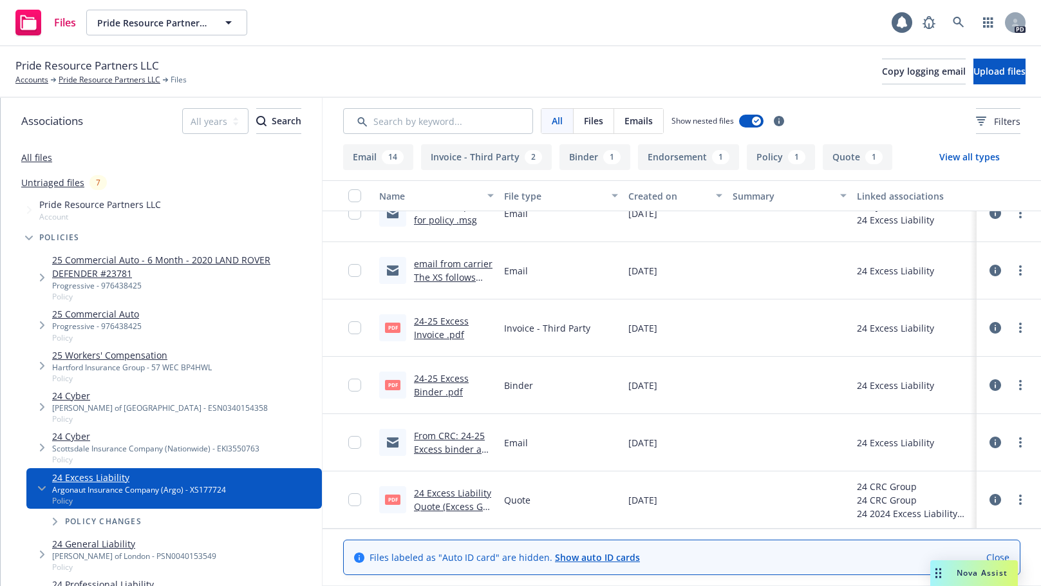
click at [445, 261] on link "email from carrier The XS follows form the underlying GL policy. No endorsement…" at bounding box center [453, 303] width 79 height 93
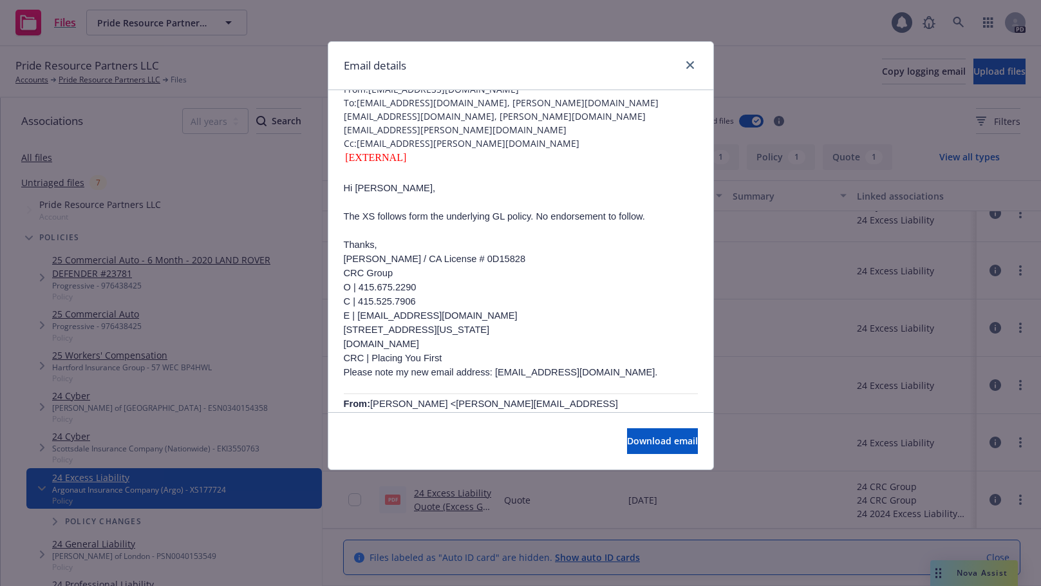
scroll to position [0, 0]
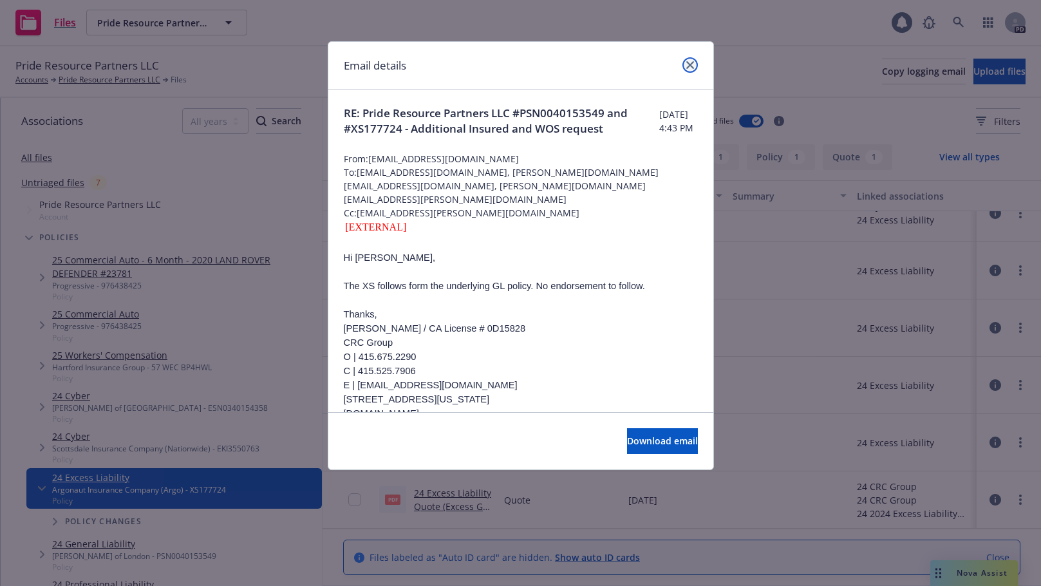
click at [689, 61] on link "close" at bounding box center [689, 64] width 15 height 15
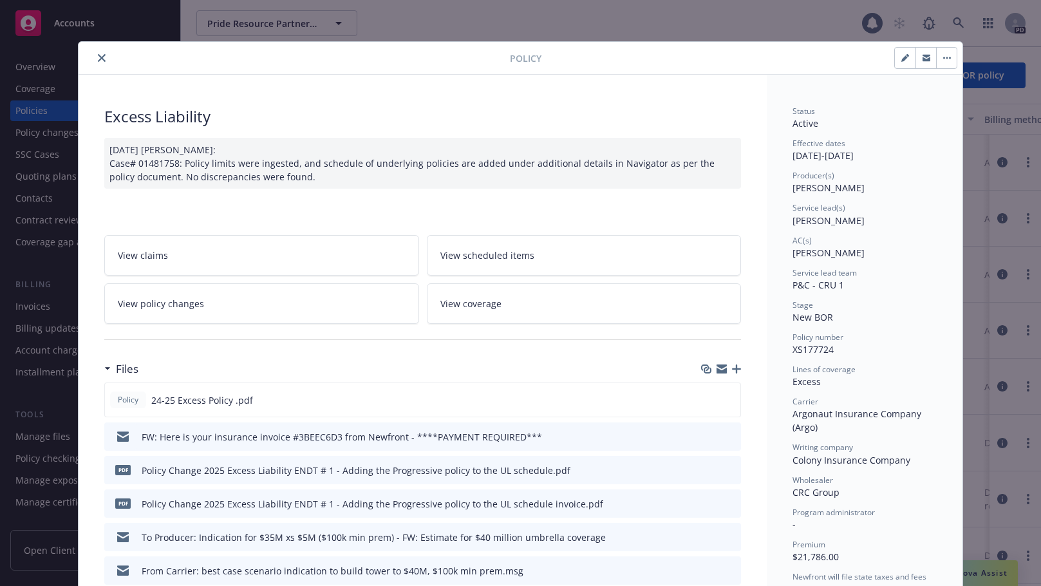
click at [98, 55] on icon "close" at bounding box center [102, 58] width 8 height 8
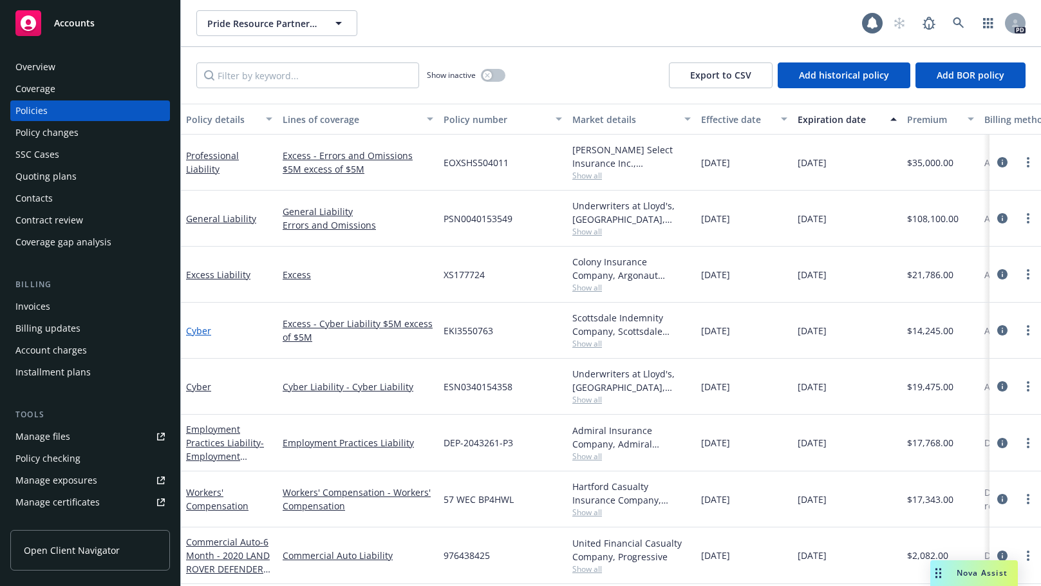
click at [193, 330] on link "Cyber" at bounding box center [198, 330] width 25 height 12
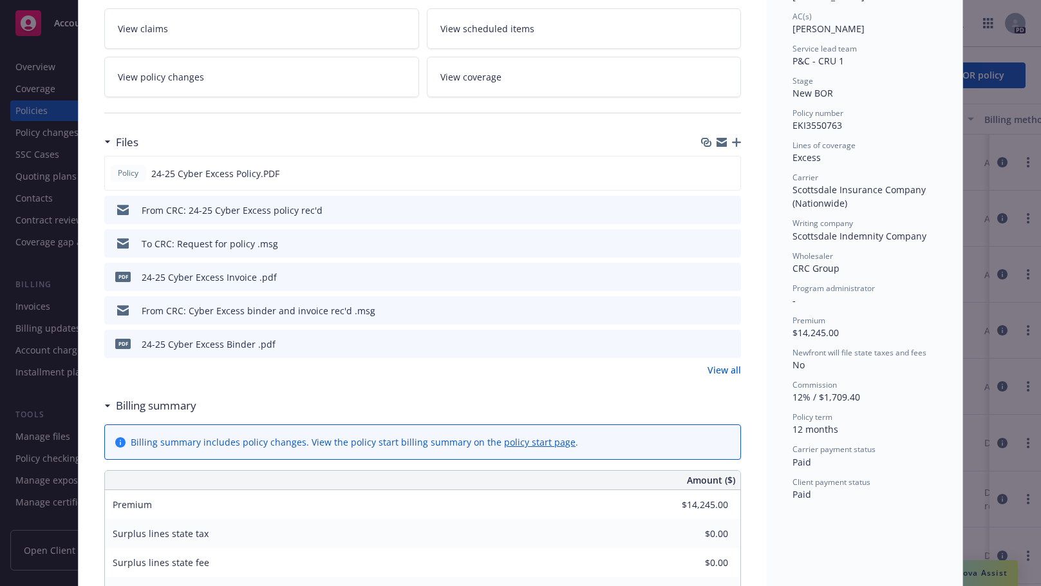
scroll to position [237, 0]
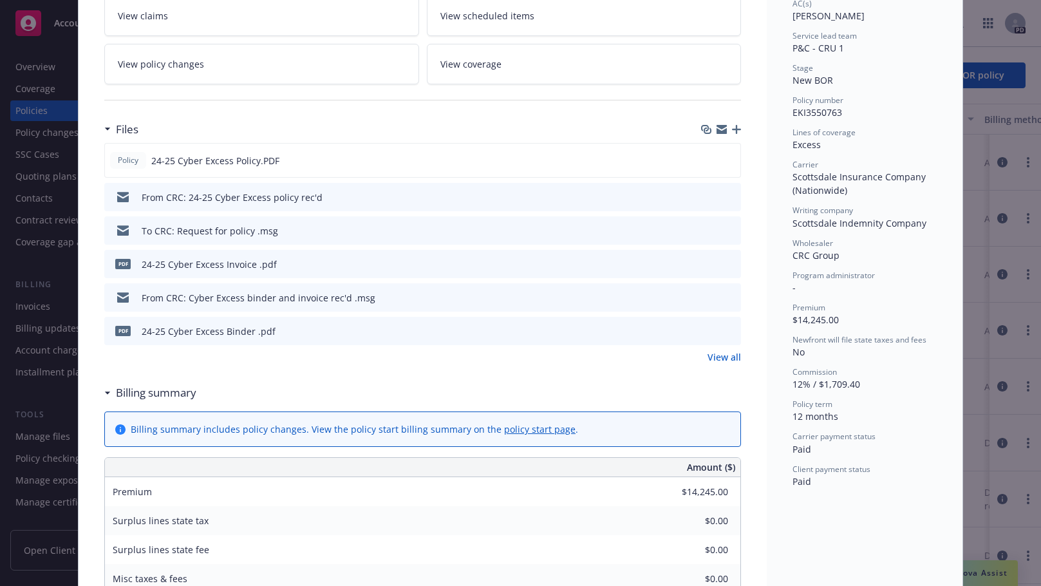
click at [729, 294] on icon "preview file" at bounding box center [729, 296] width 12 height 9
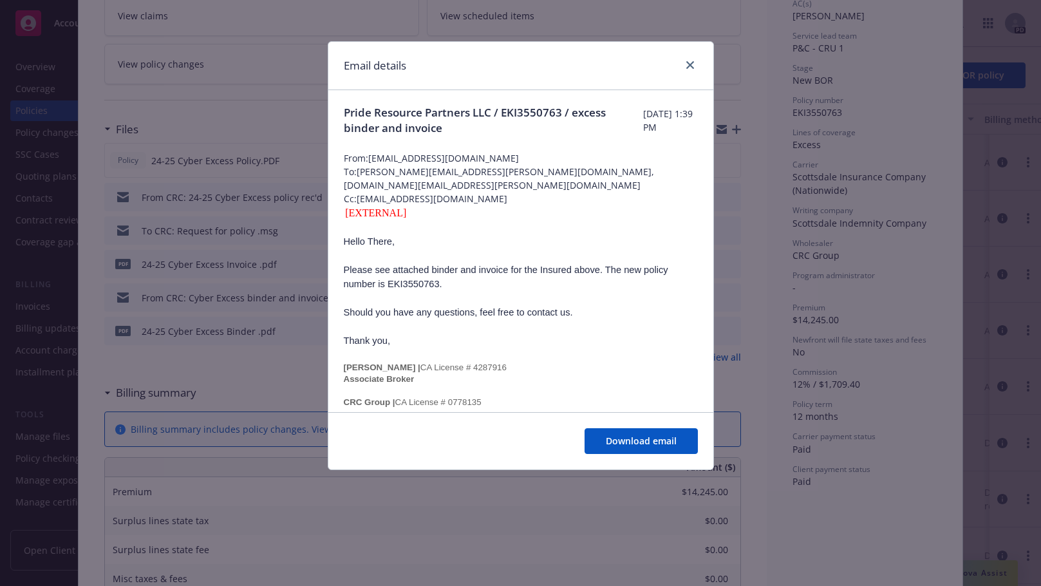
scroll to position [0, 0]
click at [693, 66] on icon "close" at bounding box center [690, 65] width 8 height 8
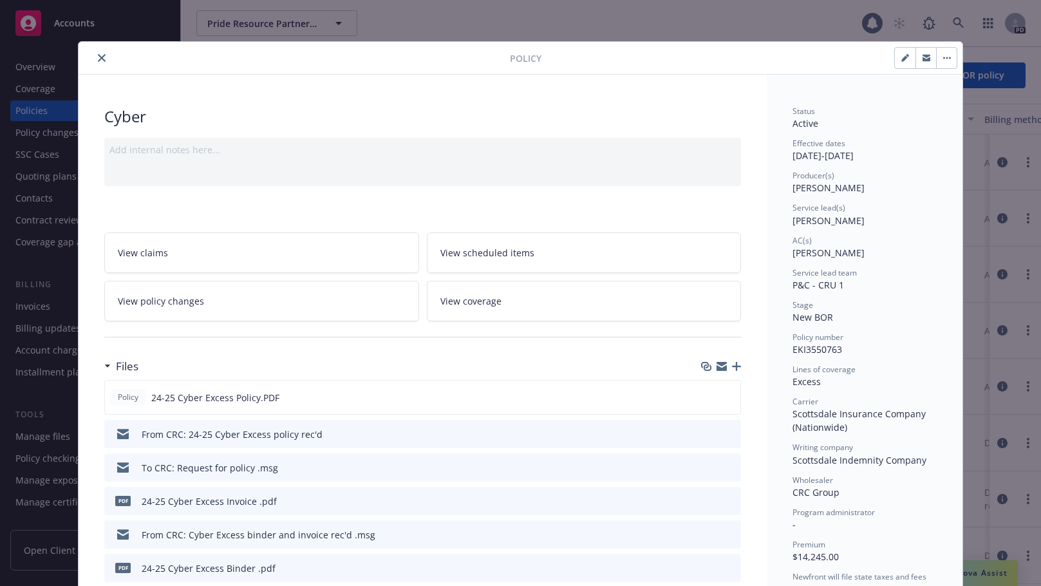
click at [98, 61] on icon "close" at bounding box center [102, 58] width 8 height 8
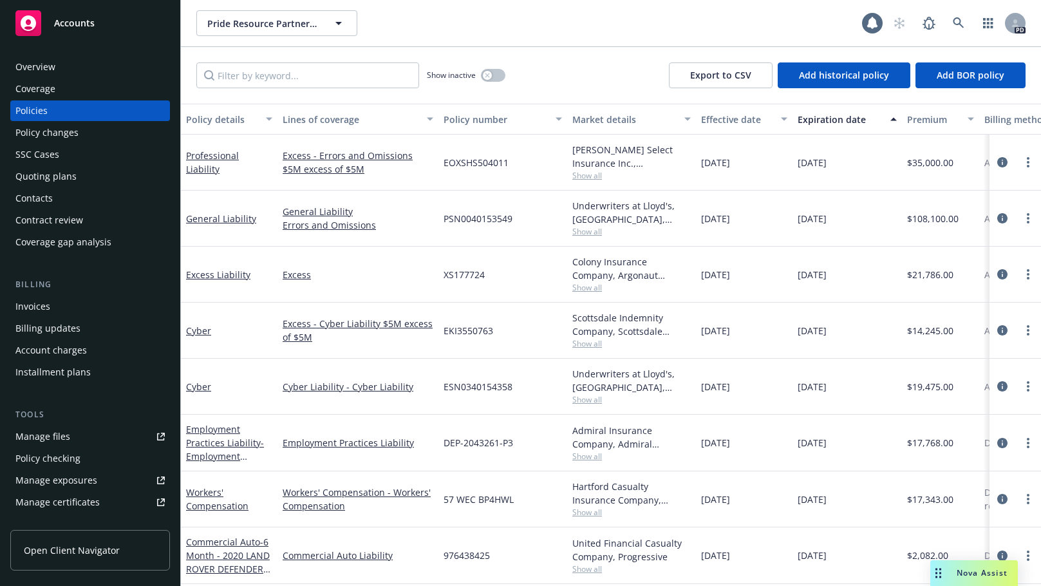
scroll to position [8, 0]
click at [205, 435] on link "Employment Practices Liability - Employment Practices Liability" at bounding box center [225, 449] width 78 height 53
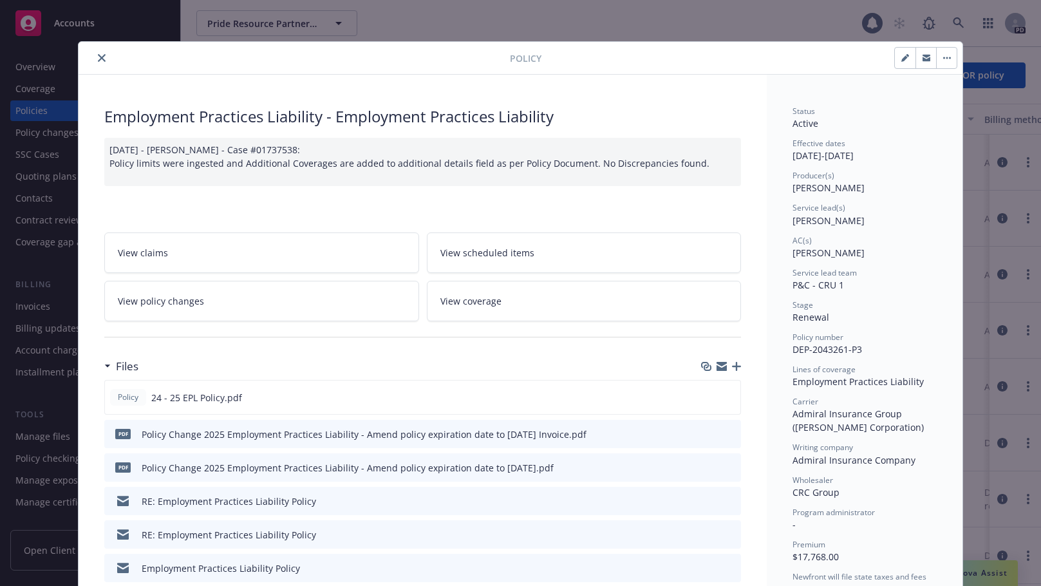
click at [725, 434] on icon "preview file" at bounding box center [729, 433] width 12 height 9
click at [98, 57] on icon "close" at bounding box center [102, 58] width 8 height 8
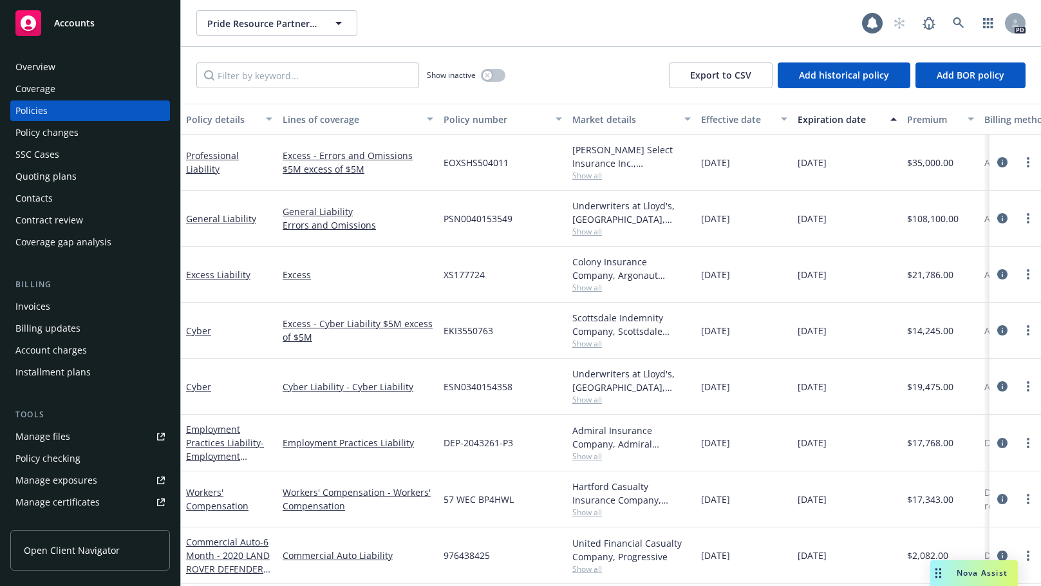
click at [35, 170] on div "Quoting plans" at bounding box center [45, 176] width 61 height 21
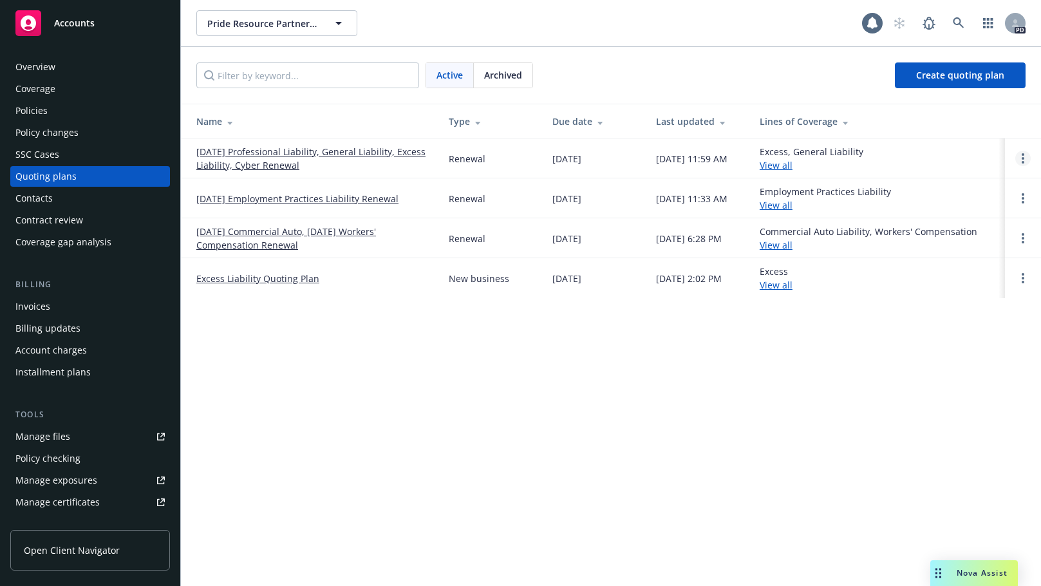
click at [1021, 160] on link "Open options" at bounding box center [1022, 158] width 15 height 15
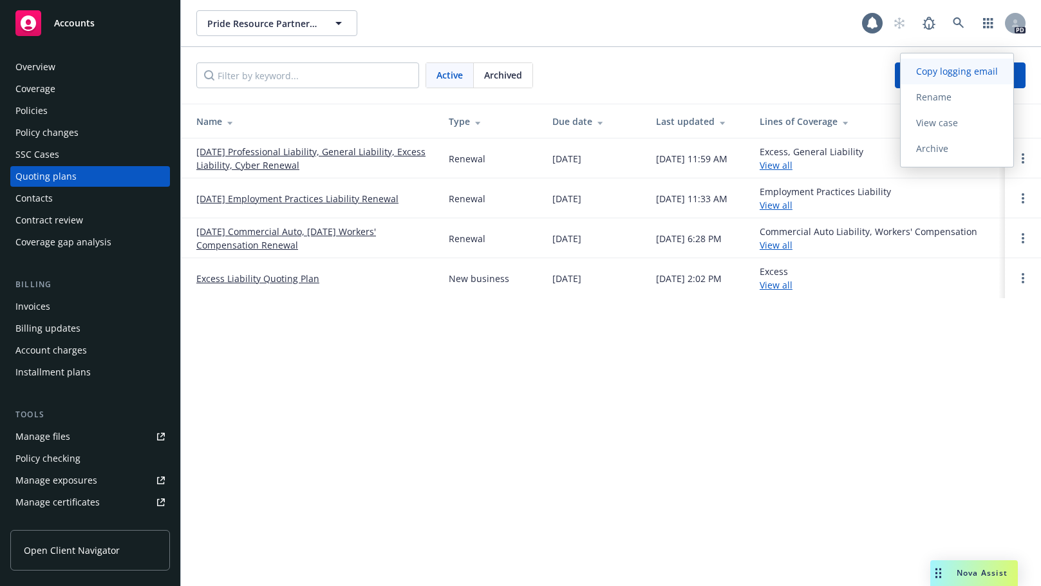
click at [951, 70] on span "Copy logging email" at bounding box center [956, 71] width 113 height 12
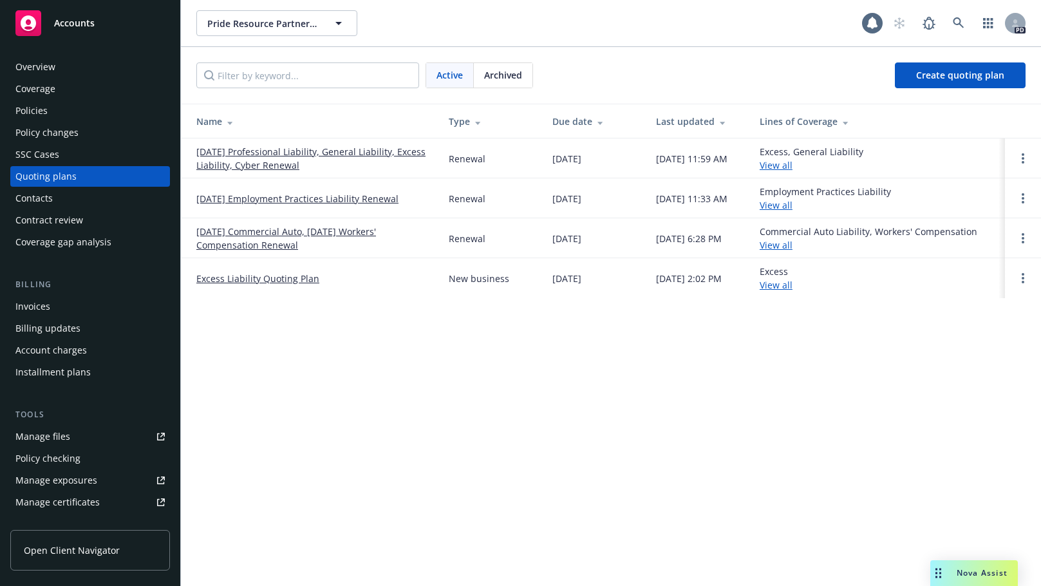
click at [25, 107] on div "Policies" at bounding box center [31, 110] width 32 height 21
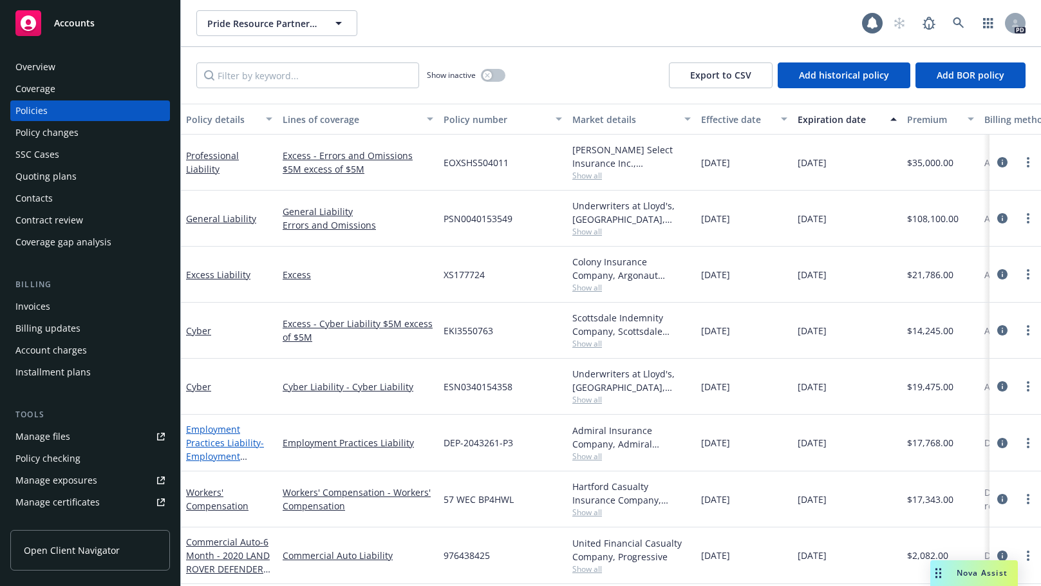
click at [191, 429] on link "Employment Practices Liability - Employment Practices Liability" at bounding box center [225, 449] width 78 height 53
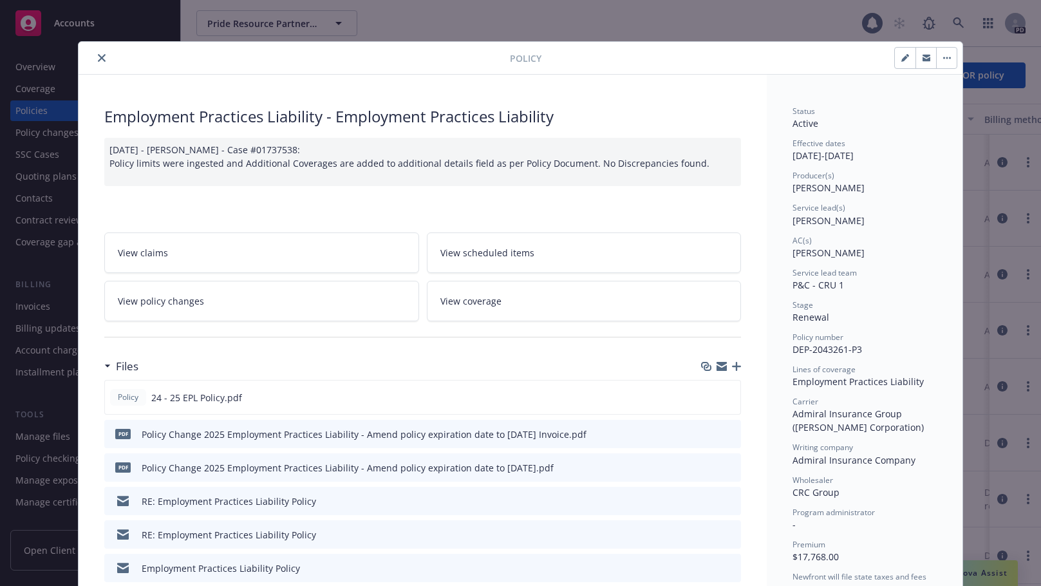
scroll to position [39, 0]
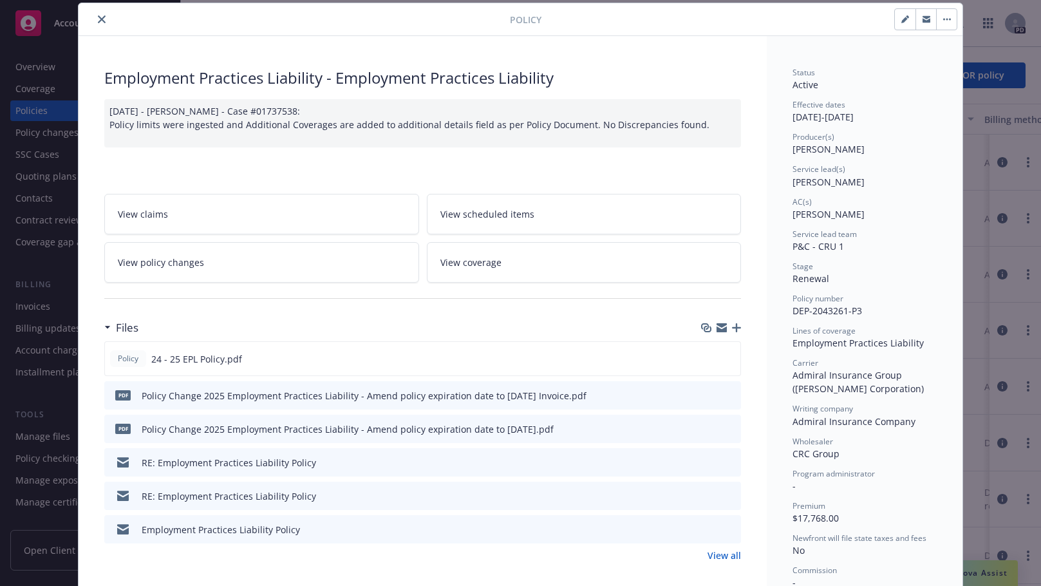
click at [98, 18] on icon "close" at bounding box center [102, 19] width 8 height 8
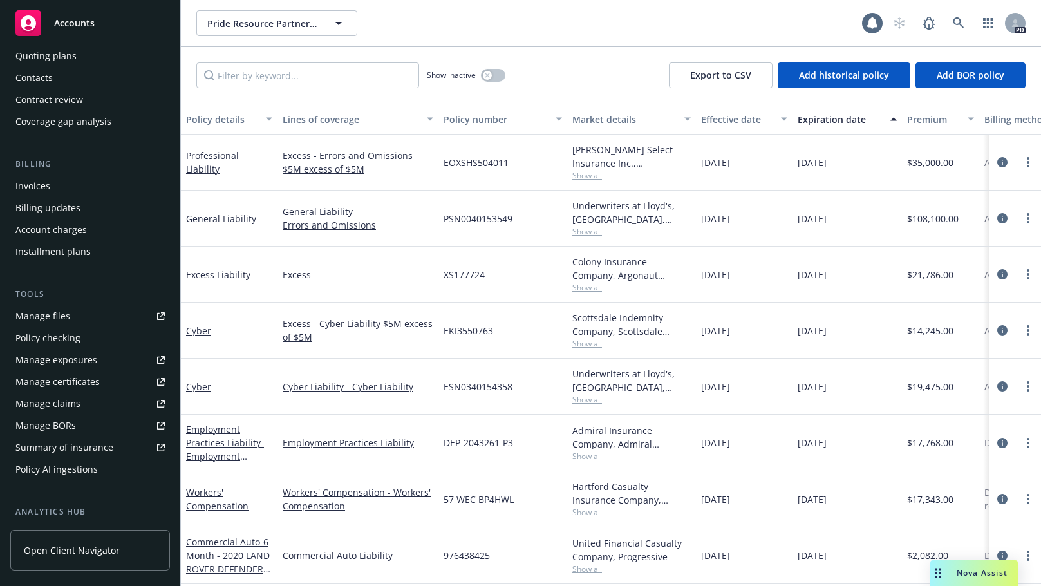
scroll to position [131, 0]
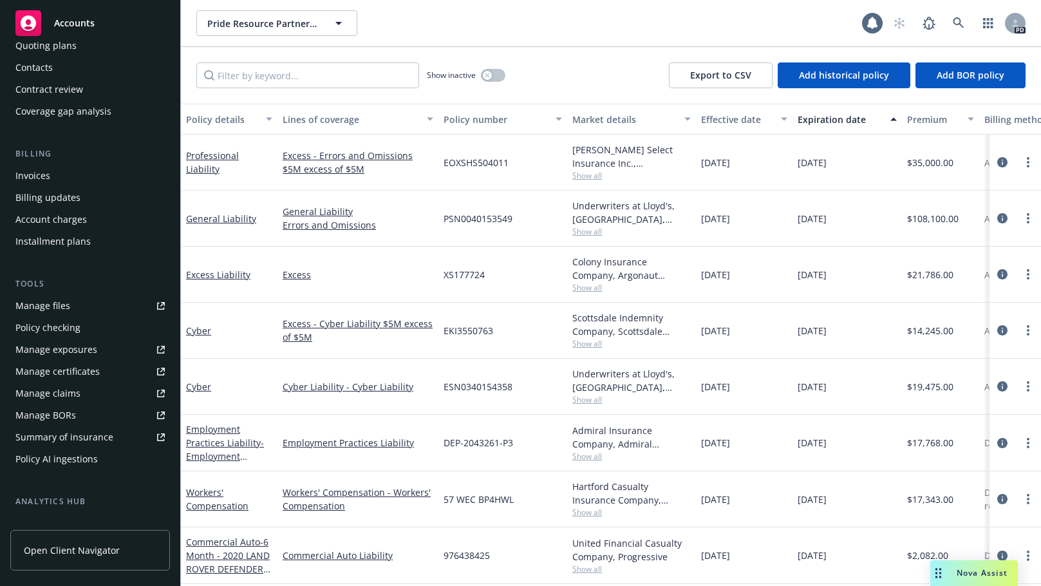
click at [37, 301] on div "Manage files" at bounding box center [42, 305] width 55 height 21
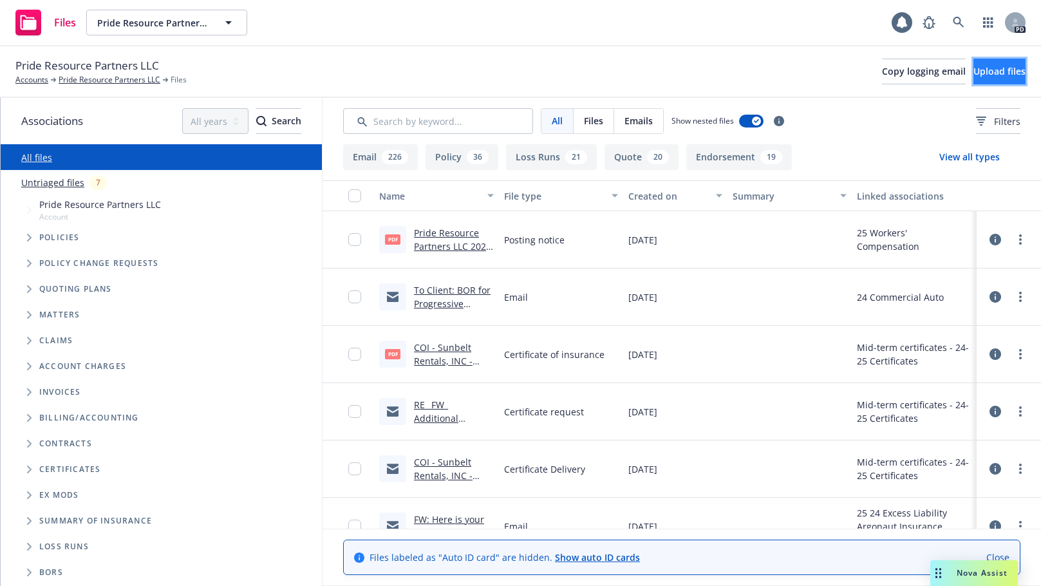
click at [982, 69] on span "Upload files" at bounding box center [999, 71] width 52 height 12
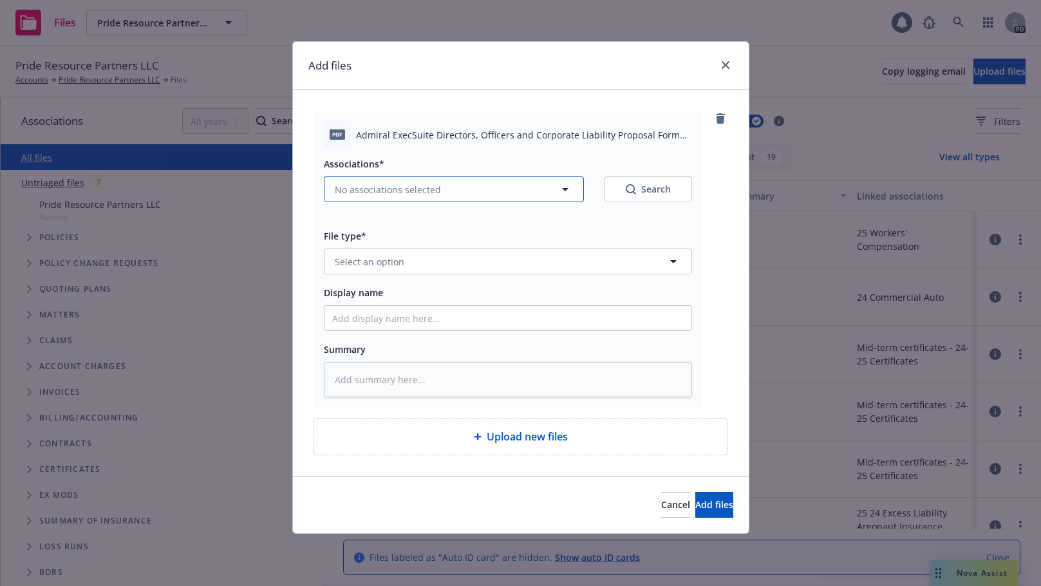
click at [562, 190] on icon "button" at bounding box center [564, 189] width 15 height 15
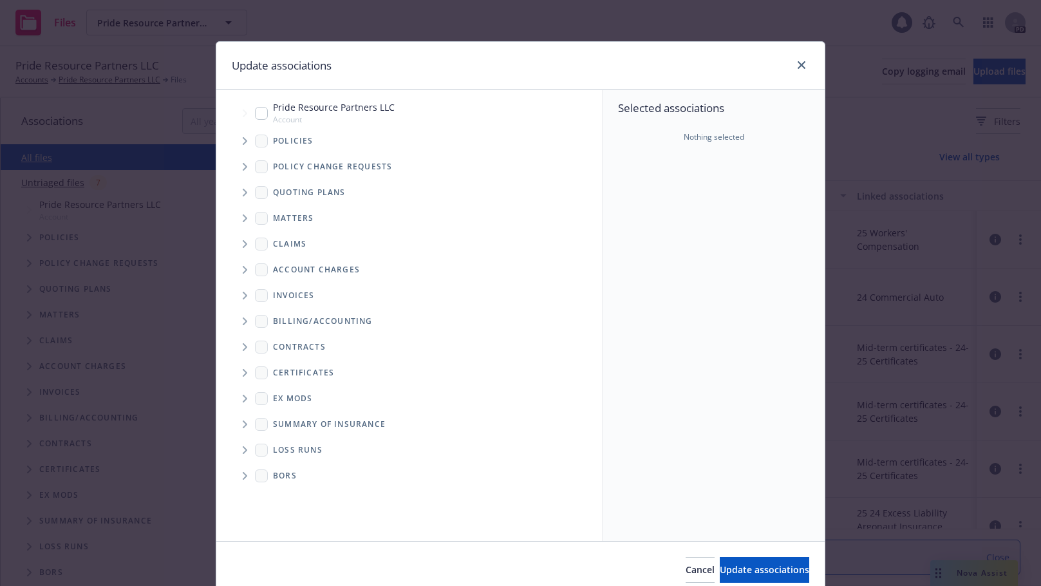
click at [243, 142] on icon "Tree Example" at bounding box center [245, 141] width 5 height 8
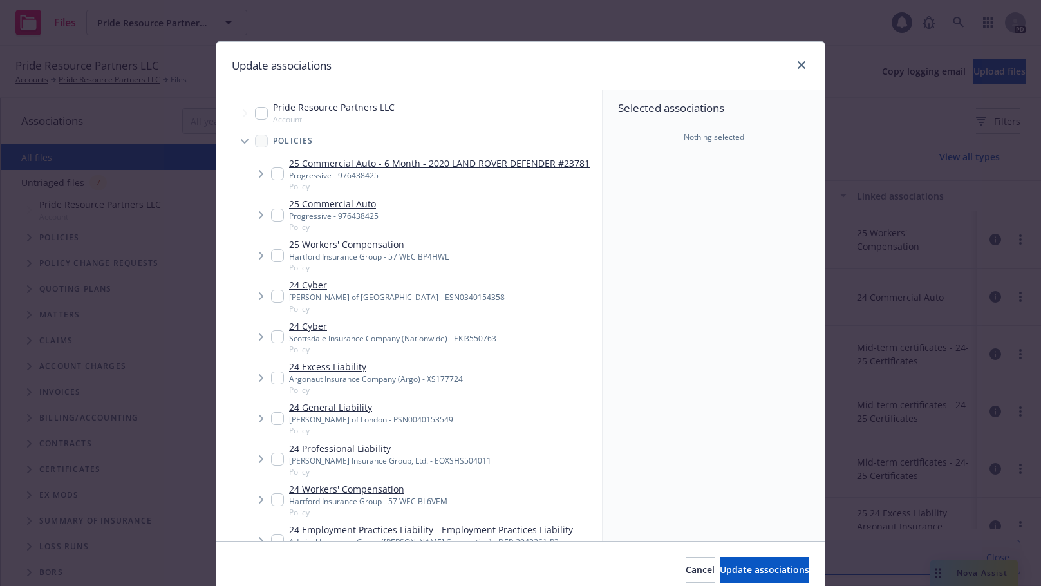
type textarea "x"
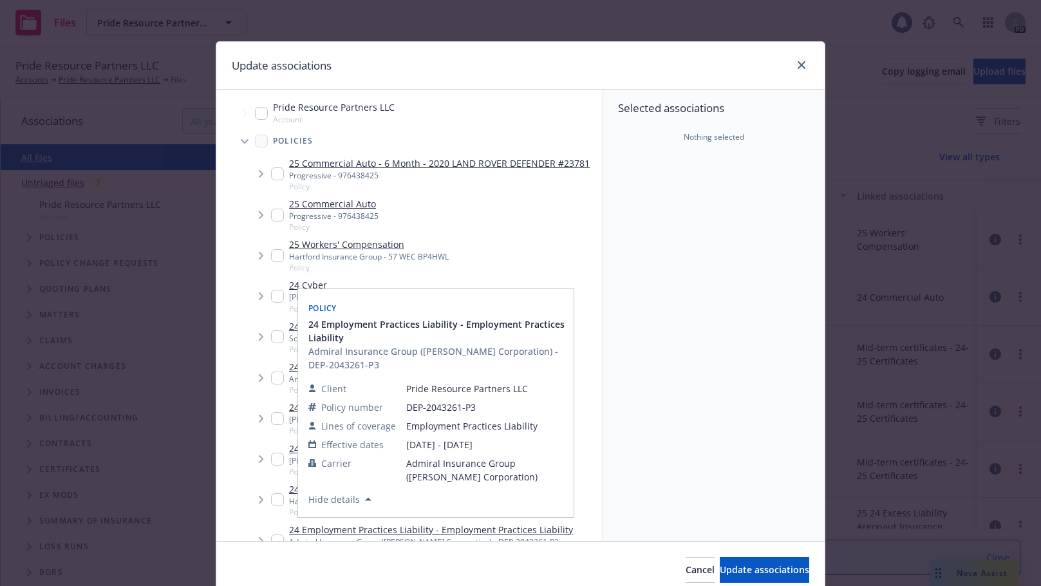
scroll to position [20, 0]
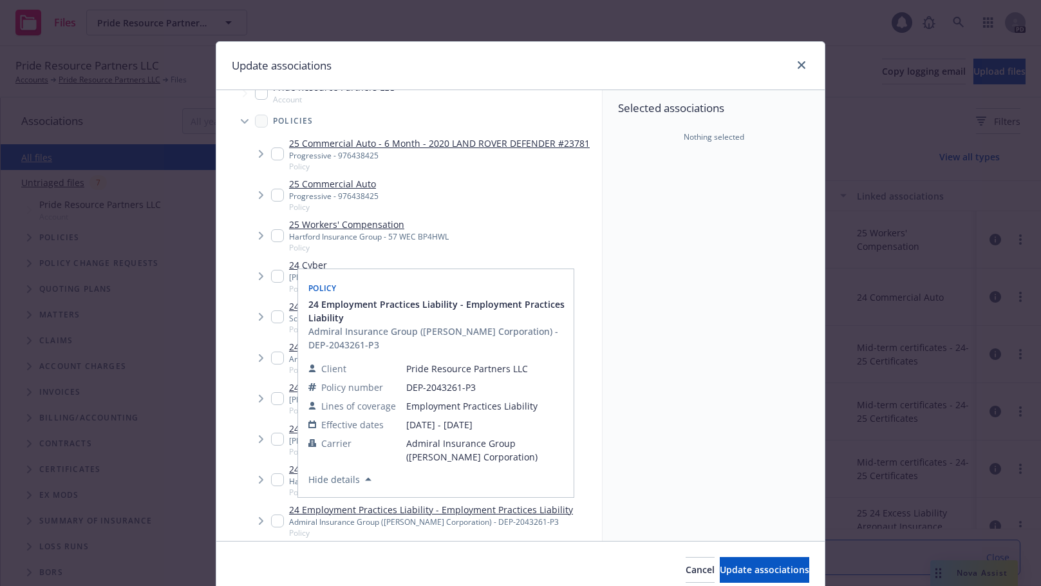
click at [271, 538] on div "24 Employment Practices Liability - Employment Practices Liability Admiral Insu…" at bounding box center [422, 520] width 302 height 35
checkbox input "true"
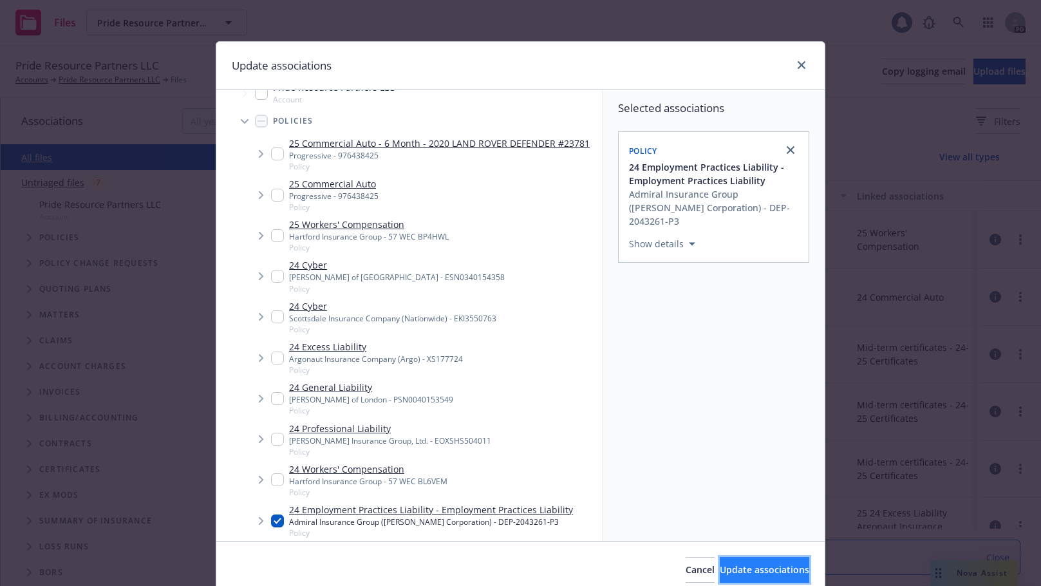
click at [726, 569] on span "Update associations" at bounding box center [764, 569] width 89 height 12
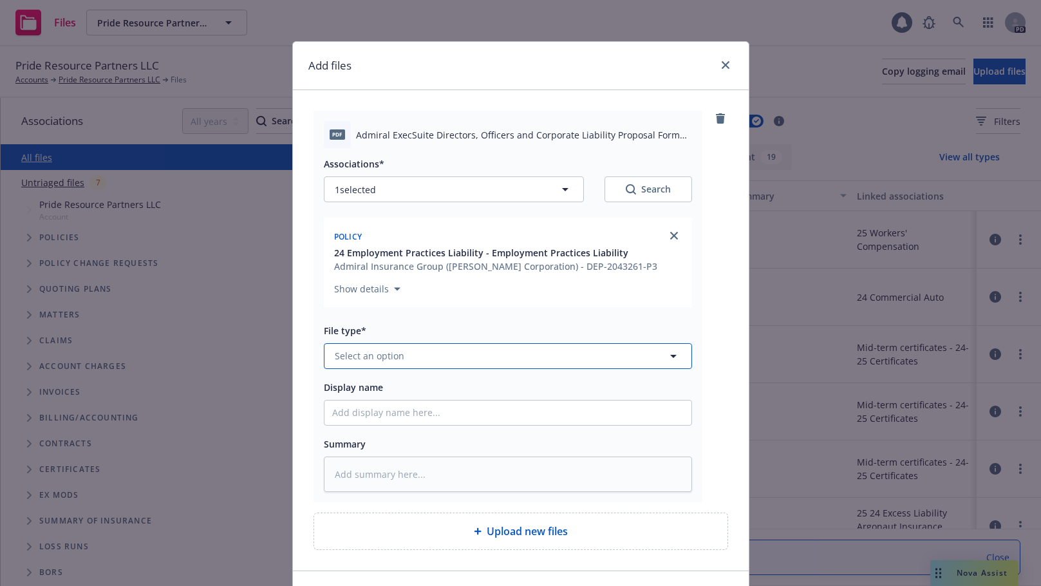
click at [450, 356] on button "Select an option" at bounding box center [508, 356] width 368 height 26
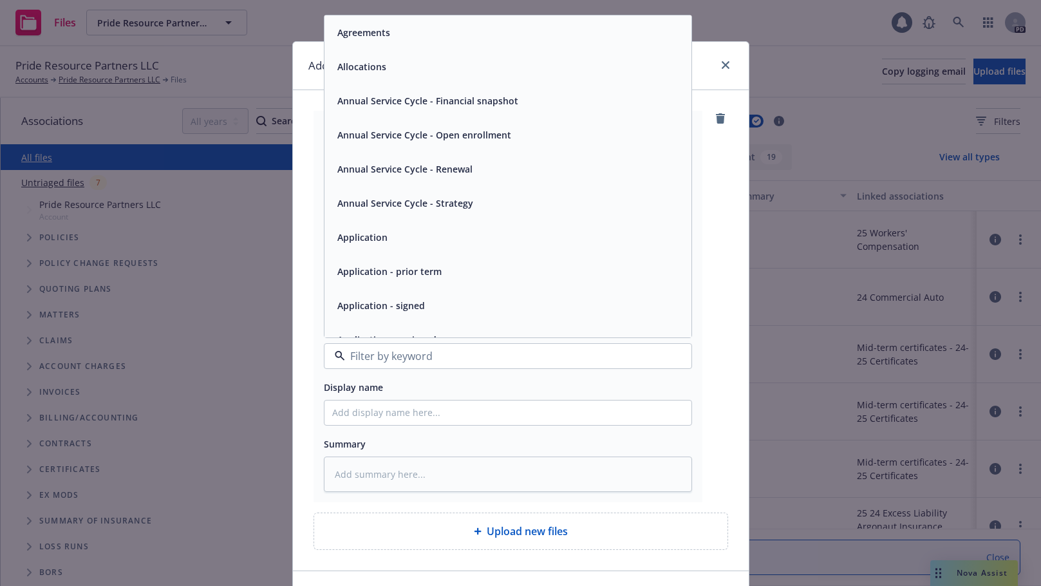
drag, startPoint x: 358, startPoint y: 234, endPoint x: 360, endPoint y: 247, distance: 13.0
click at [360, 247] on div "Application" at bounding box center [507, 237] width 367 height 34
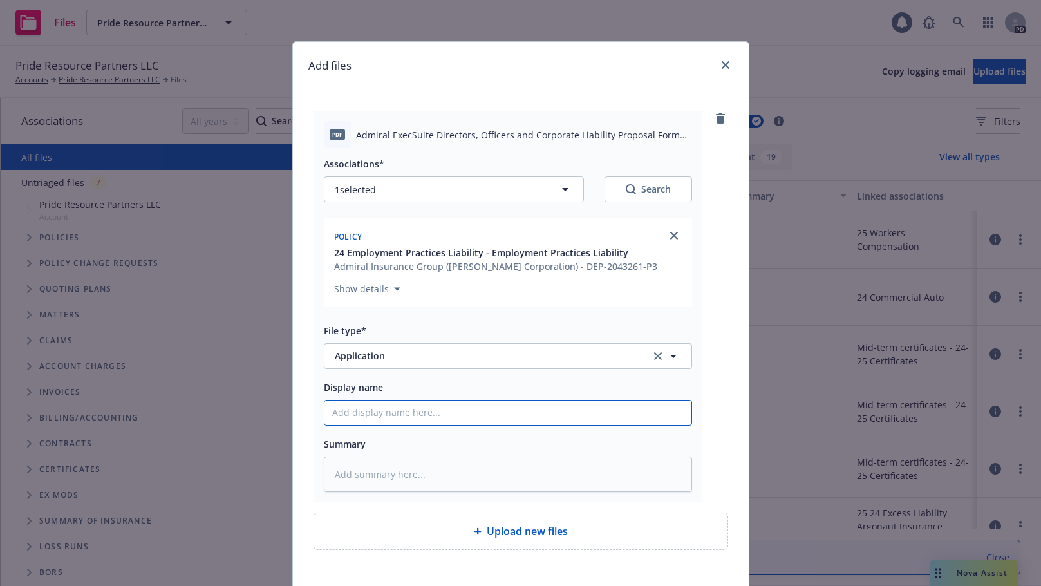
click at [386, 413] on input "Display name" at bounding box center [507, 412] width 367 height 24
type textarea "x"
type input "2"
type textarea "x"
type input "25"
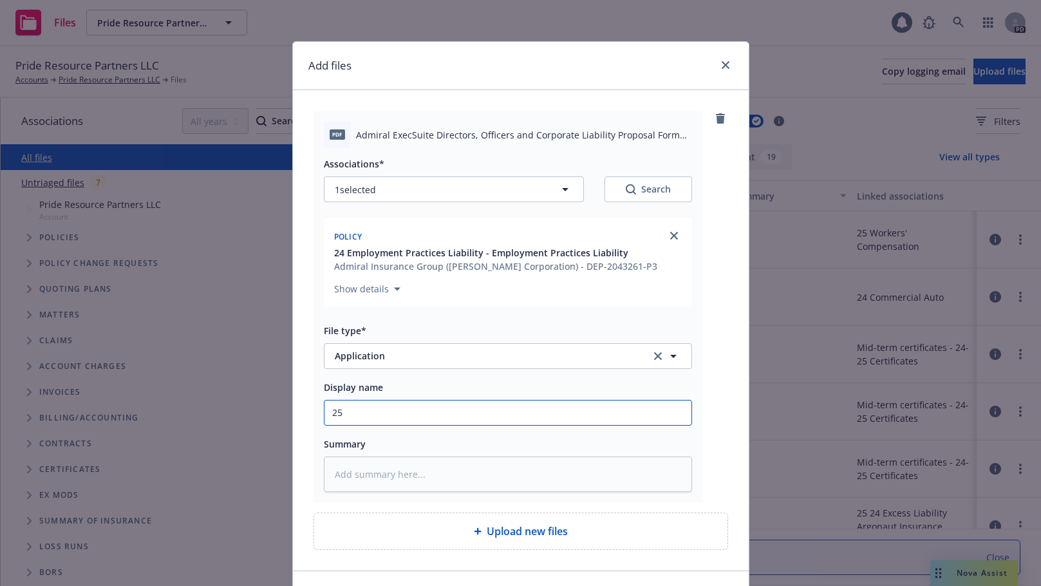
type textarea "x"
type input "25-"
type textarea "x"
type input "25-2"
type textarea "x"
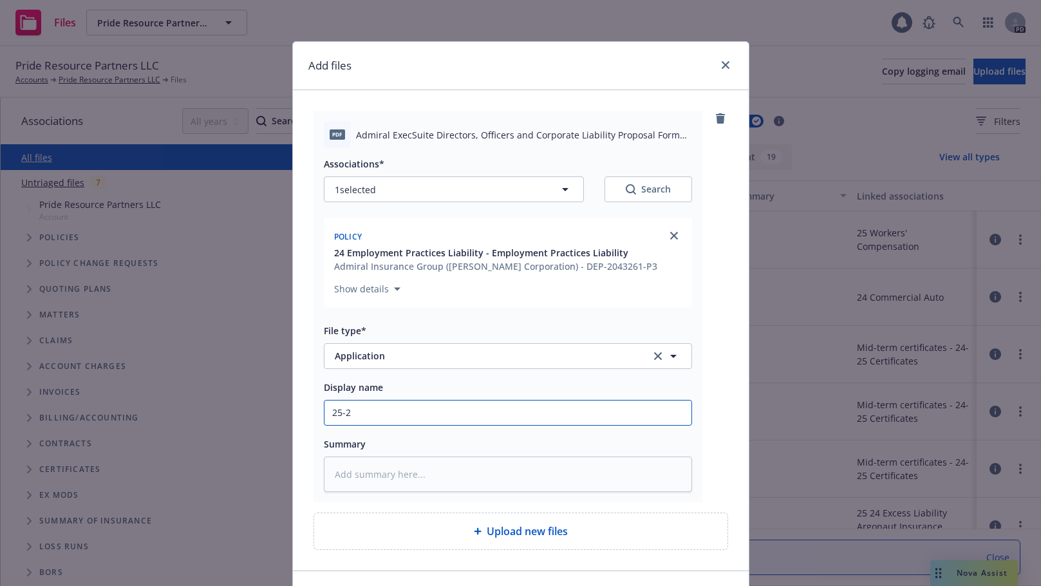
type input "25-26"
type textarea "x"
type input "25-26"
type textarea "x"
type input "25-26 E"
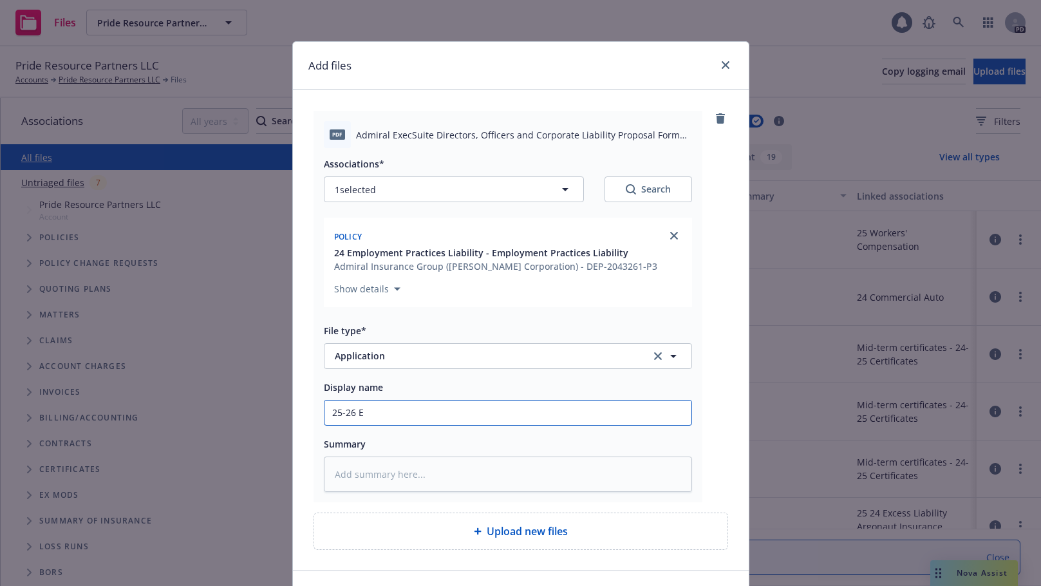
type textarea "x"
type input "25-26 EP"
type textarea "x"
type input "25-26 EPL"
type textarea "x"
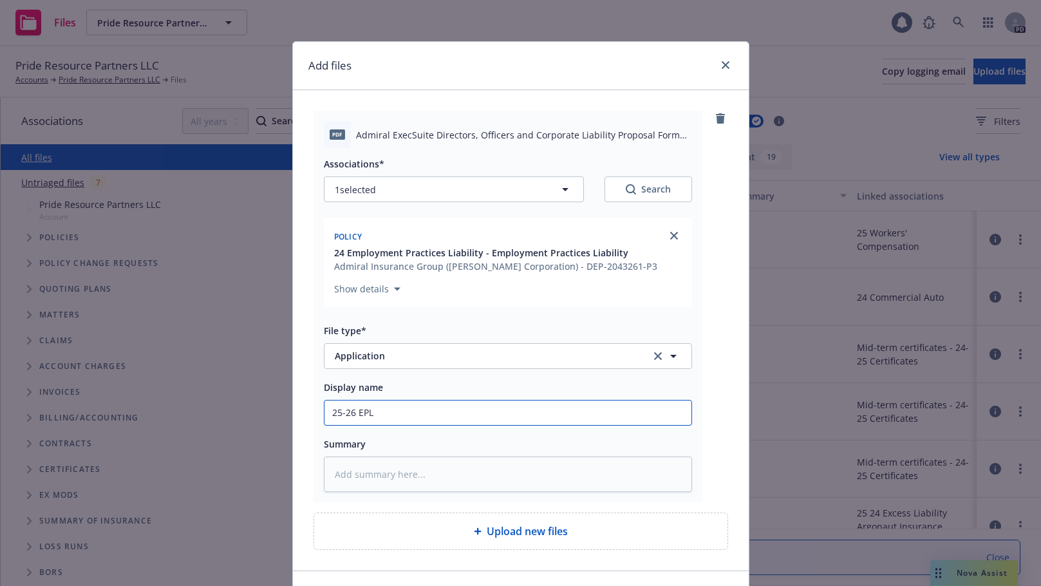
type input "25-26 EPL"
type textarea "x"
type input "25-26 EPL A"
type textarea "x"
type input "25-26 EPL Ad"
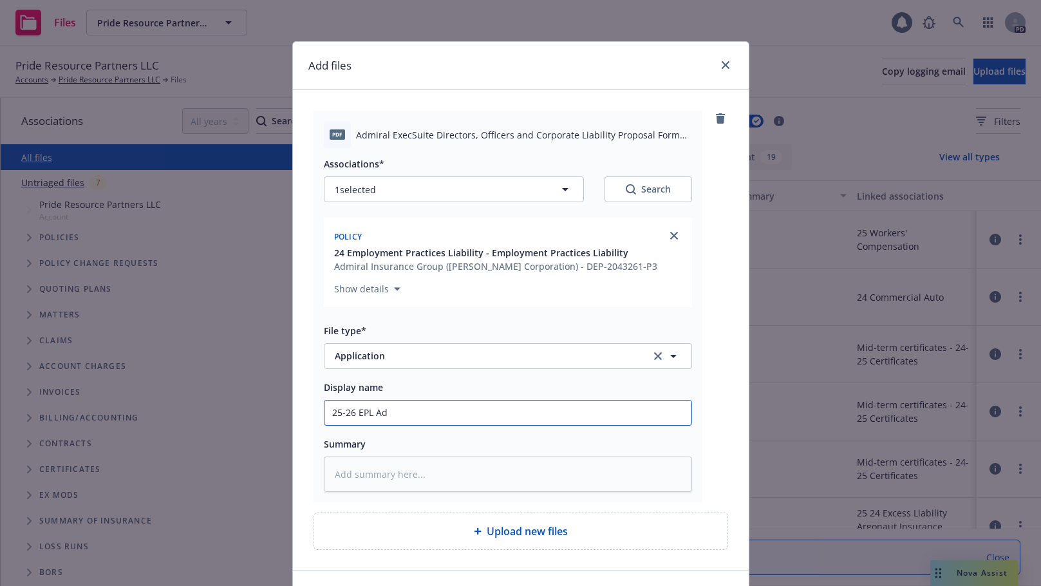
type textarea "x"
type input "25-26 EPL Adm"
type textarea "x"
type input "25-26 EPL Admi"
type textarea "x"
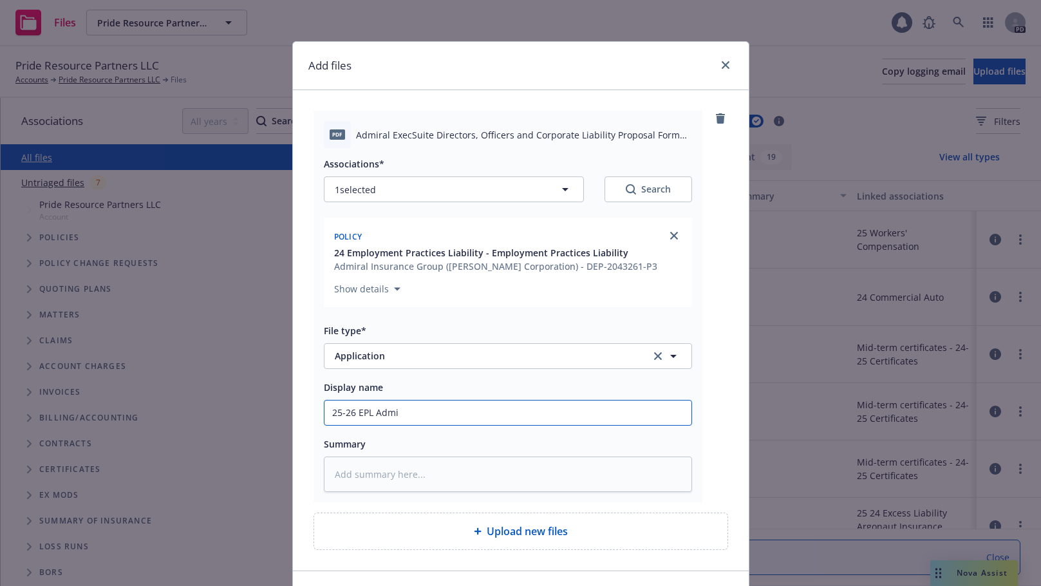
type input "25-26 EPL [PERSON_NAME]"
type textarea "x"
type input "25-26 EPL Admira"
type textarea "x"
type input "25-26 EPL Admiral"
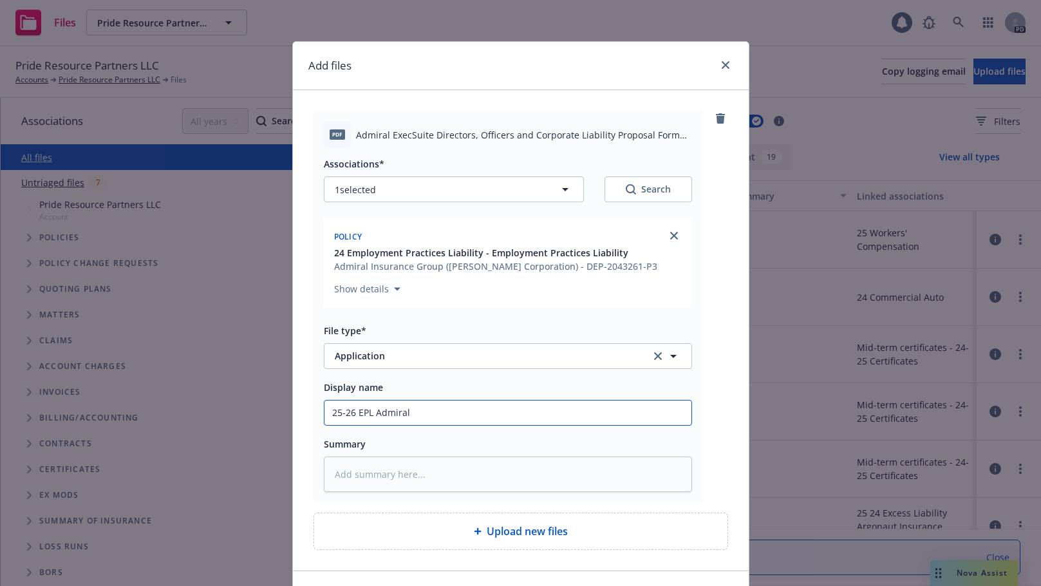
type textarea "x"
type input "25-26 EPL Admiral"
type textarea "x"
type input "25-26 EPL Admiral c"
type textarea "x"
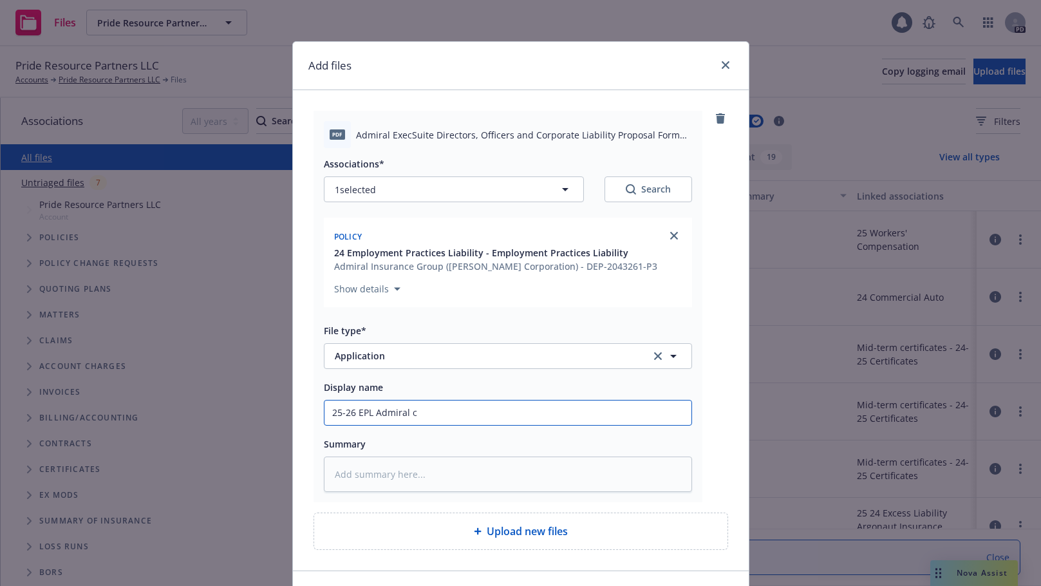
type input "25-26 EPL Admiral co"
type textarea "x"
type input "25-26 EPL Admiral com"
type textarea "x"
type input "25-26 EPL Admiral [PERSON_NAME]"
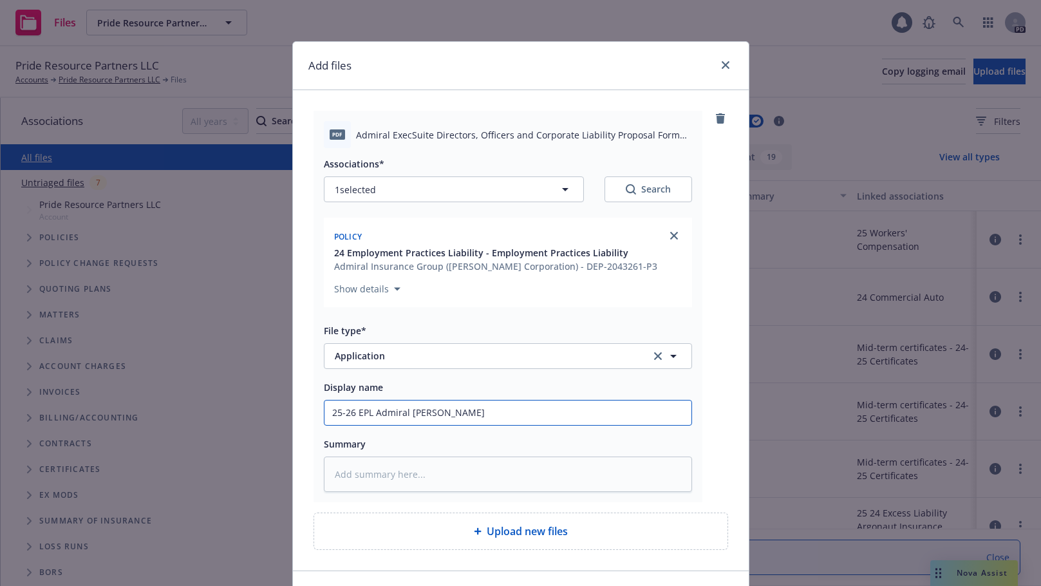
type textarea "x"
type input "25-26 EPL Admiral [PERSON_NAME]"
type textarea "x"
type input "25-26 EPL Admiral complet"
type textarea "x"
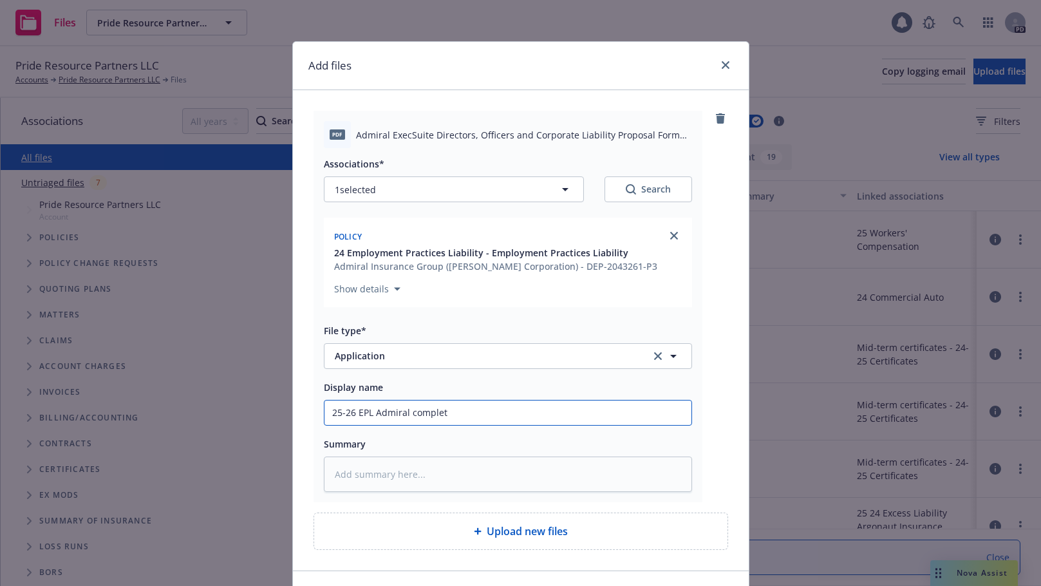
type input "25-26 EPL Admiral complete"
type textarea "x"
type input "25-26 EPL Admiral completed"
type textarea "x"
type input "25-26 EPL Admiral completed"
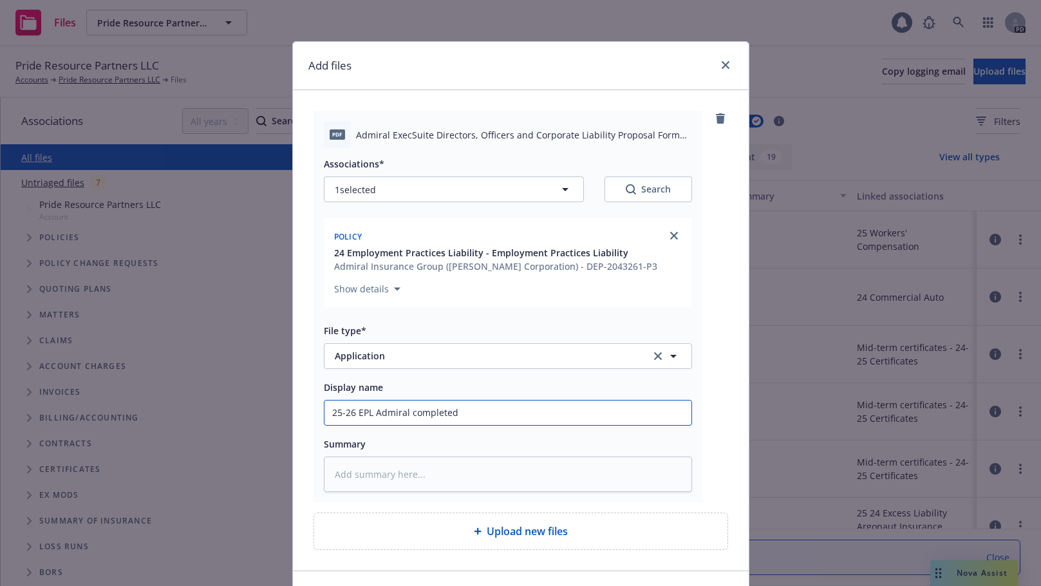
type textarea "x"
type input "25-26 EPL Admiral completed ap"
type textarea "x"
type input "25-26 EPL Admiral completed app"
type textarea "x"
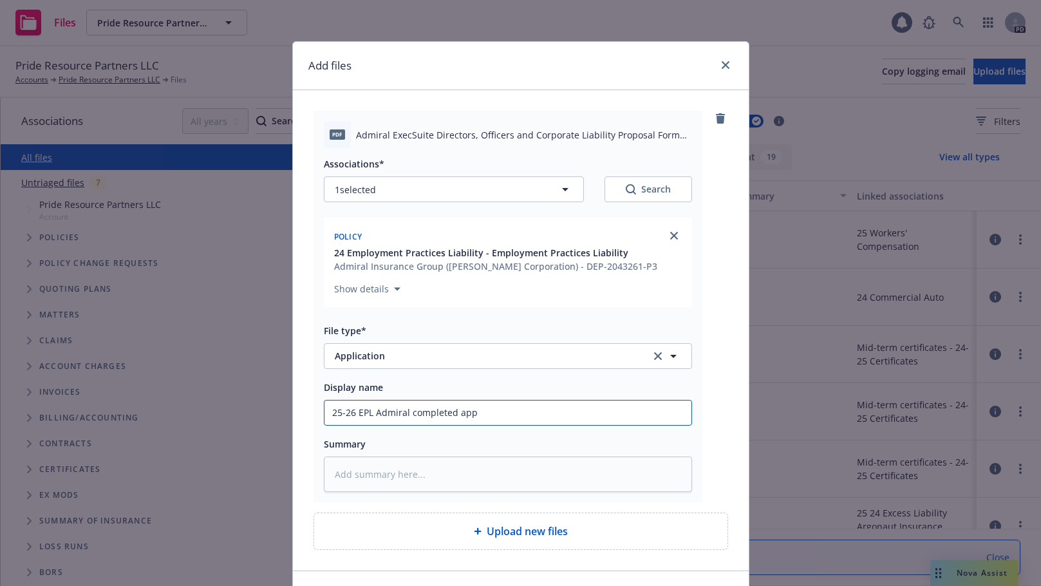
type input "25-26 EPL Admiral completed appl"
type textarea "x"
type input "25-26 EPL Admiral completed appli"
type textarea "x"
type input "25-26 EPL Admiral completed applic"
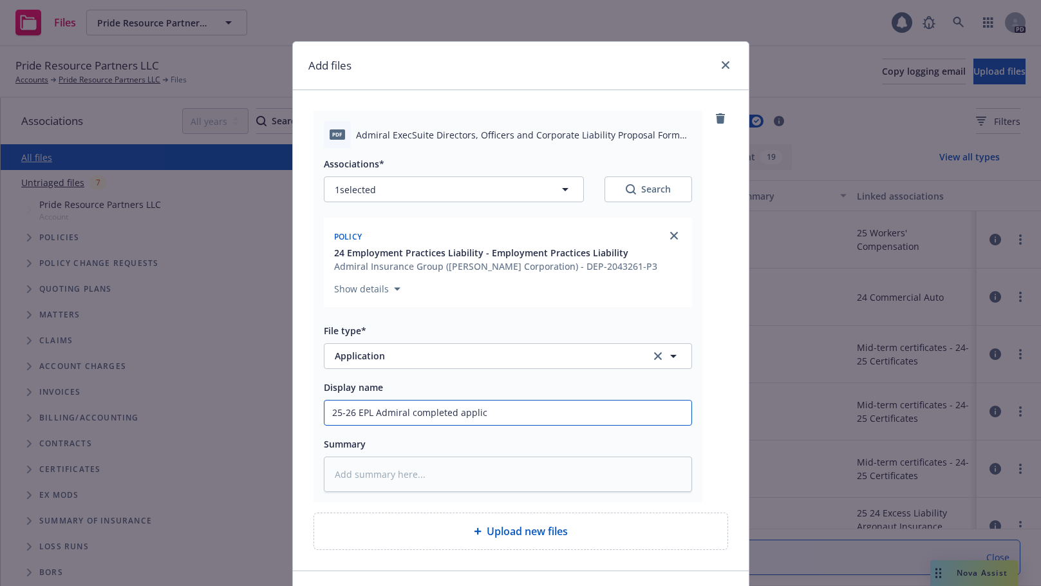
type textarea "x"
type input "25-26 EPL Admiral completed applica"
type textarea "x"
type input "25-26 EPL Admiral completed applicat"
type textarea "x"
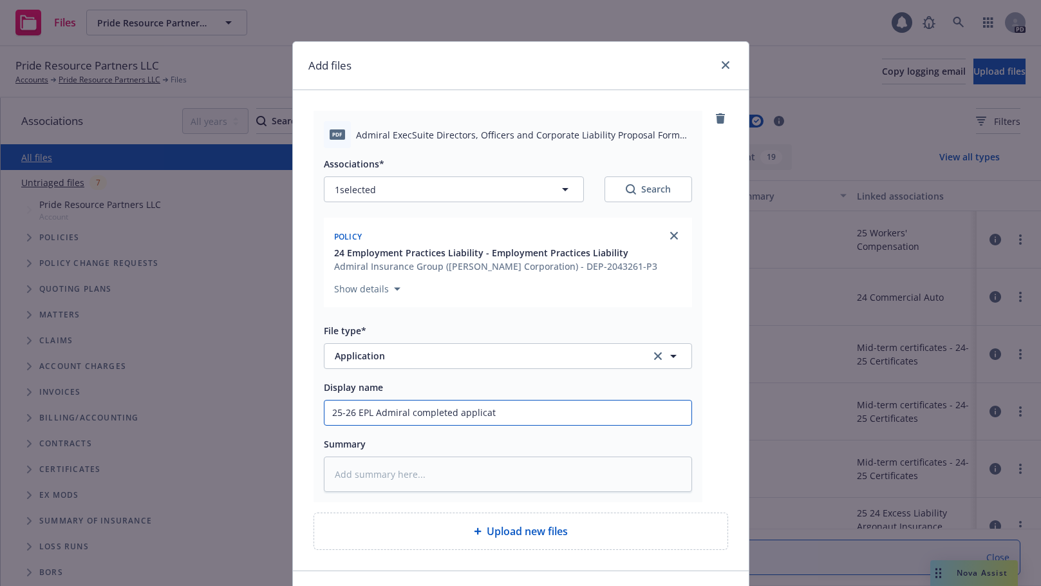
type input "25-26 EPL Admiral completed applicati"
type textarea "x"
type input "25-26 EPL Admiral completed applicatio"
type textarea "x"
type input "25-26 EPL Admiral completed application"
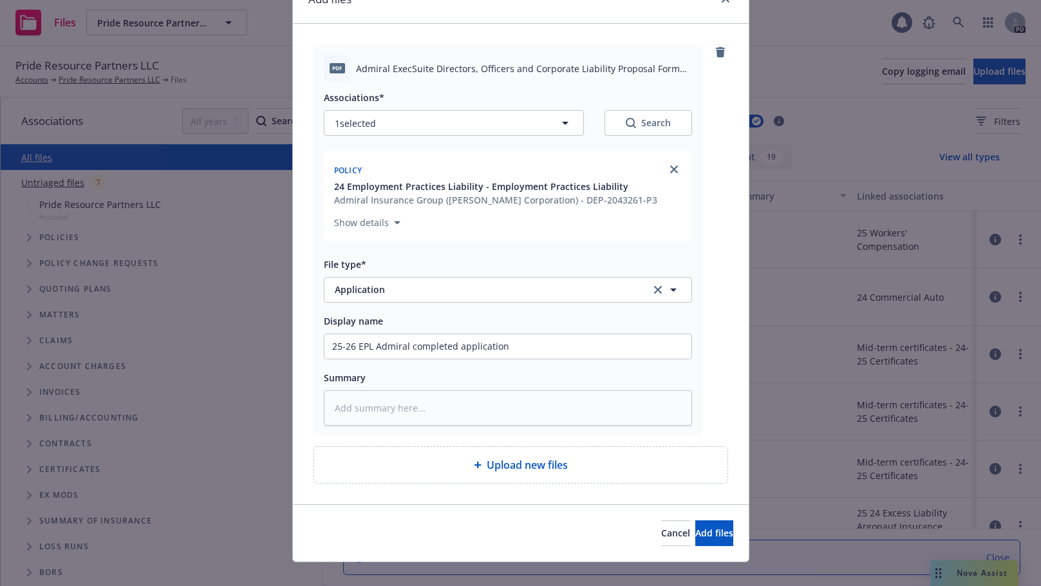
scroll to position [84, 0]
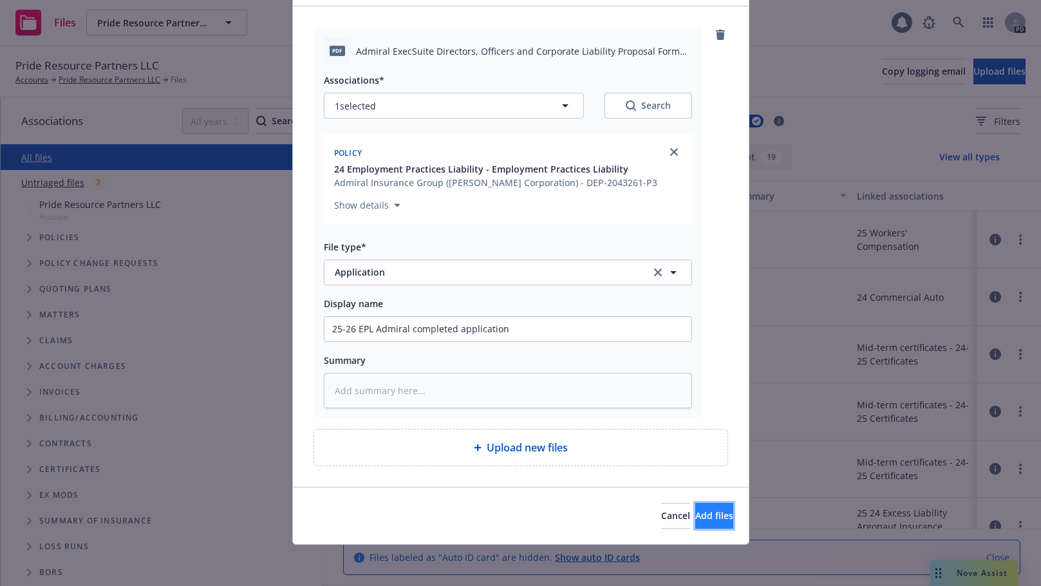
click at [695, 512] on span "Add files" at bounding box center [714, 515] width 38 height 12
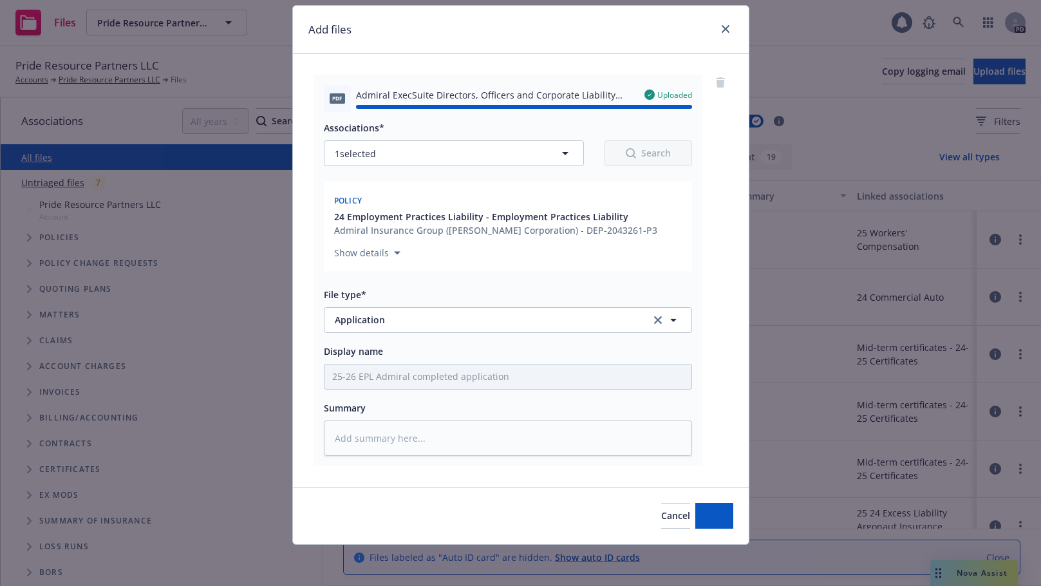
type textarea "x"
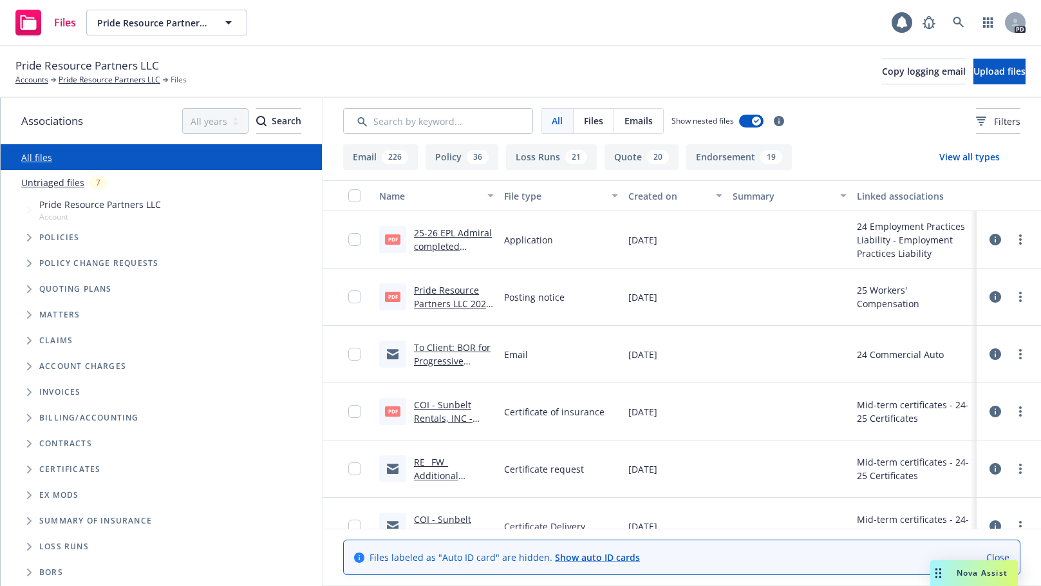
click at [521, 147] on button "Loss Runs 21" at bounding box center [551, 157] width 91 height 26
